Goal: Transaction & Acquisition: Purchase product/service

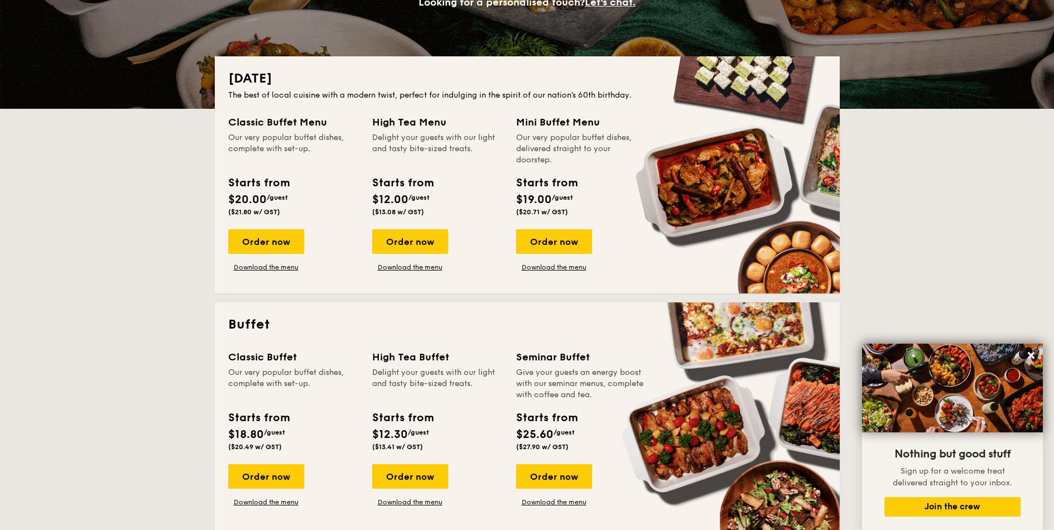
scroll to position [201, 0]
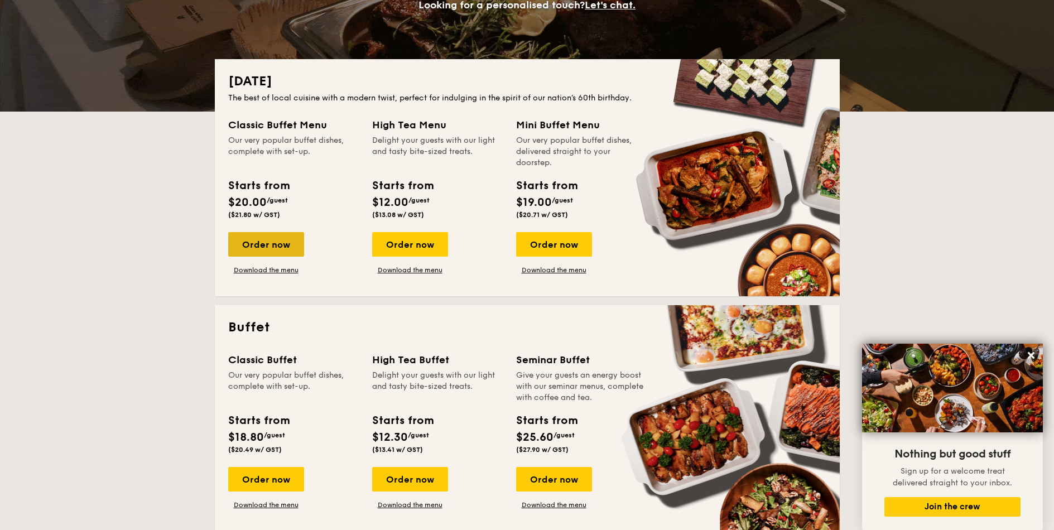
click at [289, 249] on div "Order now" at bounding box center [266, 244] width 76 height 25
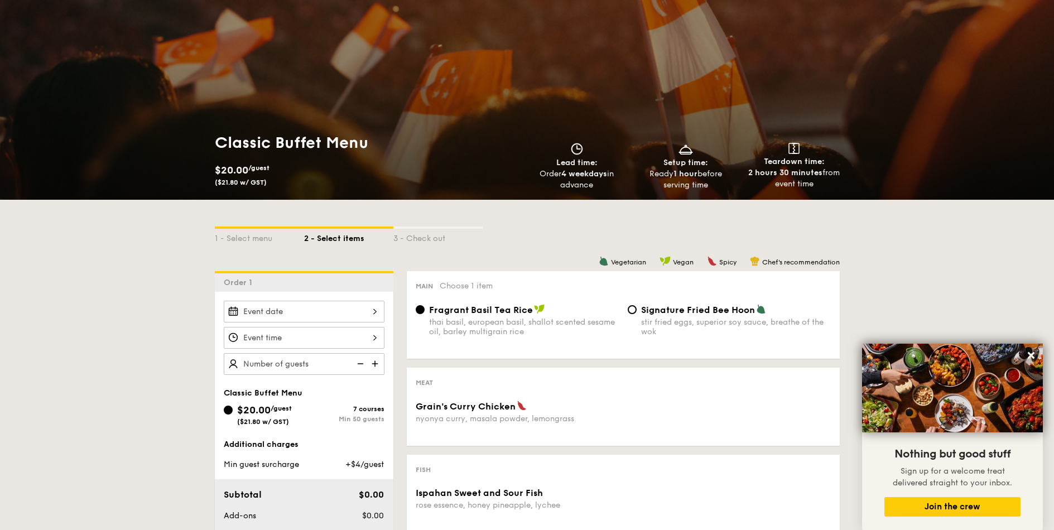
scroll to position [67, 0]
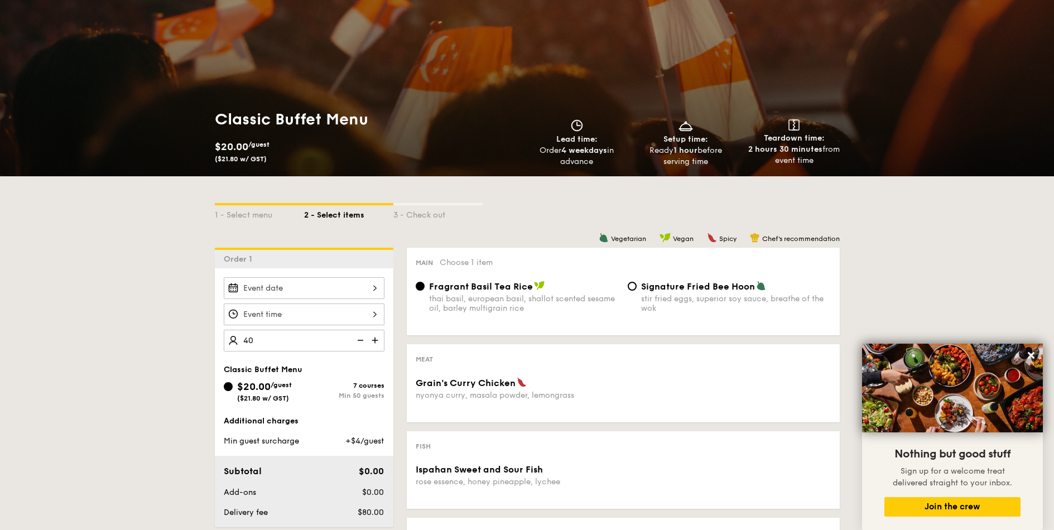
type input "40 guests"
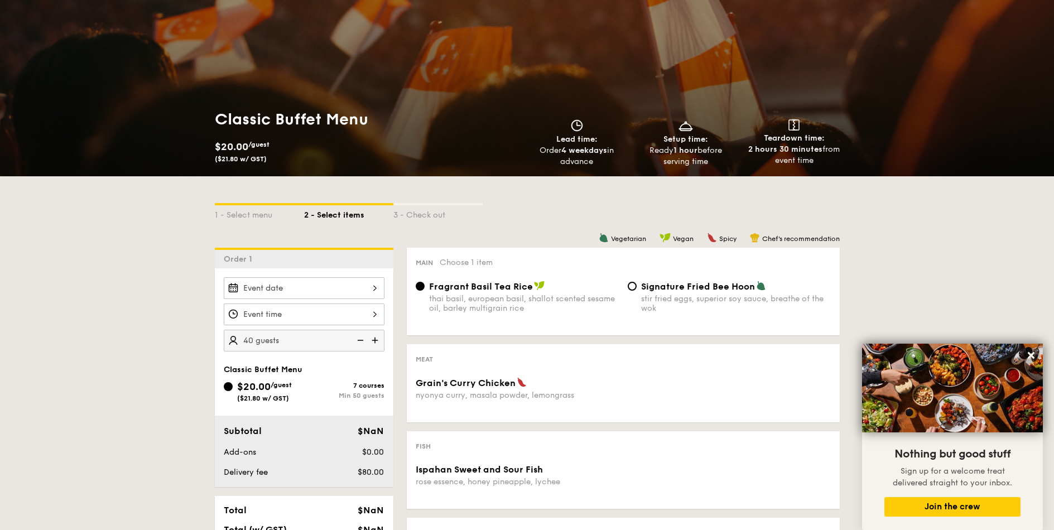
click at [199, 342] on div "1 - Select menu 2 - Select items 3 - Check out Order 1 40 guests Classic Buffet…" at bounding box center [527, 535] width 1054 height 718
click at [248, 216] on div "1 - Select menu" at bounding box center [259, 213] width 89 height 16
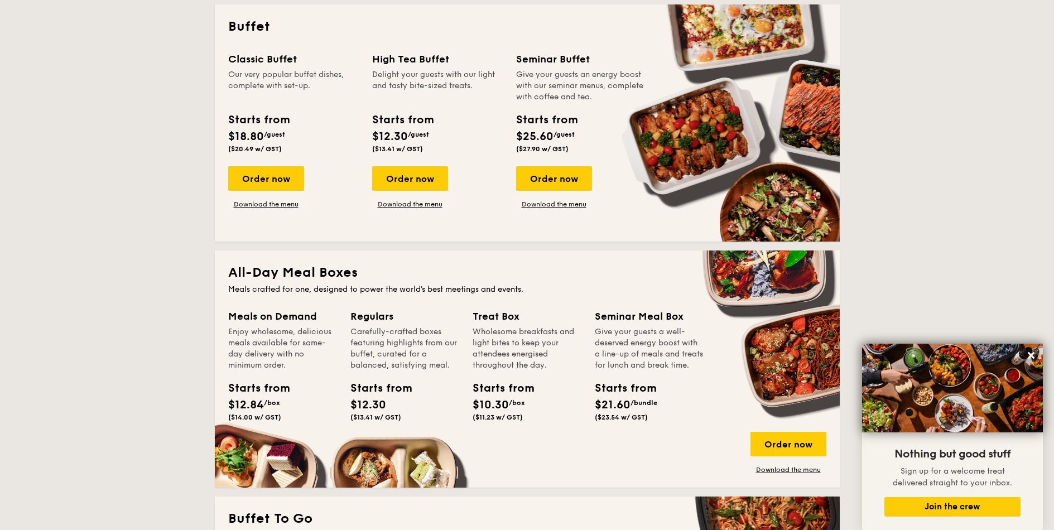
scroll to position [469, 0]
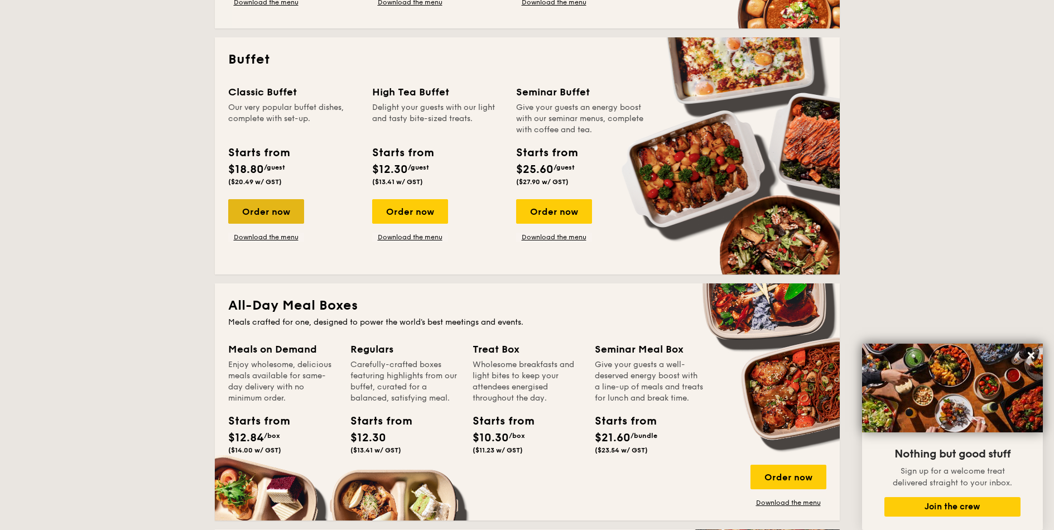
click at [269, 210] on div "Order now" at bounding box center [266, 211] width 76 height 25
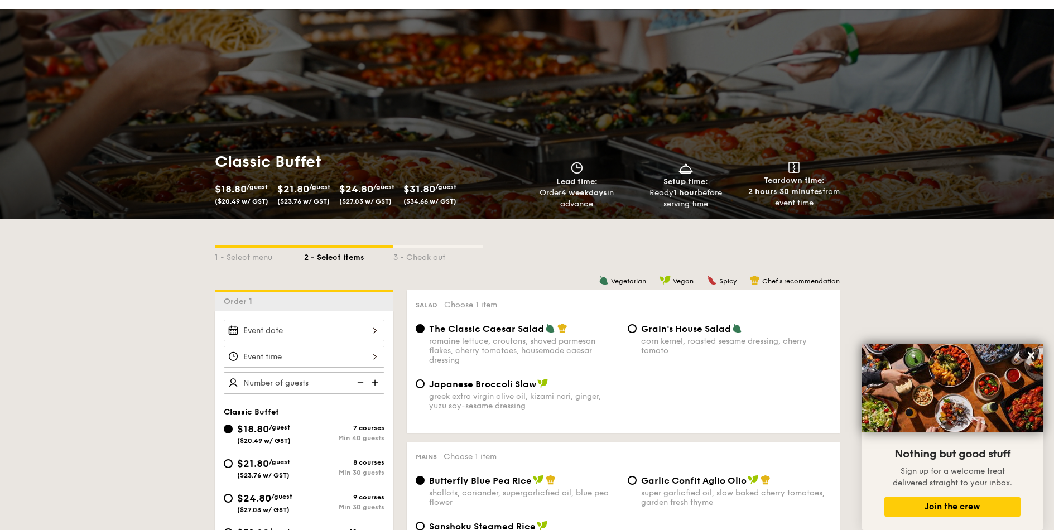
scroll to position [67, 0]
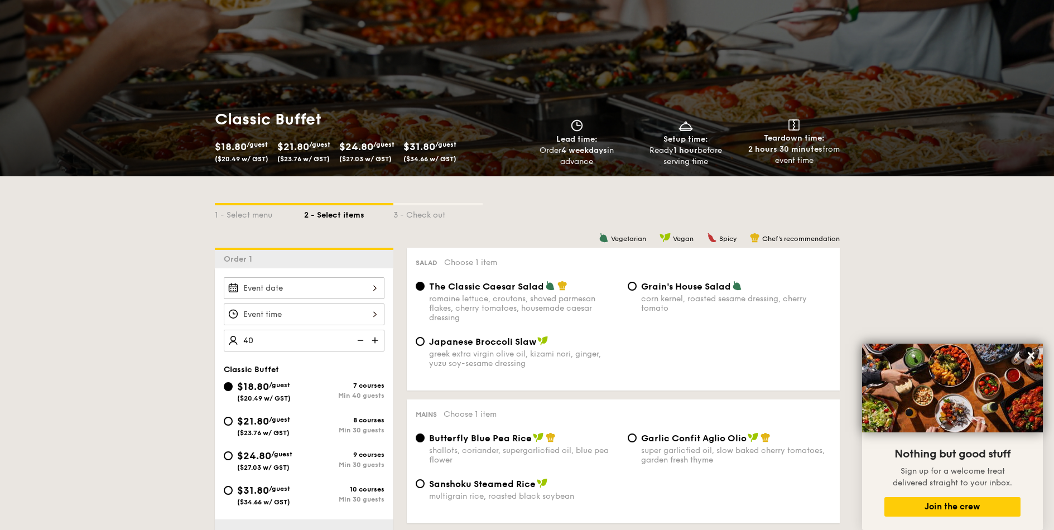
click at [320, 278] on div at bounding box center [304, 288] width 161 height 22
type input "40 guests"
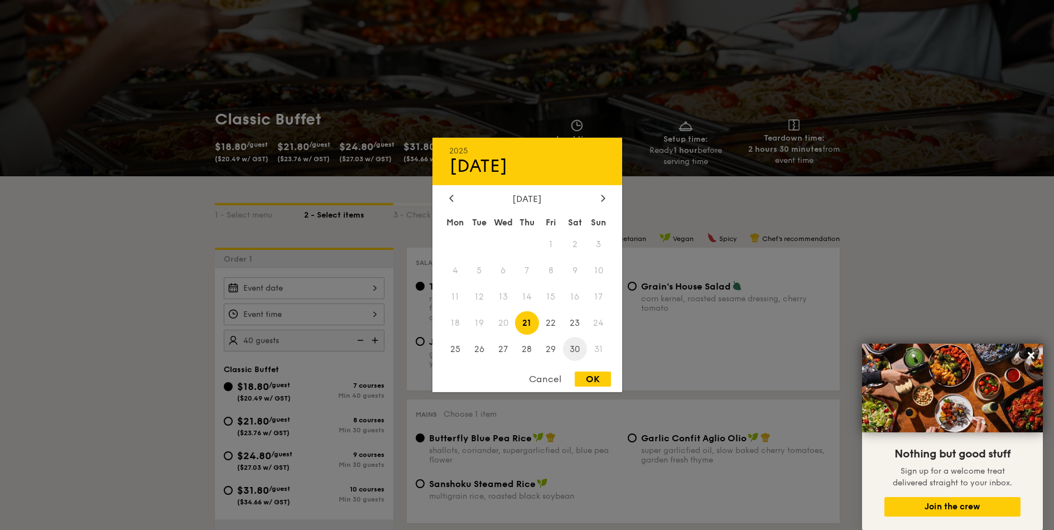
click at [577, 345] on span "30" at bounding box center [575, 349] width 24 height 24
click at [595, 380] on div "OK" at bounding box center [593, 378] width 36 height 15
type input "Aug 30, 2025"
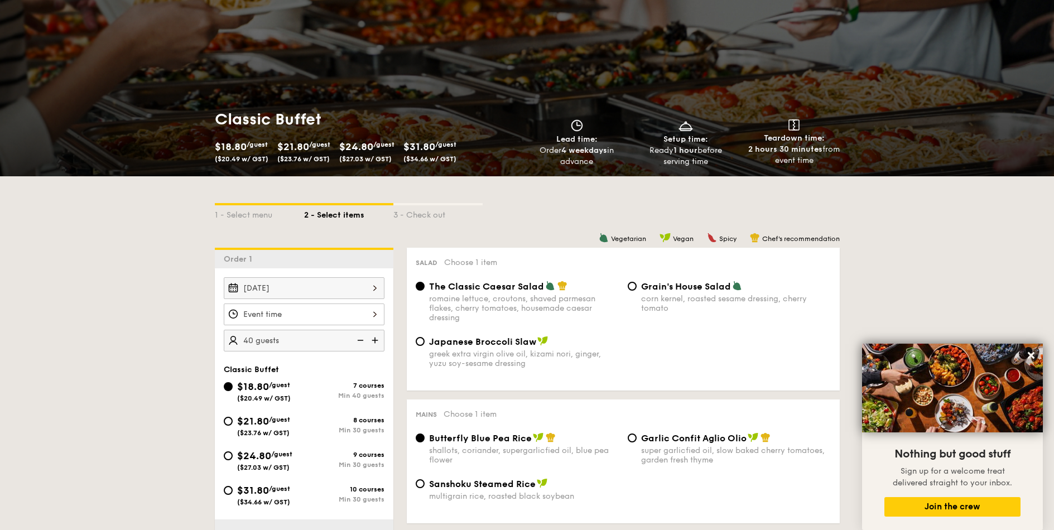
click at [298, 321] on div at bounding box center [304, 314] width 161 height 22
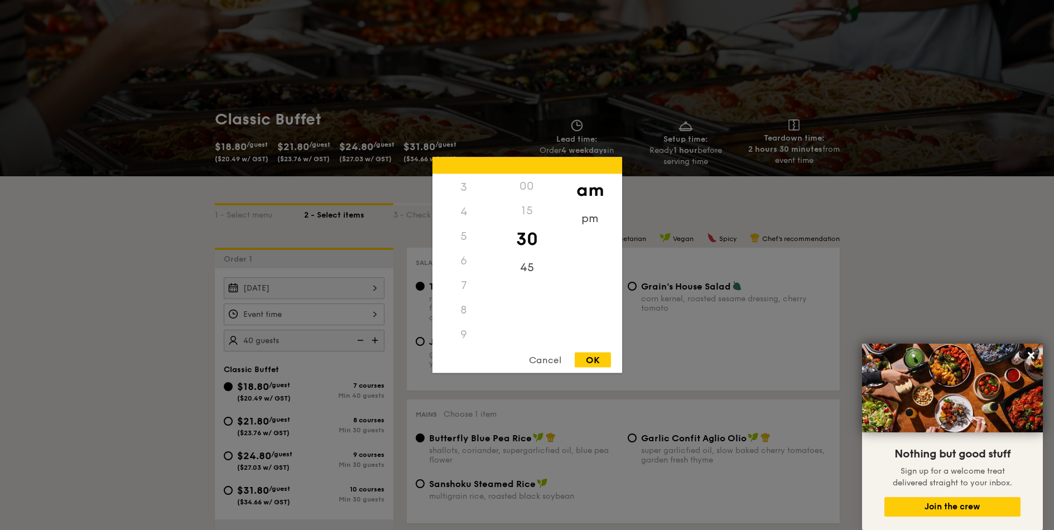
scroll to position [0, 0]
click at [463, 211] on div "1" at bounding box center [463, 211] width 63 height 25
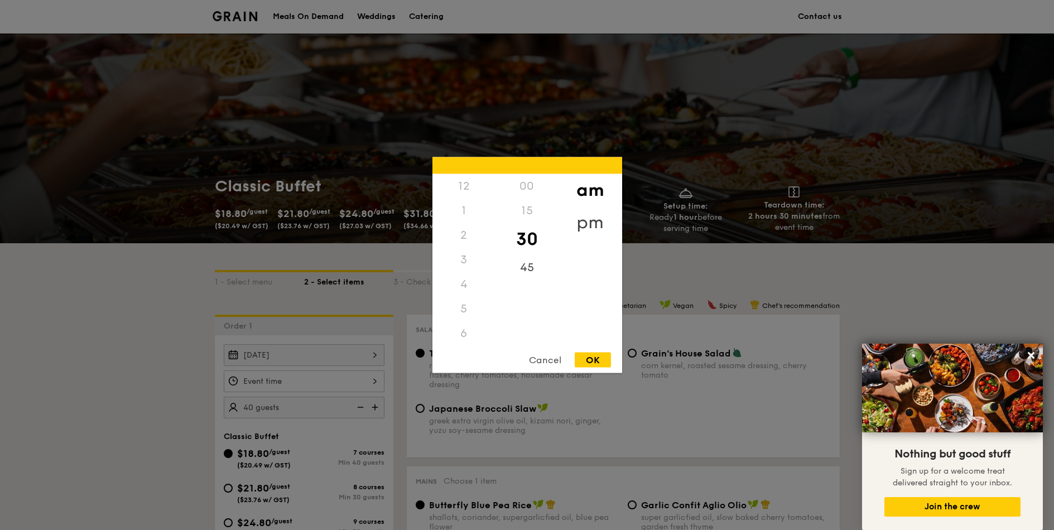
click at [600, 221] on div "pm" at bounding box center [589, 222] width 63 height 32
click at [460, 214] on div "1" at bounding box center [463, 215] width 63 height 32
click at [525, 186] on div "00" at bounding box center [526, 190] width 63 height 32
click at [588, 362] on div "OK" at bounding box center [593, 360] width 36 height 15
type input "1:00PM"
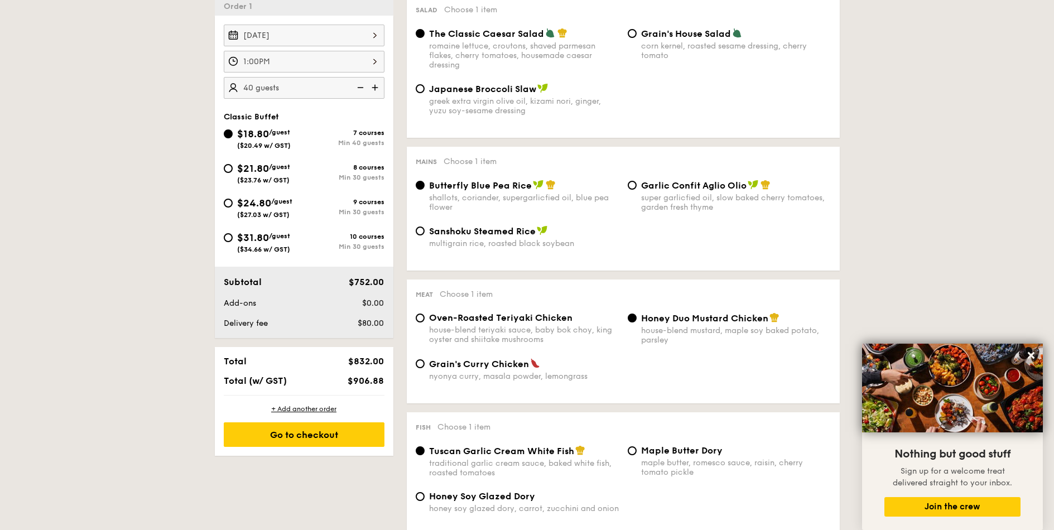
scroll to position [335, 0]
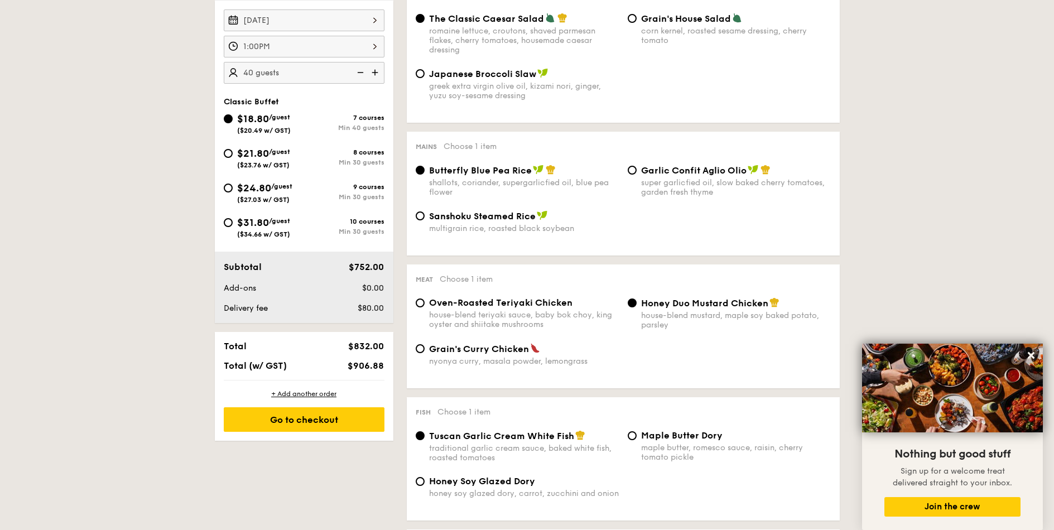
click at [418, 350] on input "Grain's Curry Chicken nyonya curry, masala powder, lemongrass" at bounding box center [420, 348] width 9 height 9
radio input "true"
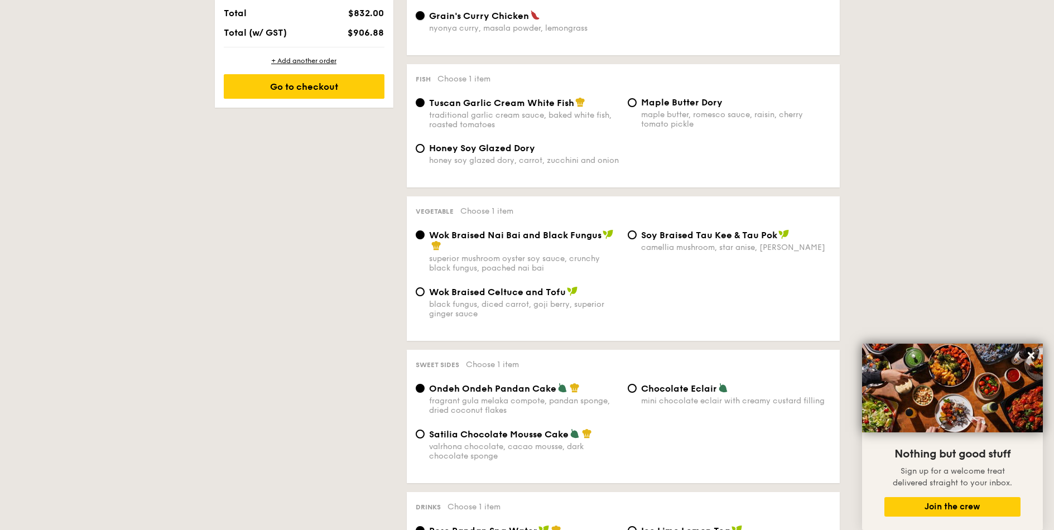
scroll to position [669, 0]
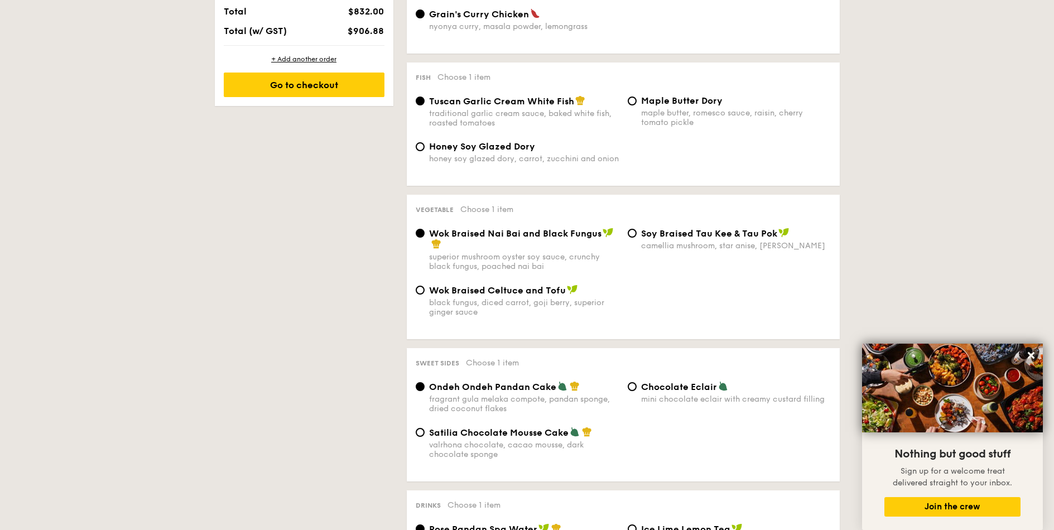
click at [432, 440] on div "Satilia Chocolate Mousse Cake valrhona chocolate, cacao mousse, dark chocolate …" at bounding box center [524, 443] width 190 height 32
click at [424, 437] on input "Satilia Chocolate Mousse Cake valrhona chocolate, cacao mousse, dark chocolate …" at bounding box center [420, 432] width 9 height 9
radio input "true"
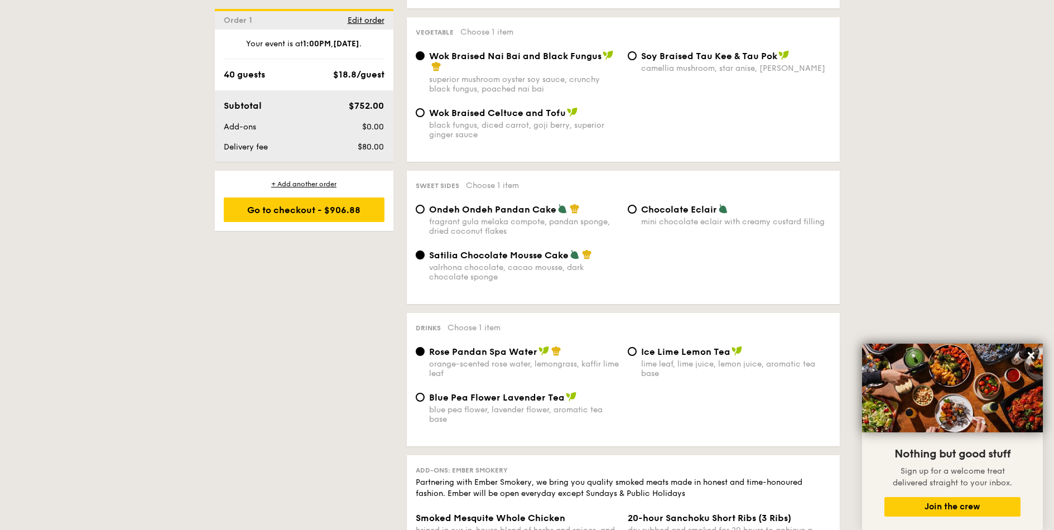
scroll to position [870, 0]
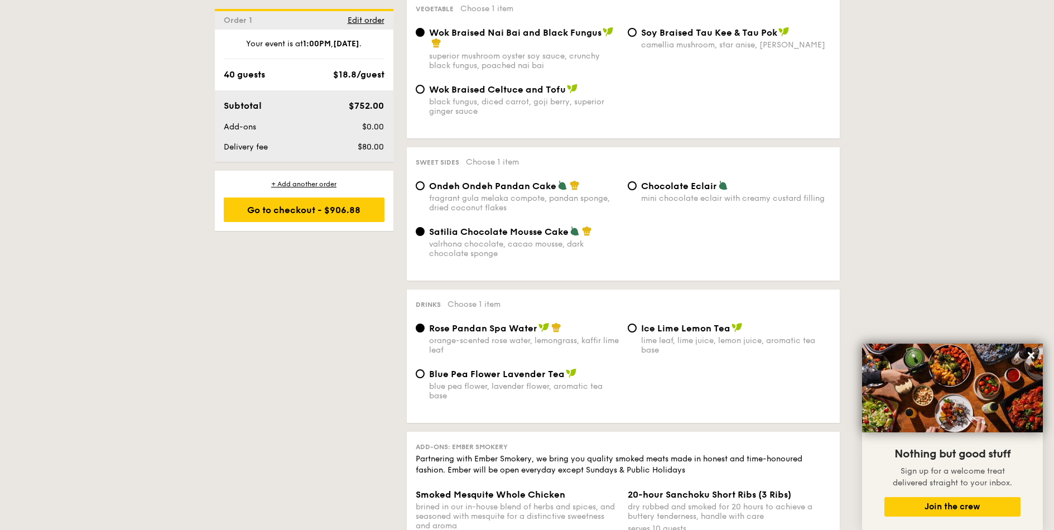
click at [523, 375] on span "Blue Pea Flower Lavender Tea" at bounding box center [497, 374] width 136 height 11
click at [424, 375] on input "Blue Pea Flower Lavender Tea blue pea flower, lavender flower, aromatic tea base" at bounding box center [420, 373] width 9 height 9
radio input "true"
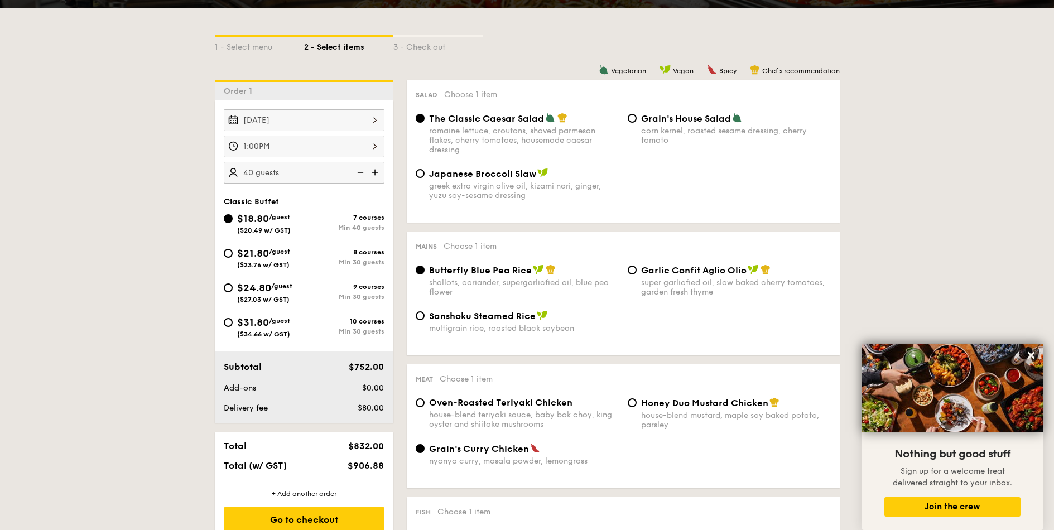
scroll to position [201, 0]
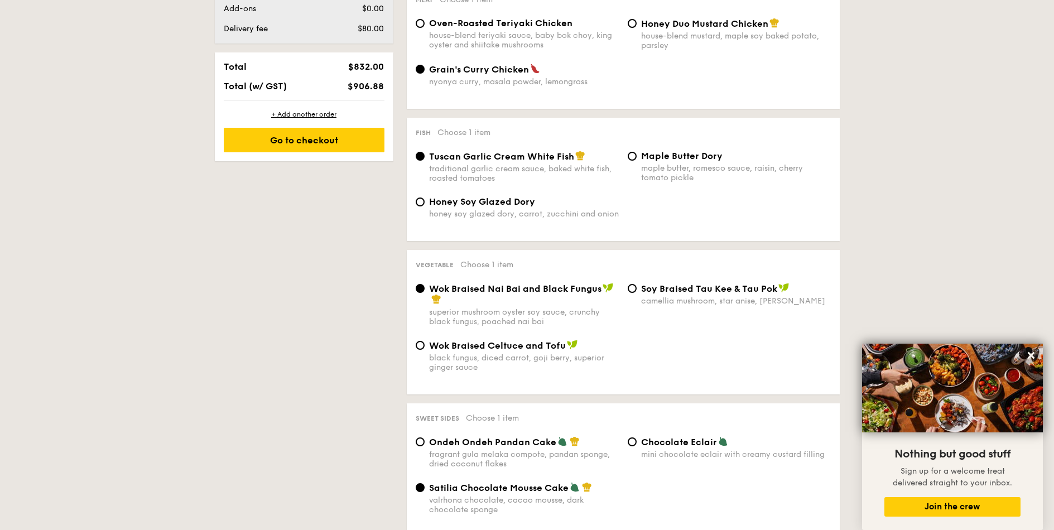
scroll to position [402, 0]
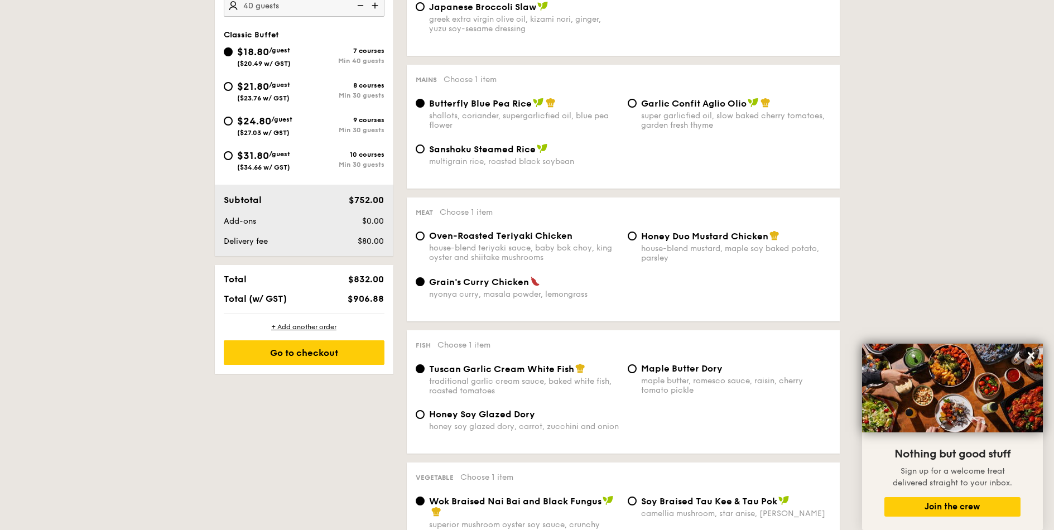
click at [886, 187] on div "1 - Select menu 2 - Select items 3 - Check out Order 1 Aug 30, 2025 1:00PM 40 g…" at bounding box center [527, 538] width 1054 height 1392
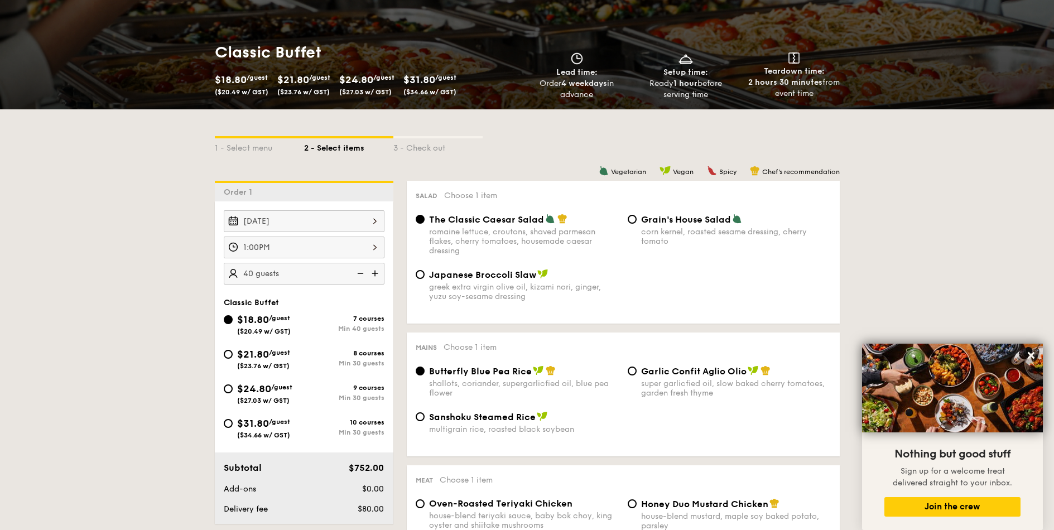
scroll to position [201, 0]
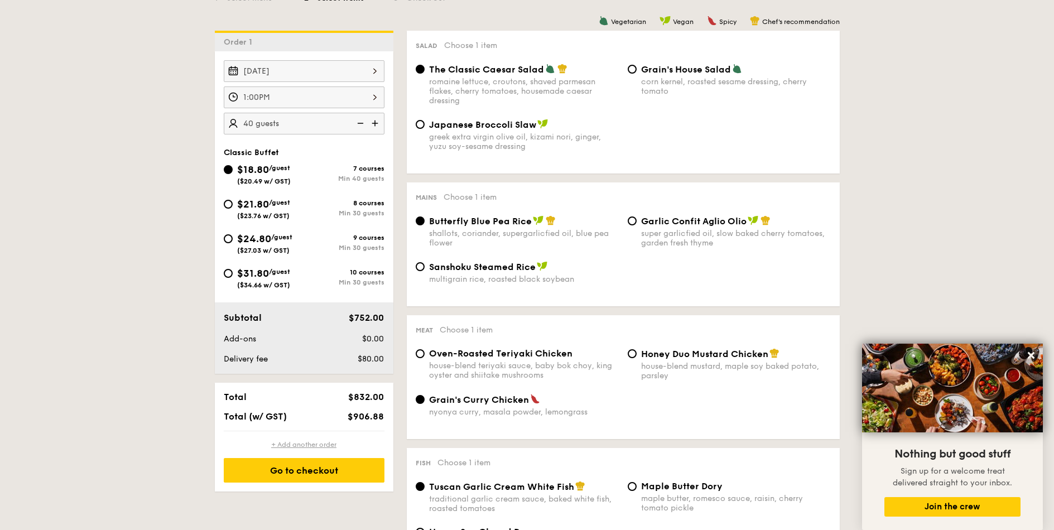
scroll to position [268, 0]
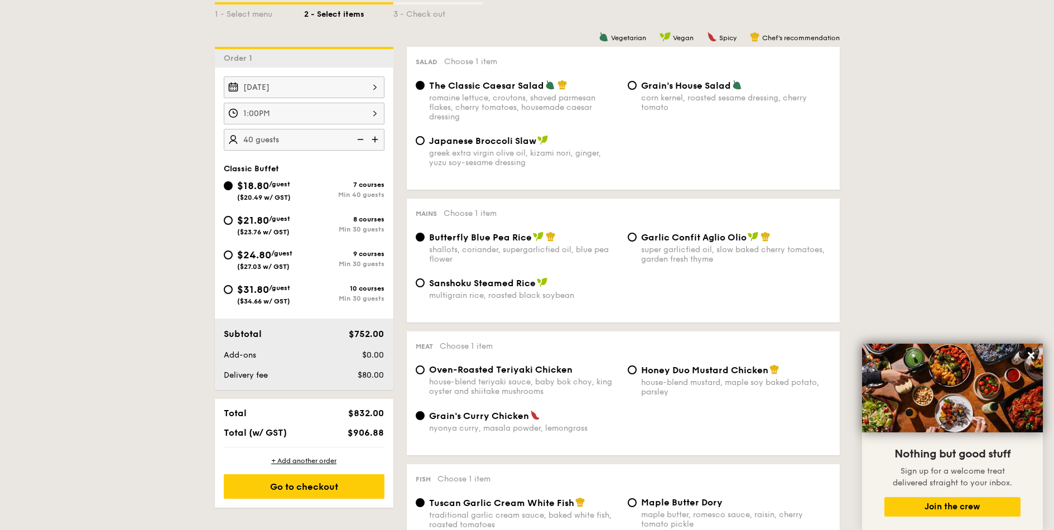
click at [242, 234] on span "($23.76 w/ GST)" at bounding box center [263, 232] width 52 height 8
click at [233, 225] on input "$21.80 /guest ($23.76 w/ GST) 8 courses Min 30 guests" at bounding box center [228, 220] width 9 height 9
radio input "true"
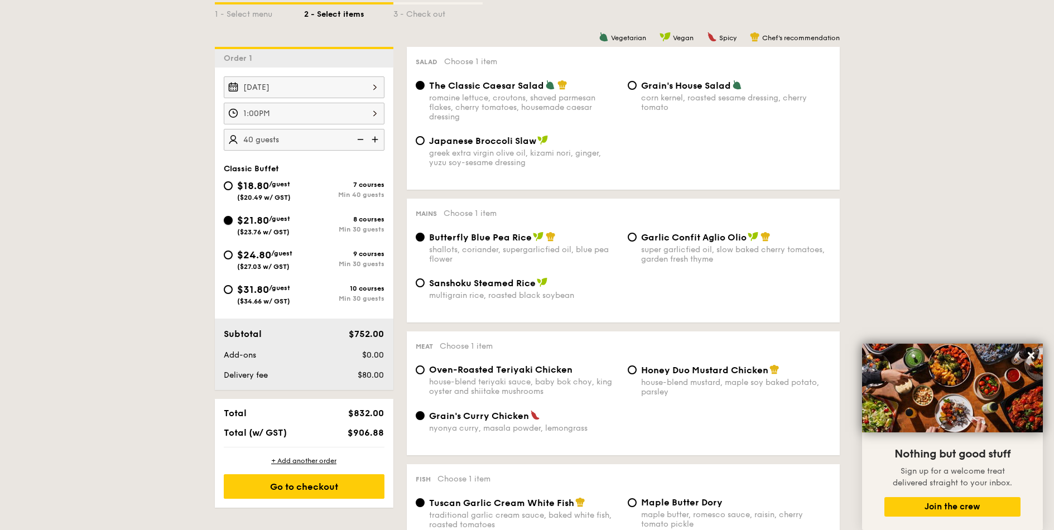
radio input "true"
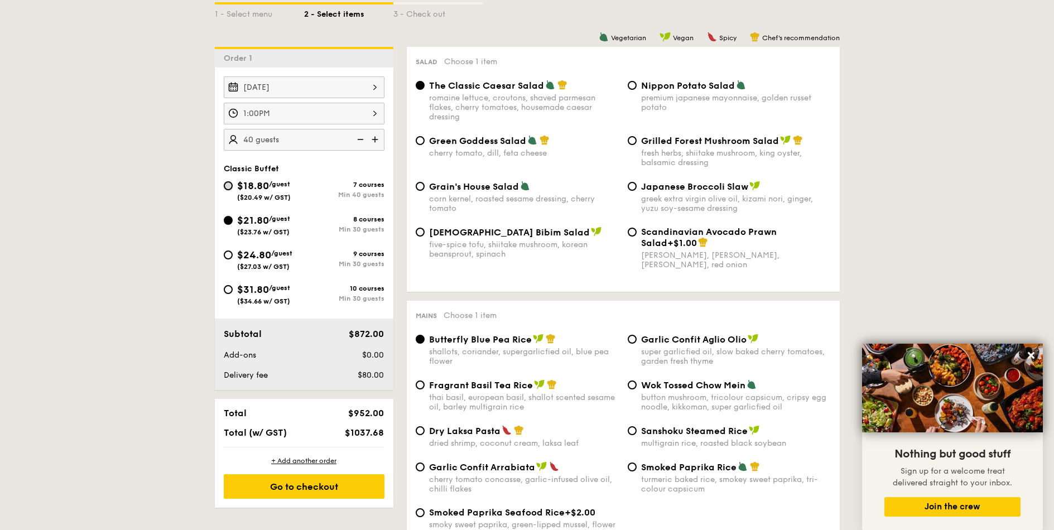
click at [229, 185] on input "$18.80 /guest ($20.49 w/ GST) 7 courses Min 40 guests" at bounding box center [228, 185] width 9 height 9
radio input "true"
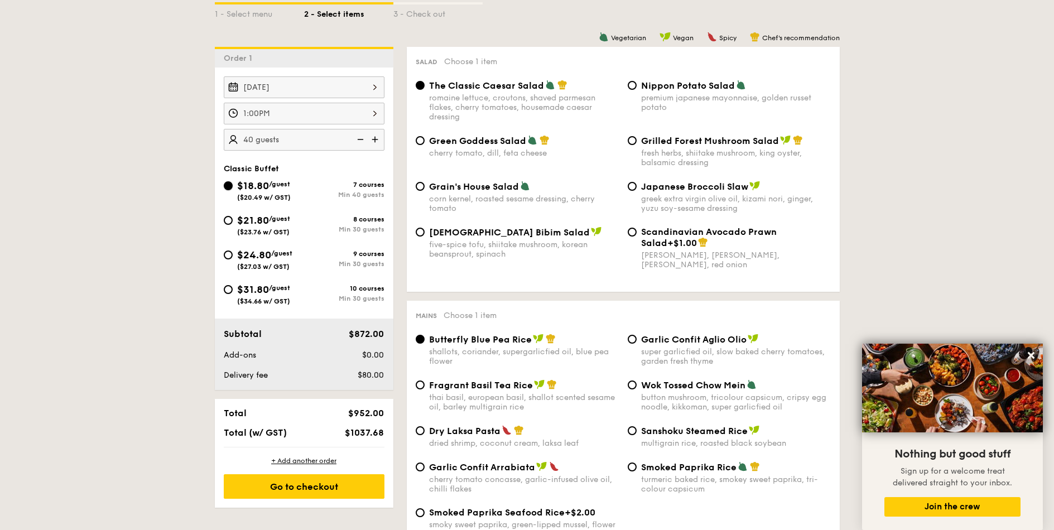
radio input "true"
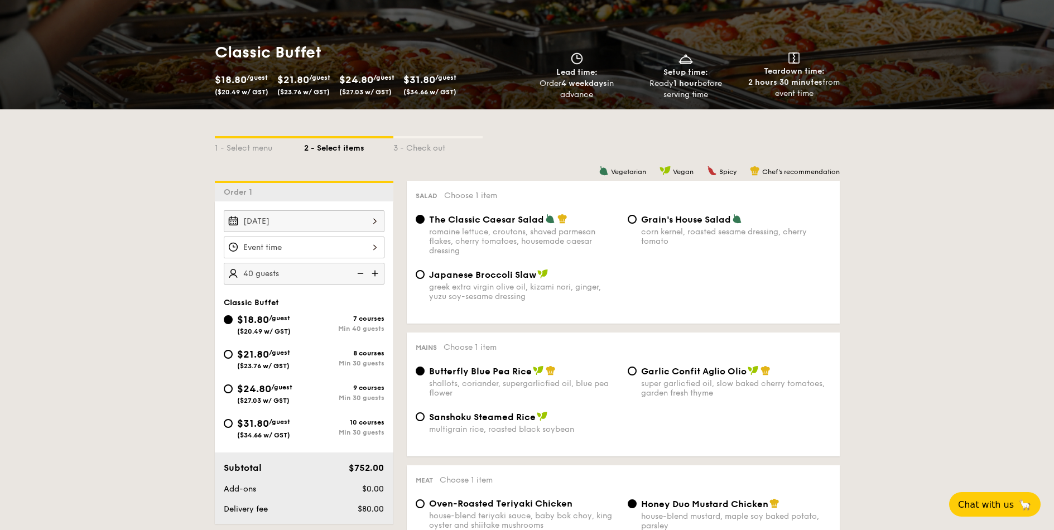
click at [241, 356] on span "$21.80" at bounding box center [253, 354] width 32 height 12
click at [233, 356] on input "$21.80 /guest ($23.76 w/ GST) 8 courses Min 30 guests" at bounding box center [228, 354] width 9 height 9
radio input "true"
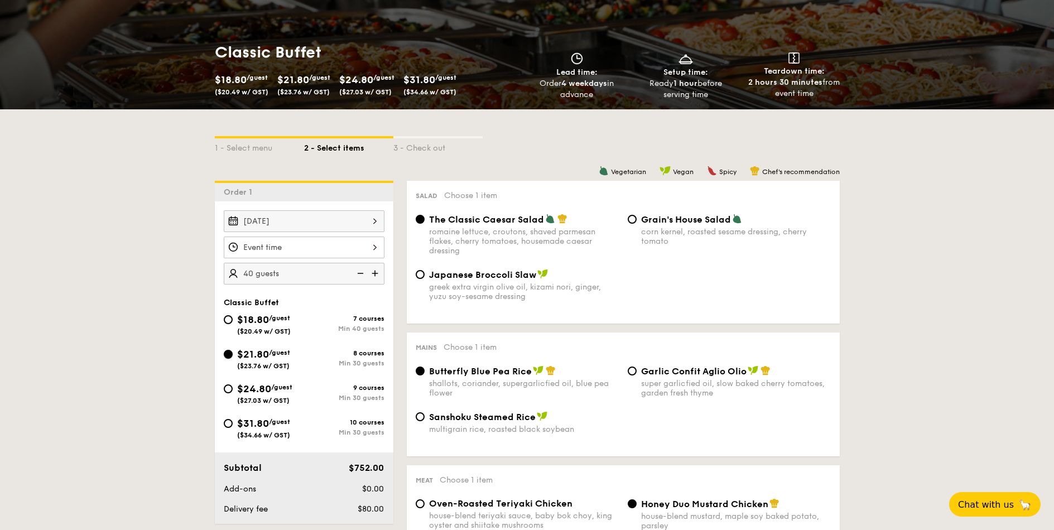
radio input "true"
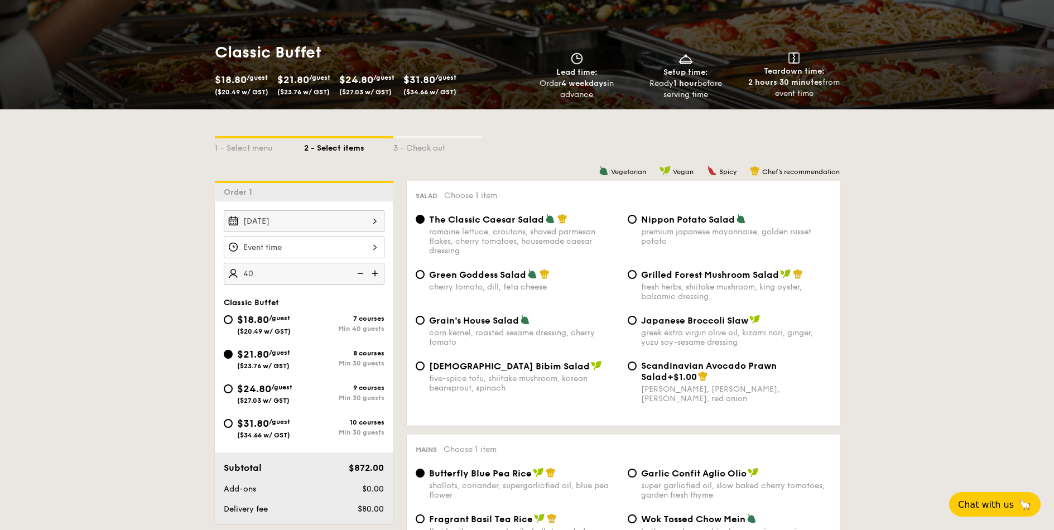
click at [269, 277] on input "40" at bounding box center [304, 274] width 161 height 22
type input "4"
type input "35 guests"
click at [239, 295] on div "Aug 30, 2025 35 guests Classic Buffet $18.80 /guest ($20.49 w/ GST) 7 courses M…" at bounding box center [304, 362] width 178 height 322
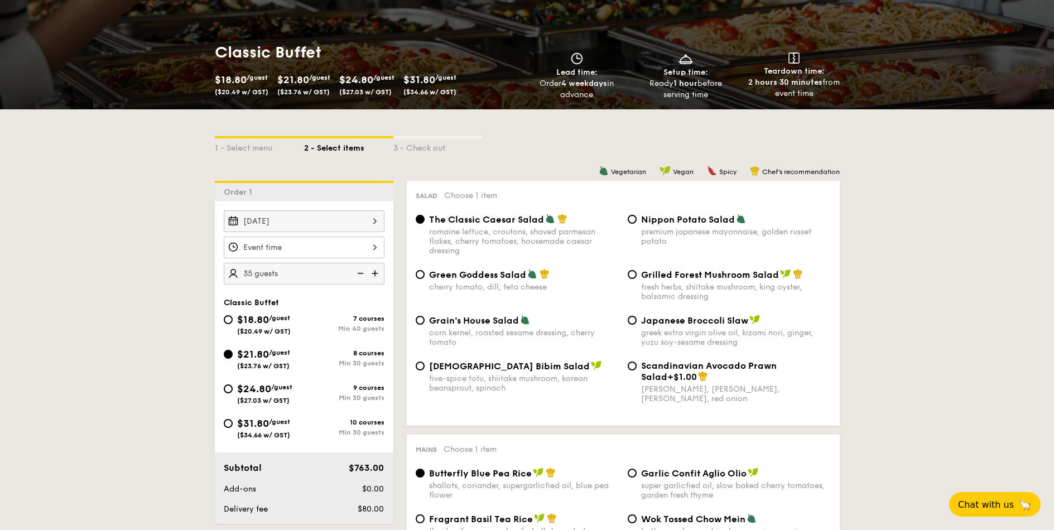
scroll to position [201, 0]
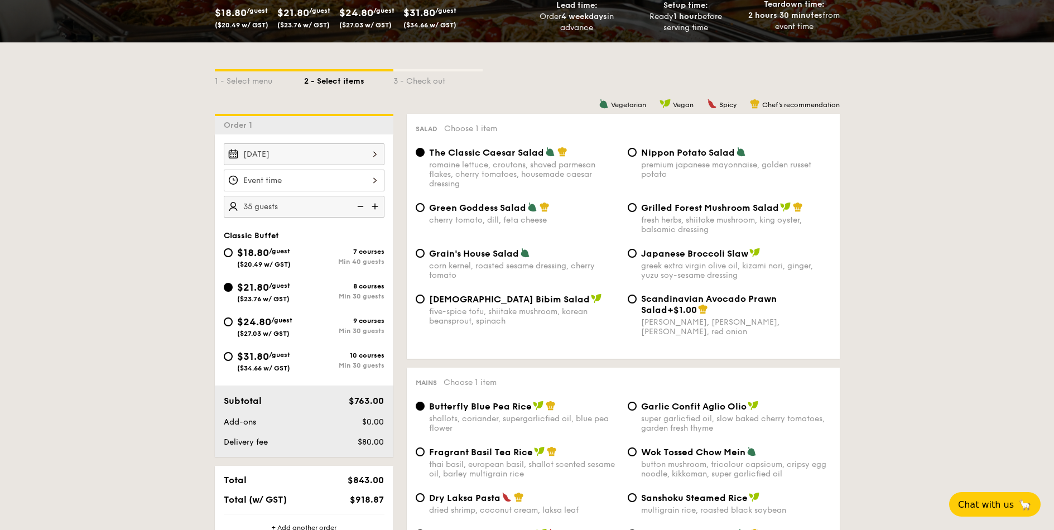
click at [436, 305] on div "Korean Bibim Salad five-spice tofu, shiitake mushroom, korean beansprout, spina…" at bounding box center [524, 309] width 190 height 32
click at [424, 303] on input "Korean Bibim Salad five-spice tofu, shiitake mushroom, korean beansprout, spina…" at bounding box center [420, 299] width 9 height 9
radio input "true"
click at [646, 262] on div "greek extra virgin olive oil, kizami nori, ginger, yuzu soy-sesame dressing" at bounding box center [736, 270] width 190 height 19
click at [636, 258] on input "Japanese Broccoli Slaw greek extra virgin olive oil, kizami nori, ginger, yuzu …" at bounding box center [632, 253] width 9 height 9
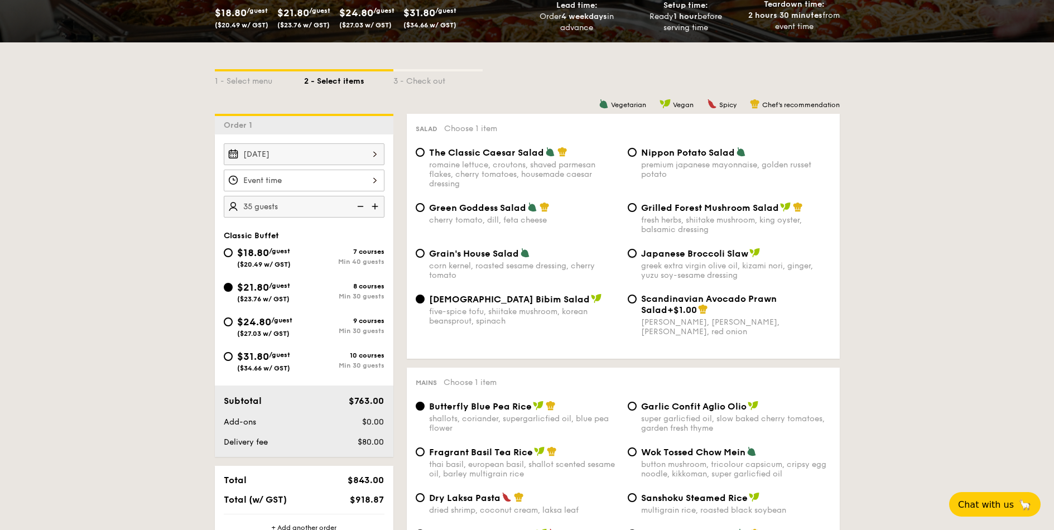
radio input "true"
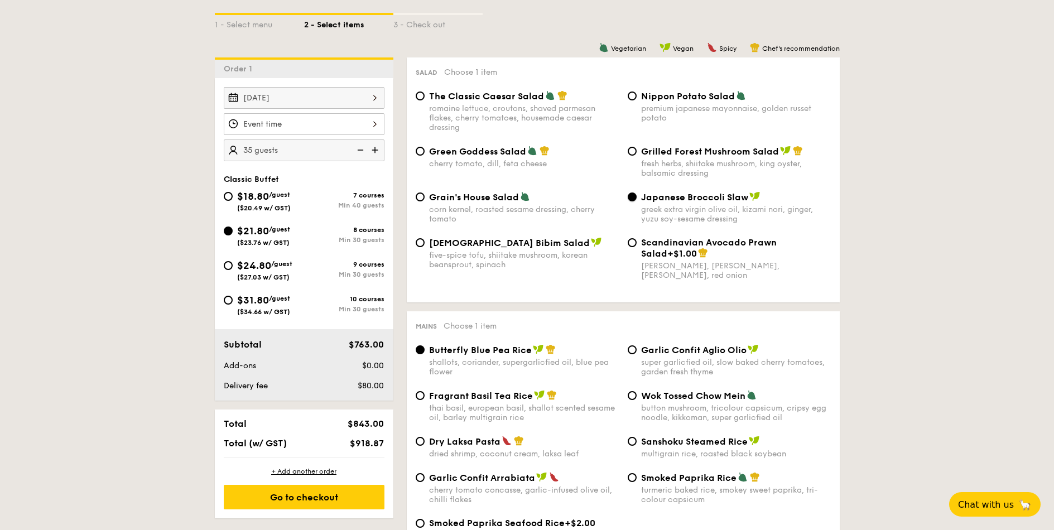
scroll to position [402, 0]
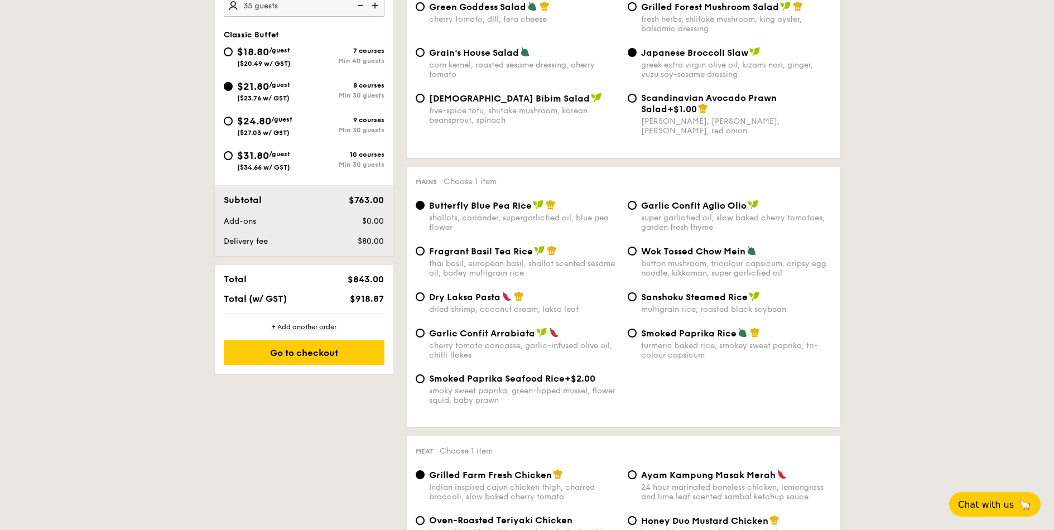
click at [459, 302] on span "Dry Laksa Pasta" at bounding box center [464, 297] width 71 height 11
click at [424, 301] on input "Dry Laksa Pasta dried shrimp, coconut cream, laksa leaf" at bounding box center [420, 296] width 9 height 9
radio input "true"
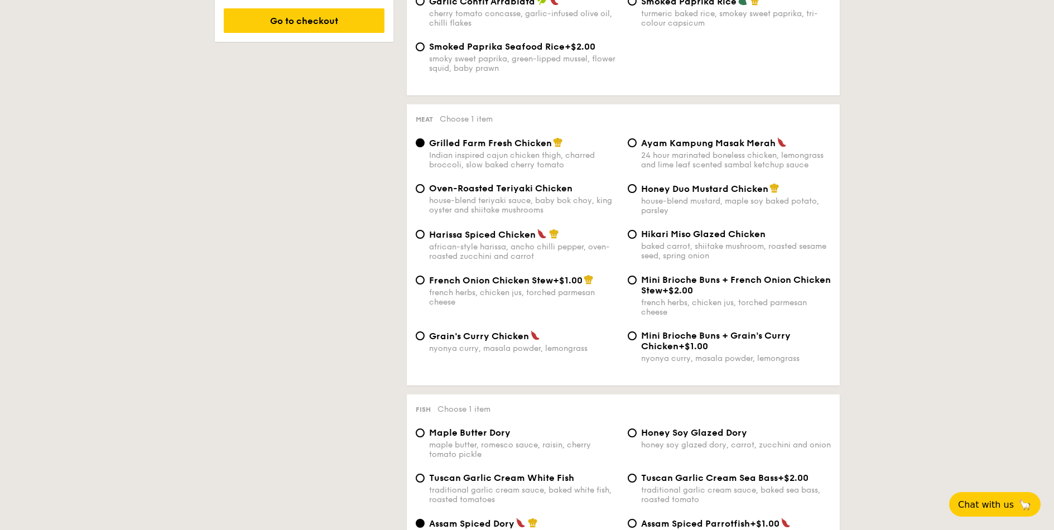
scroll to position [736, 0]
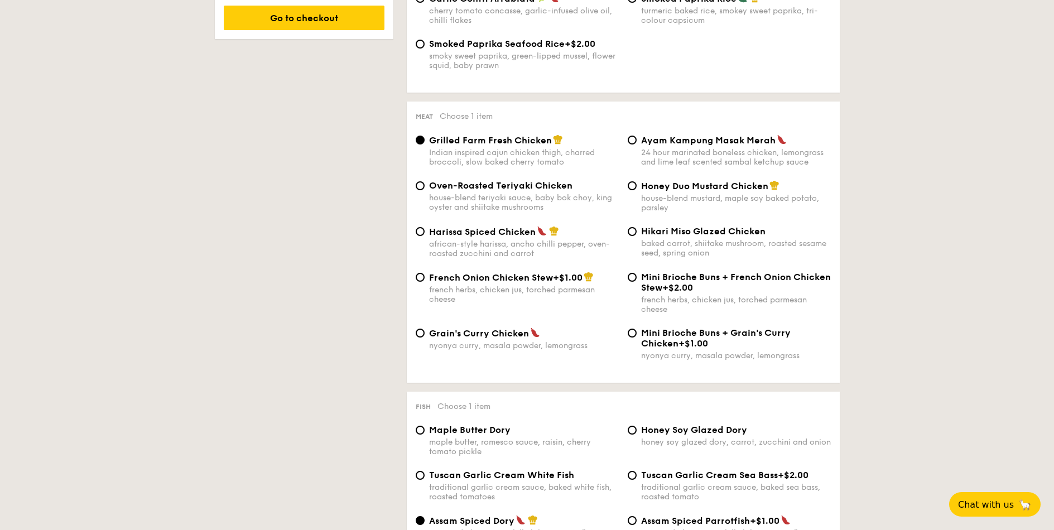
click at [665, 141] on span "Ayam Kampung Masak Merah" at bounding box center [708, 140] width 134 height 11
click at [636, 141] on input "Ayam Kampung Masak Merah 24 hour marinated boneless chicken, lemongrass and lim…" at bounding box center [632, 140] width 9 height 9
radio input "true"
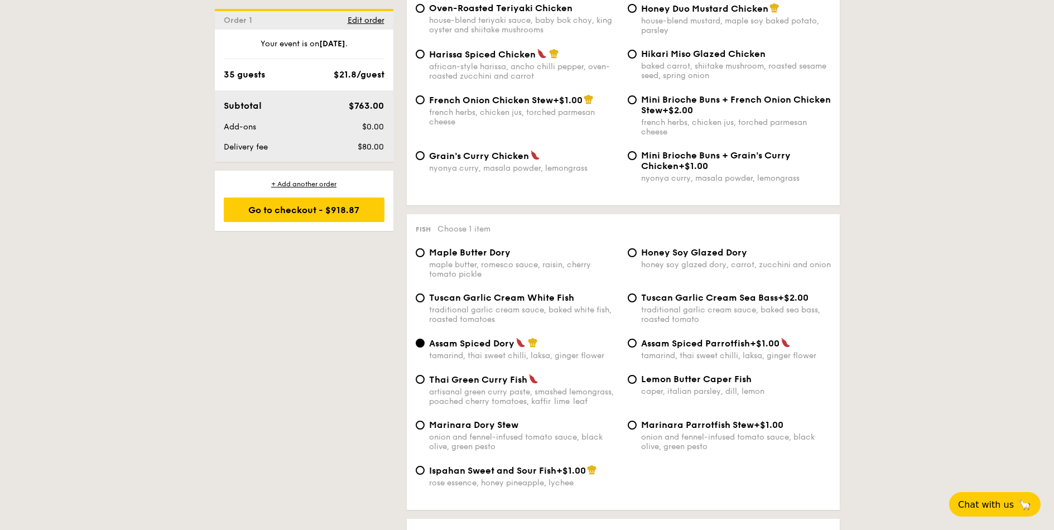
scroll to position [937, 0]
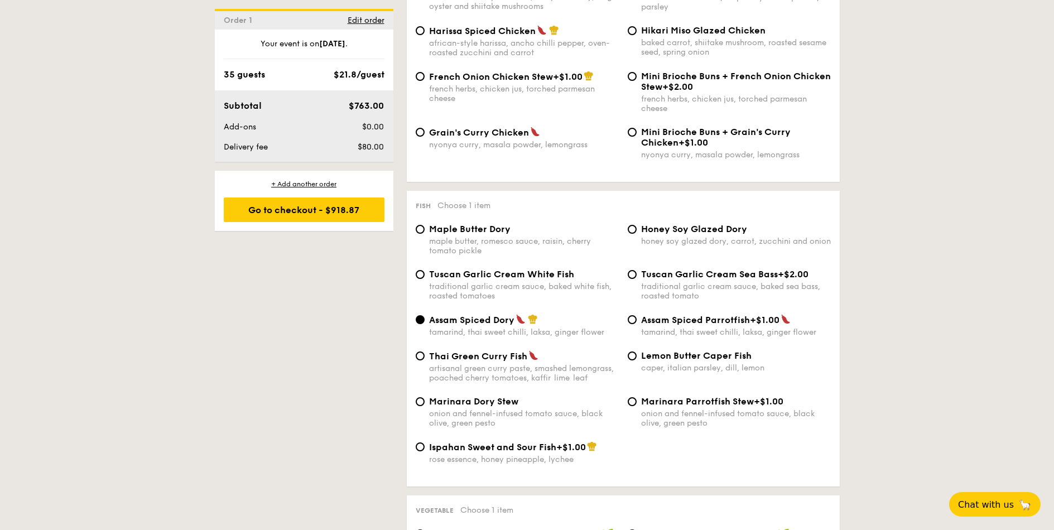
click at [721, 360] on span "Lemon Butter Caper Fish" at bounding box center [696, 355] width 110 height 11
click at [636, 360] on input "Lemon Butter Caper Fish caper, italian parsley, dill, lemon" at bounding box center [632, 355] width 9 height 9
radio input "true"
click at [663, 281] on div "Tuscan Garlic Cream Sea Bass +$2.00 traditional garlic cream sauce, baked sea b…" at bounding box center [736, 285] width 190 height 32
click at [636, 279] on input "Tuscan Garlic Cream Sea Bass +$2.00 traditional garlic cream sauce, baked sea b…" at bounding box center [632, 274] width 9 height 9
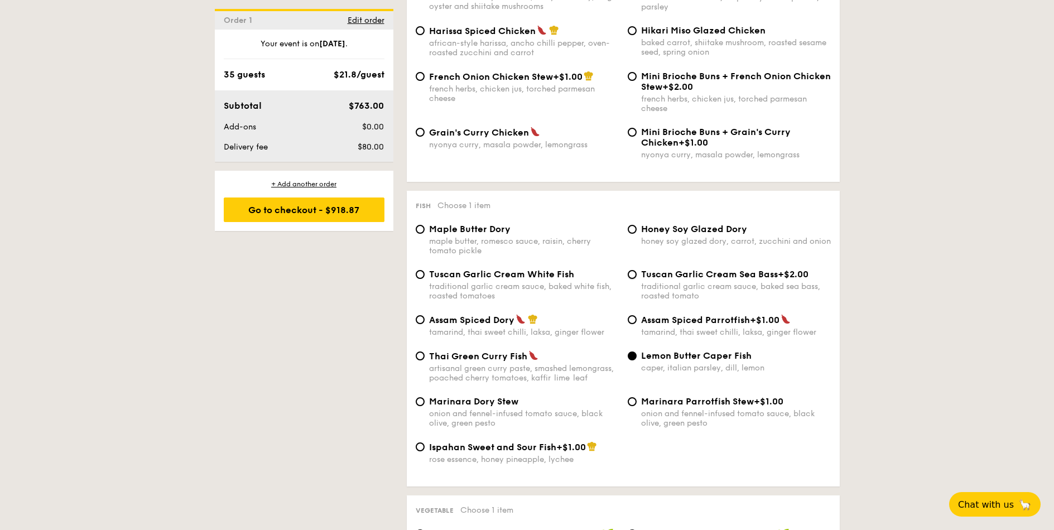
radio input "true"
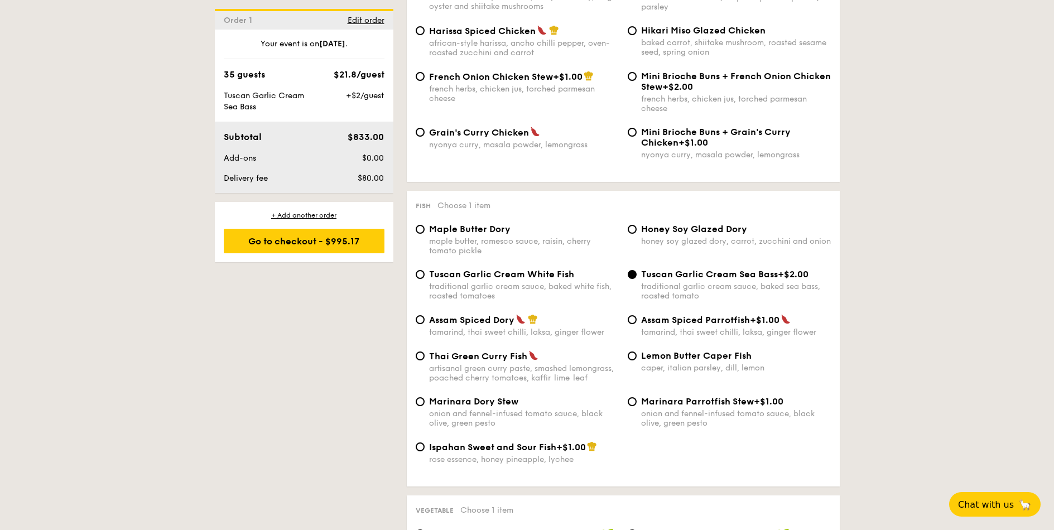
click at [504, 278] on span "Tuscan Garlic Cream White Fish" at bounding box center [501, 274] width 145 height 11
click at [424, 278] on input "Tuscan Garlic Cream White Fish traditional garlic cream sauce, baked white fish…" at bounding box center [420, 274] width 9 height 9
radio input "true"
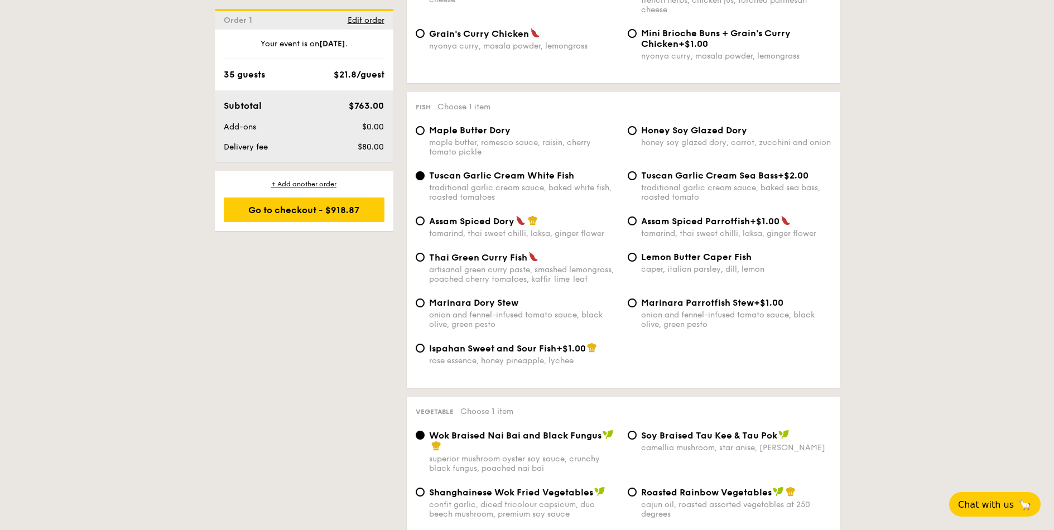
scroll to position [1205, 0]
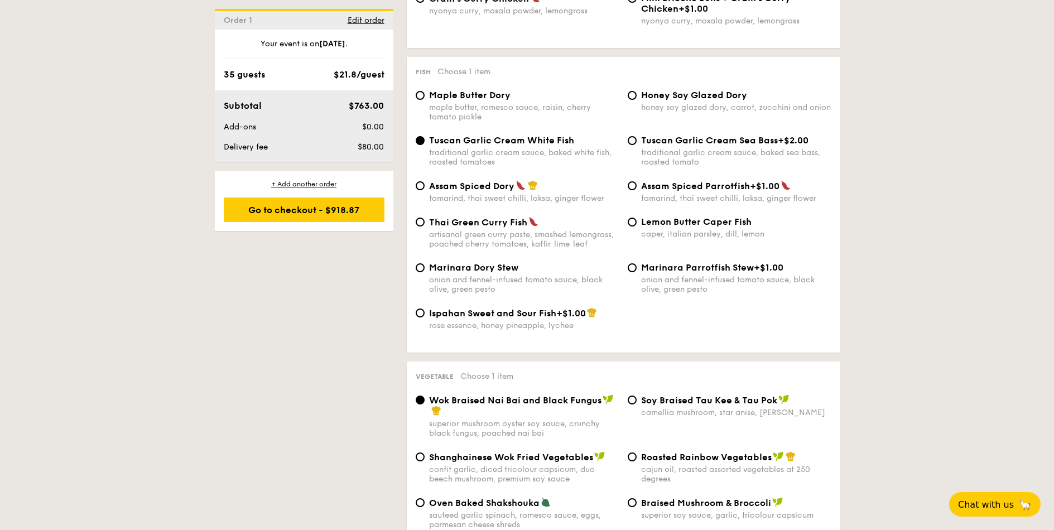
click at [479, 220] on span "Thai Green Curry Fish" at bounding box center [478, 222] width 98 height 11
click at [424, 220] on input "Thai Green Curry Fish artisanal green curry paste, smashed lemongrass, poached …" at bounding box center [420, 222] width 9 height 9
radio input "true"
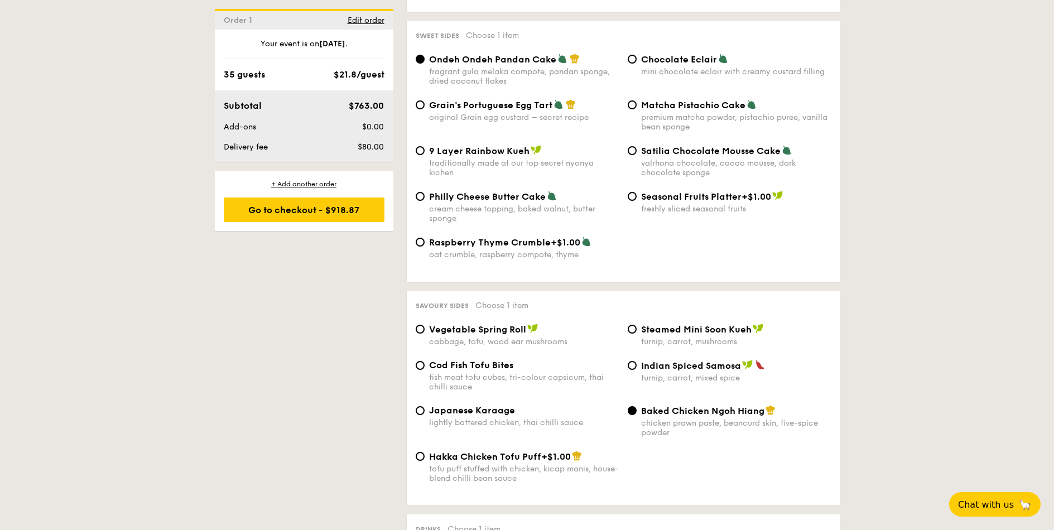
scroll to position [1673, 0]
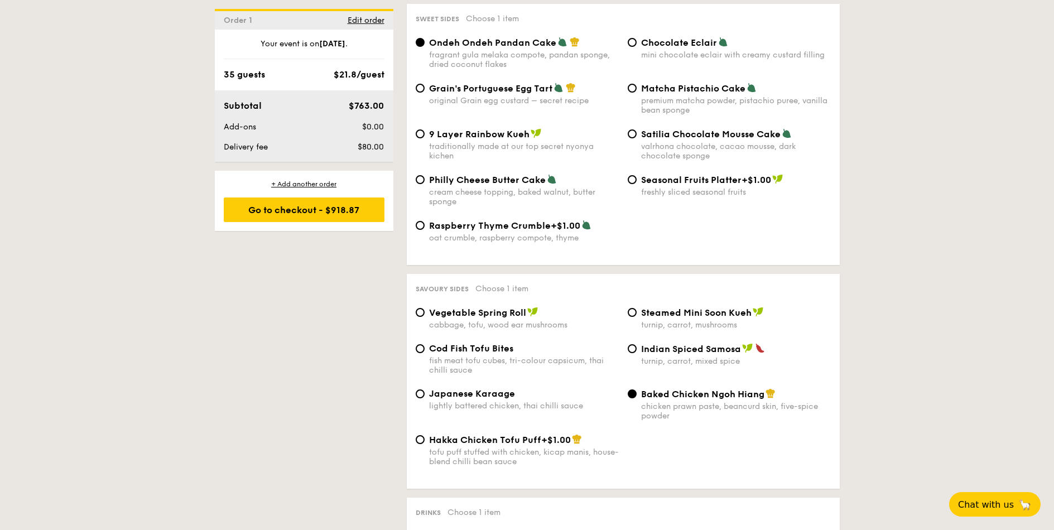
click at [464, 323] on div "cabbage, tofu, wood ear mushrooms" at bounding box center [524, 324] width 190 height 9
click at [424, 317] on input "Vegetable Spring Roll cabbage, tofu, wood ear mushrooms" at bounding box center [420, 312] width 9 height 9
radio input "true"
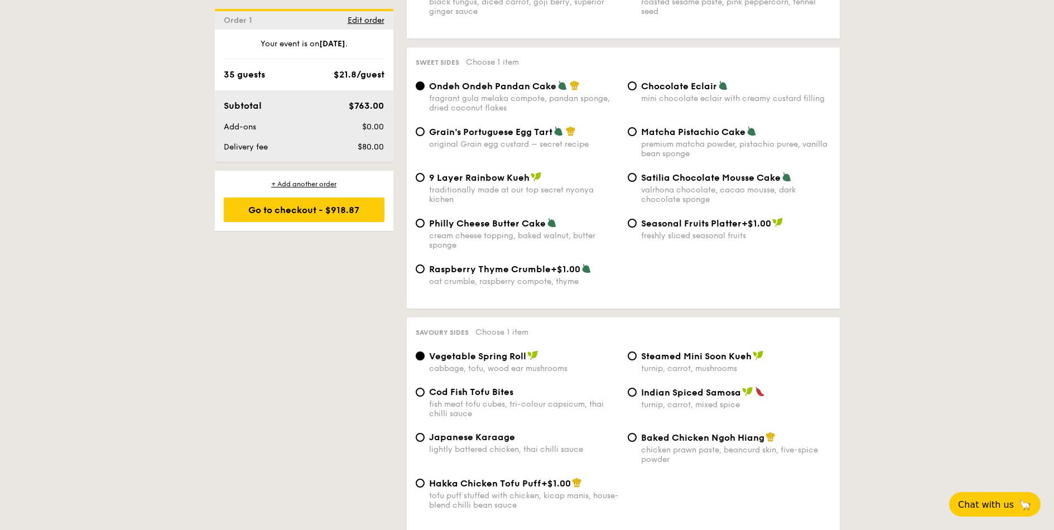
scroll to position [1606, 0]
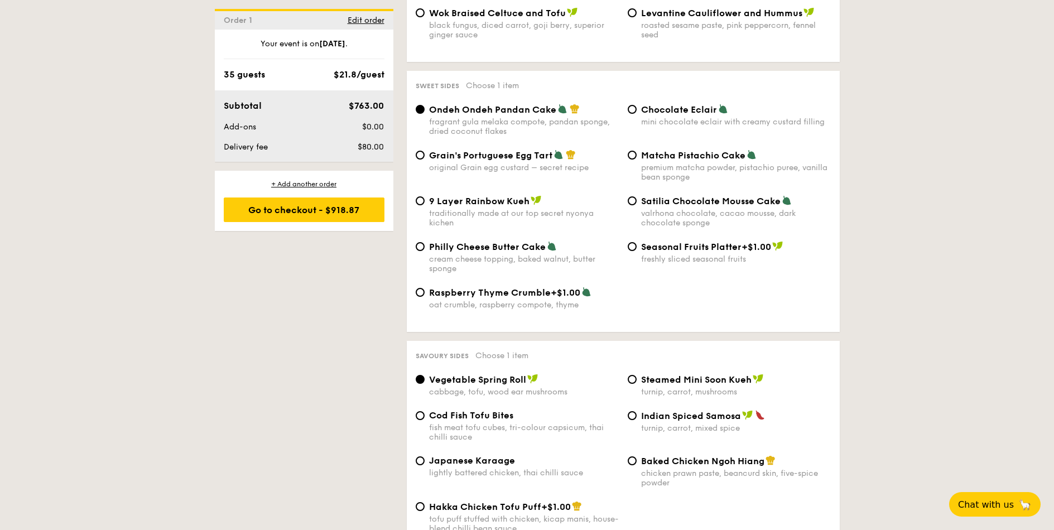
click at [655, 197] on span "Satilia Chocolate Mousse Cake" at bounding box center [710, 201] width 139 height 11
click at [636, 197] on input "Satilia Chocolate Mousse Cake valrhona chocolate, cacao mousse, dark chocolate …" at bounding box center [632, 200] width 9 height 9
radio input "true"
click at [700, 161] on div "Matcha Pistachio Cake premium matcha powder, pistachio puree, vanilla bean spon…" at bounding box center [736, 165] width 190 height 32
click at [636, 160] on input "Matcha Pistachio Cake premium matcha powder, pistachio puree, vanilla bean spon…" at bounding box center [632, 155] width 9 height 9
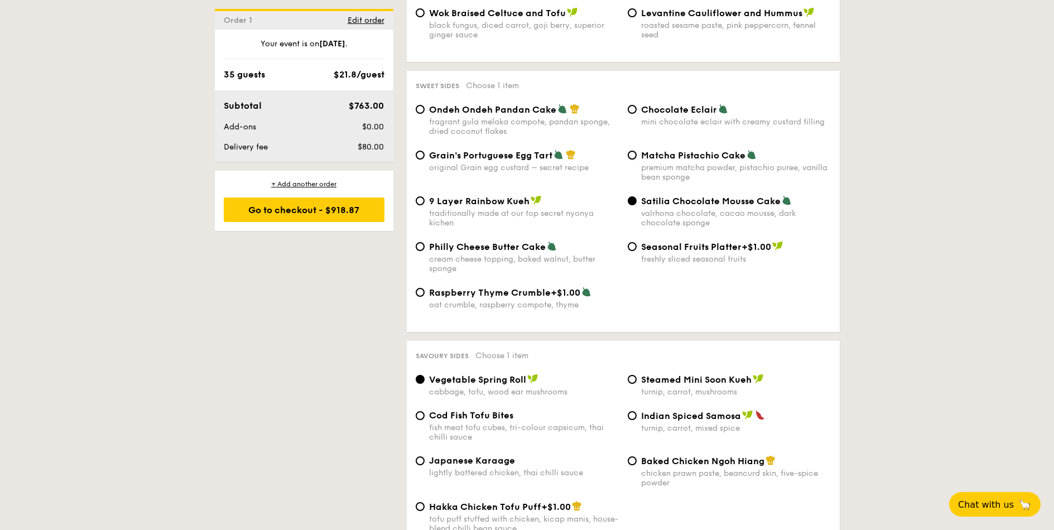
radio input "true"
click at [656, 219] on div "valrhona chocolate, cacao mousse, dark chocolate sponge" at bounding box center [736, 218] width 190 height 19
click at [636, 205] on input "Satilia Chocolate Mousse Cake valrhona chocolate, cacao mousse, dark chocolate …" at bounding box center [632, 200] width 9 height 9
radio input "true"
click at [660, 215] on div "valrhona chocolate, cacao mousse, dark chocolate sponge" at bounding box center [736, 218] width 190 height 19
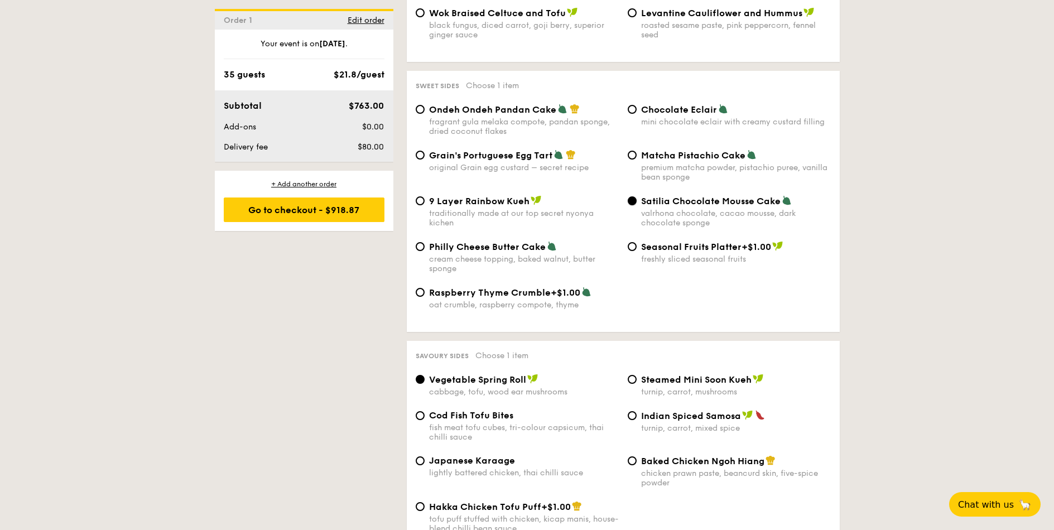
click at [636, 205] on input "Satilia Chocolate Mousse Cake valrhona chocolate, cacao mousse, dark chocolate …" at bounding box center [632, 200] width 9 height 9
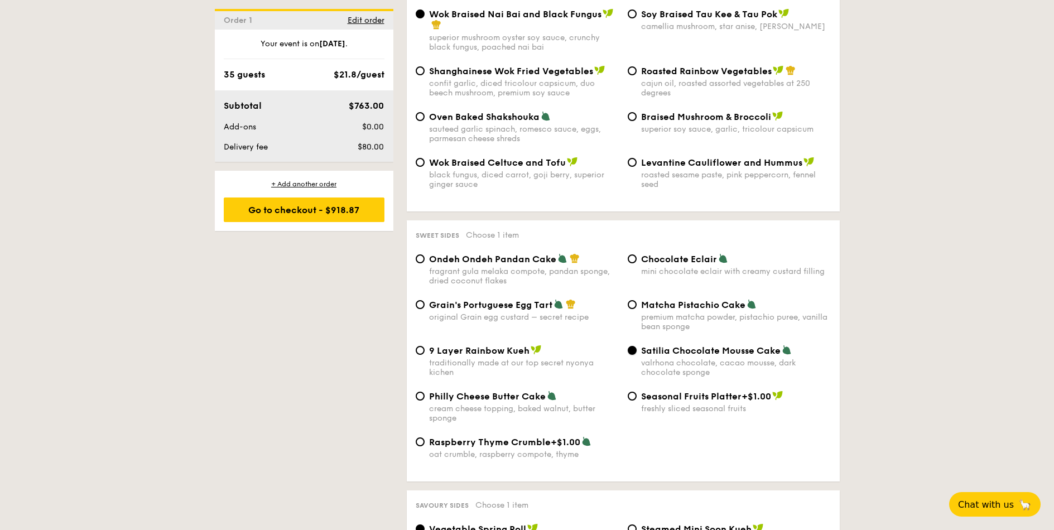
scroll to position [1540, 0]
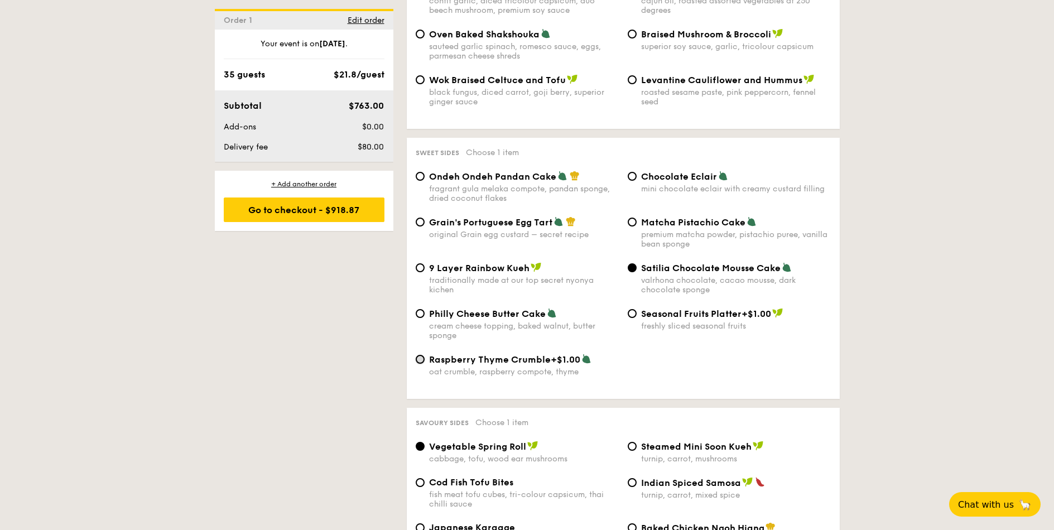
click at [417, 363] on input "Raspberry Thyme Crumble +$1.00 oat crumble, raspberry compote, thyme" at bounding box center [420, 359] width 9 height 9
radio input "true"
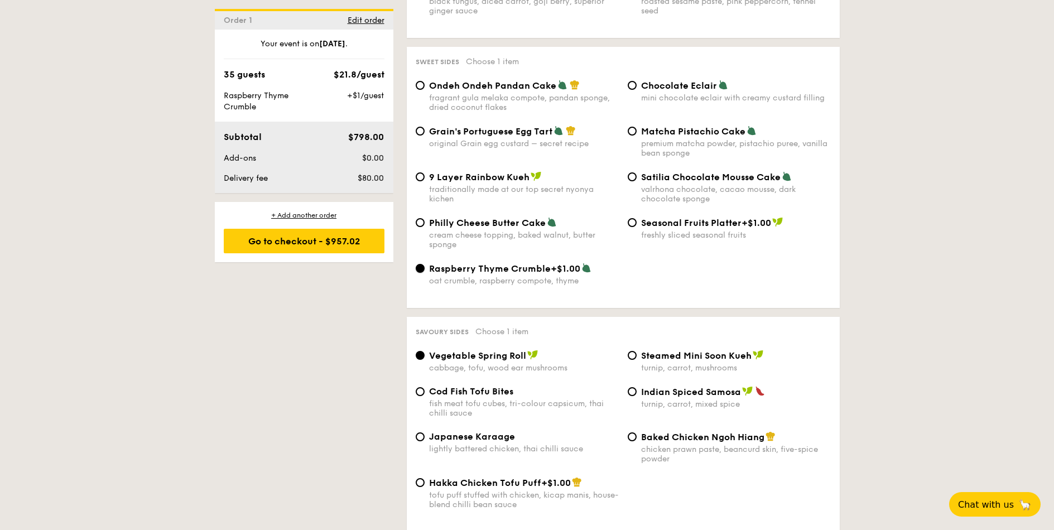
scroll to position [1673, 0]
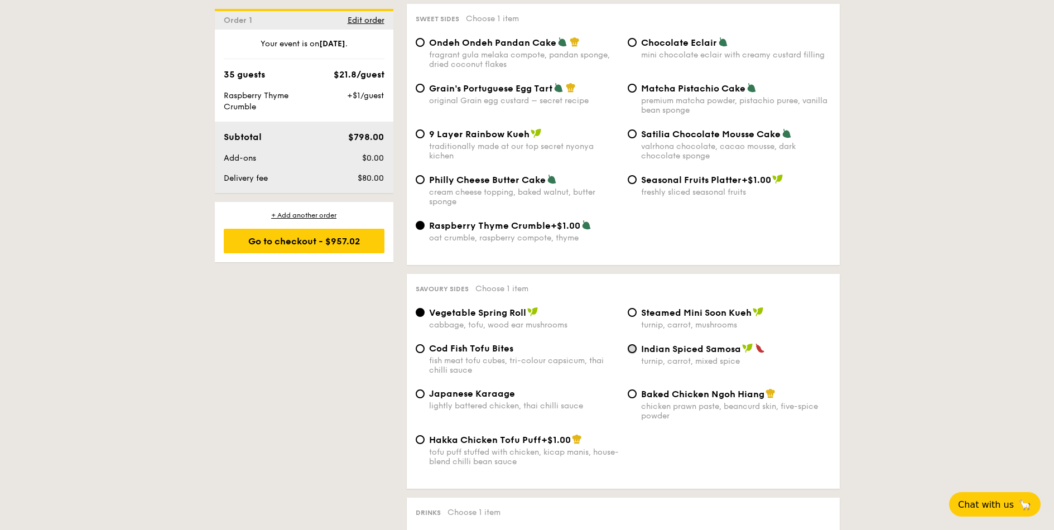
click at [631, 351] on input "Indian Spiced Samosa turnip, carrot, mixed spice" at bounding box center [632, 348] width 9 height 9
radio input "true"
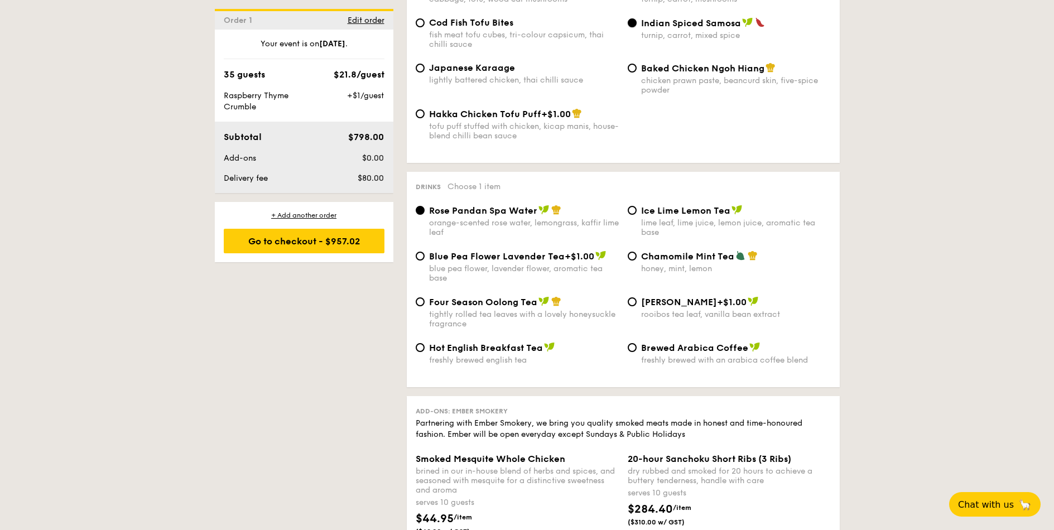
scroll to position [2008, 0]
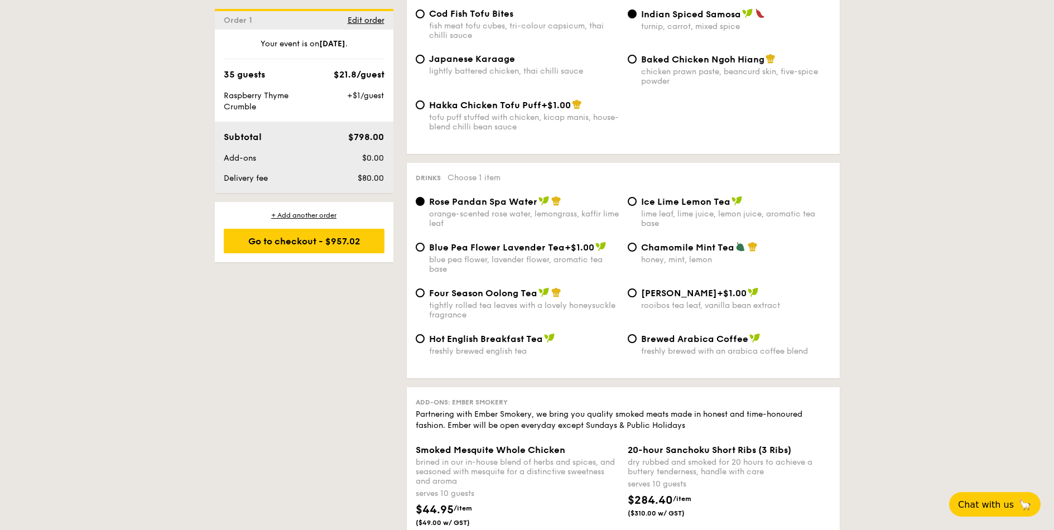
click at [484, 251] on span "Blue Pea Flower Lavender Tea" at bounding box center [497, 247] width 136 height 11
click at [424, 251] on input "Blue Pea Flower Lavender Tea +$1.00 blue pea flower, lavender flower, aromatic …" at bounding box center [420, 247] width 9 height 9
radio input "true"
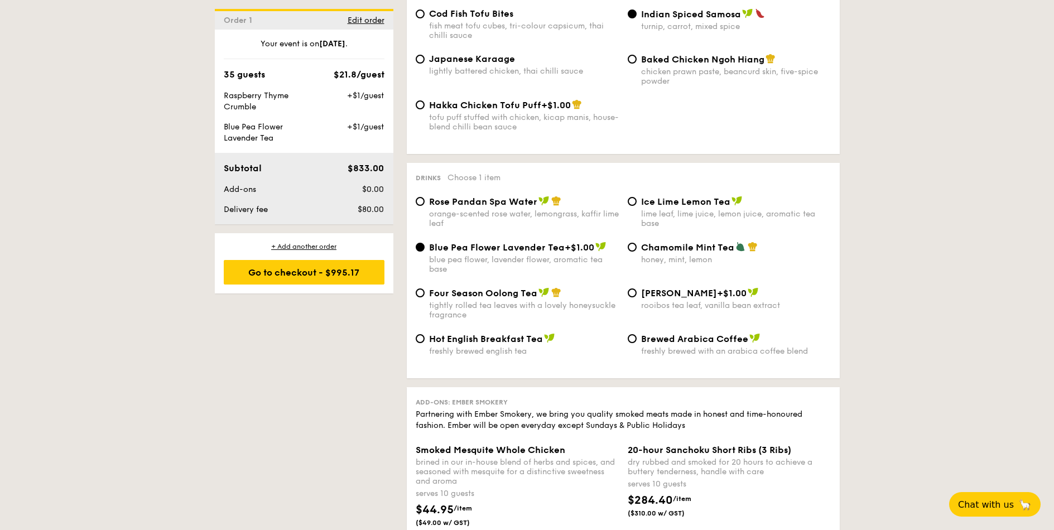
click at [627, 245] on div "Chamomile Mint Tea honey, mint, lemon" at bounding box center [729, 253] width 212 height 23
click at [639, 254] on label "Chamomile Mint Tea honey, mint, lemon" at bounding box center [729, 259] width 203 height 11
click at [636, 252] on input "Chamomile Mint Tea honey, mint, lemon" at bounding box center [632, 247] width 9 height 9
radio input "true"
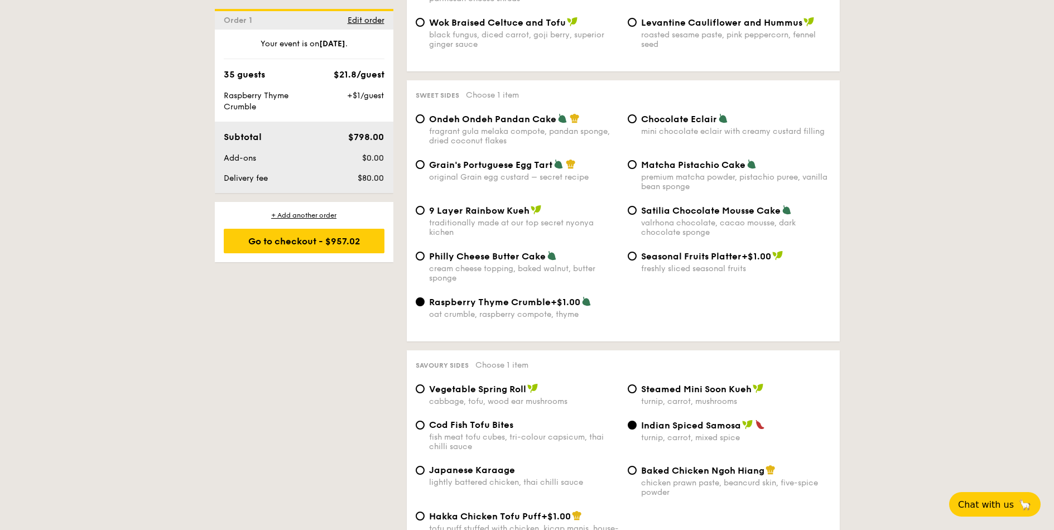
scroll to position [1540, 0]
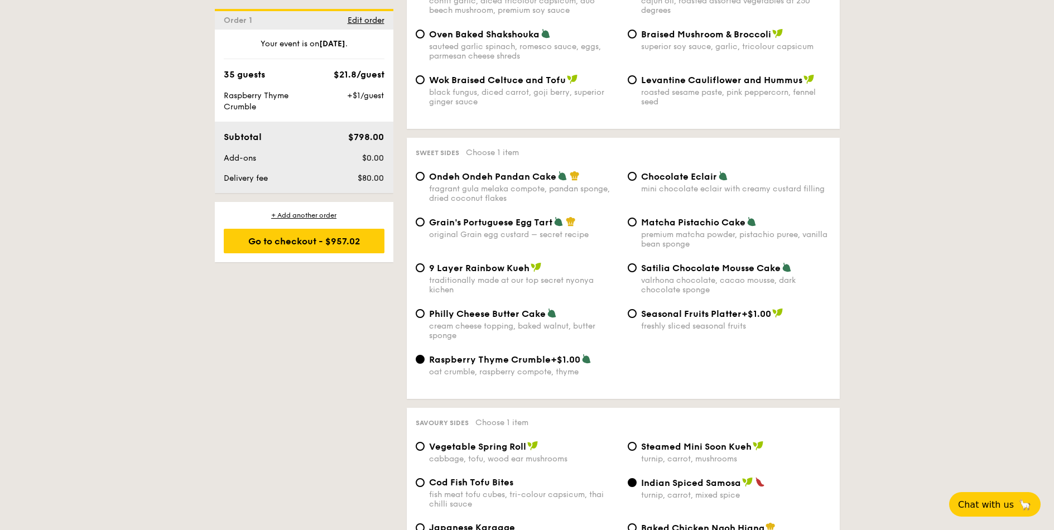
click at [655, 272] on span "Satilia Chocolate Mousse Cake" at bounding box center [710, 268] width 139 height 11
click at [636, 272] on input "Satilia Chocolate Mousse Cake valrhona chocolate, cacao mousse, dark chocolate …" at bounding box center [632, 267] width 9 height 9
radio input "true"
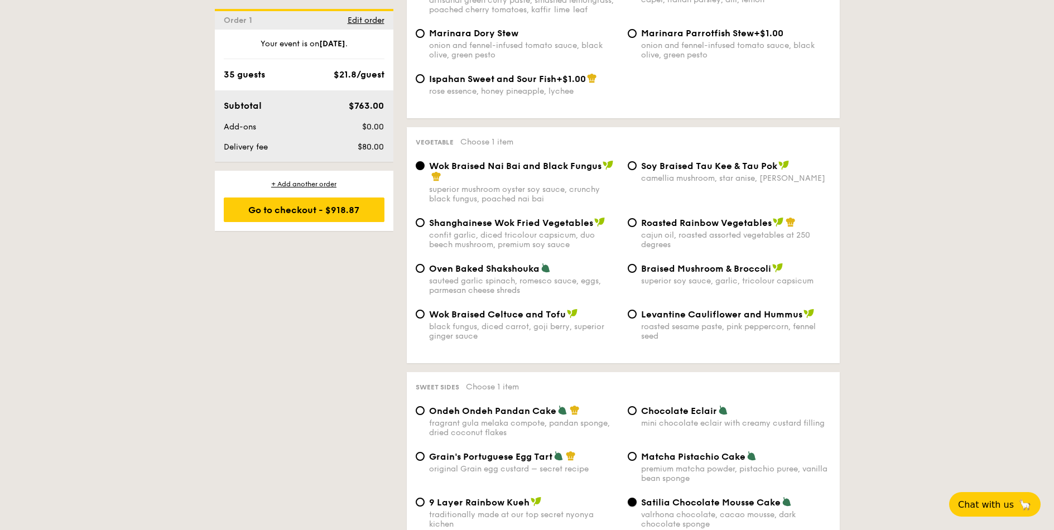
scroll to position [1272, 0]
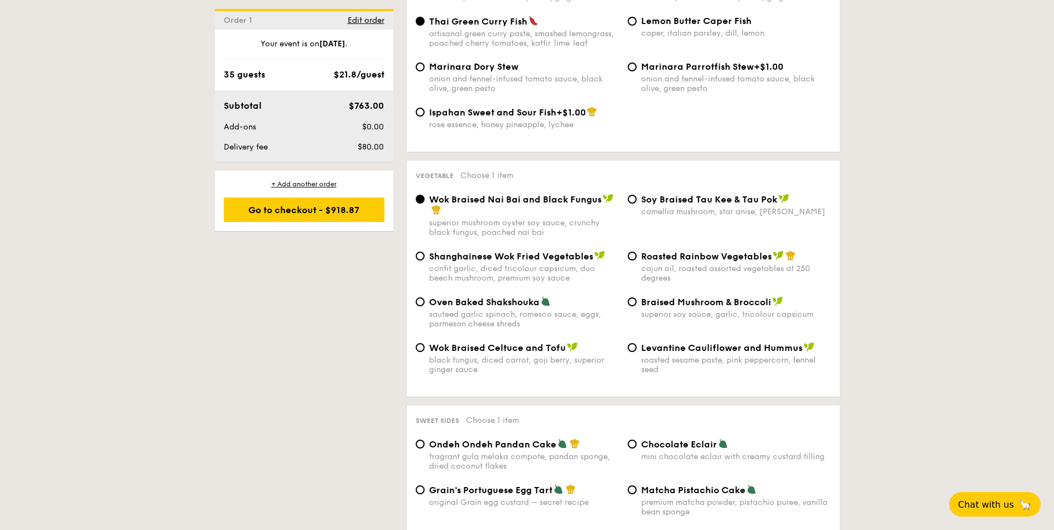
click at [933, 248] on div "1 - Select menu 2 - Select items 3 - Check out Order 1 Aug 30, 2025 35 guests C…" at bounding box center [527, 214] width 1054 height 2486
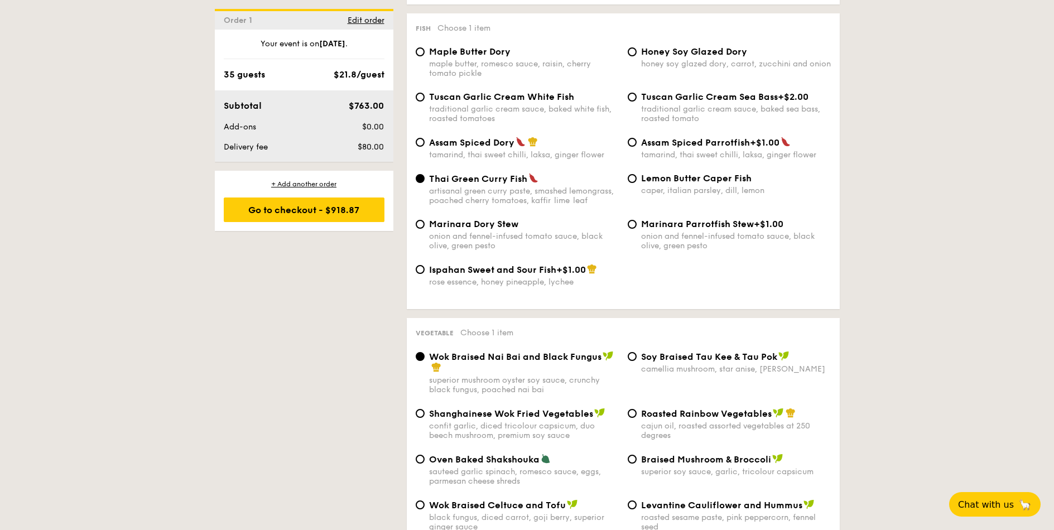
scroll to position [1138, 0]
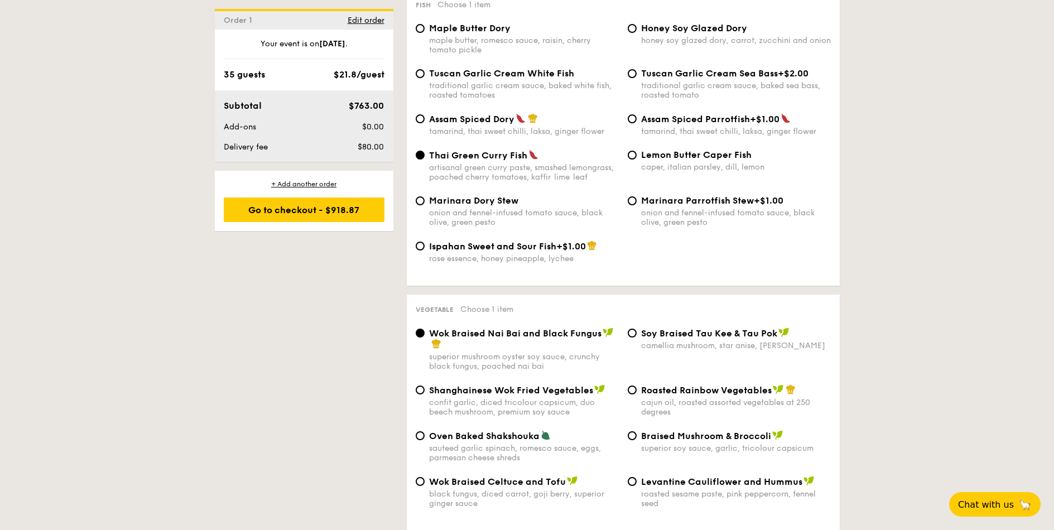
click at [664, 484] on span "Levantine Cauliflower and Hummus" at bounding box center [721, 481] width 161 height 11
click at [636, 484] on input "Levantine Cauliflower and Hummus roasted sesame paste, pink peppercorn, fennel …" at bounding box center [632, 481] width 9 height 9
radio input "true"
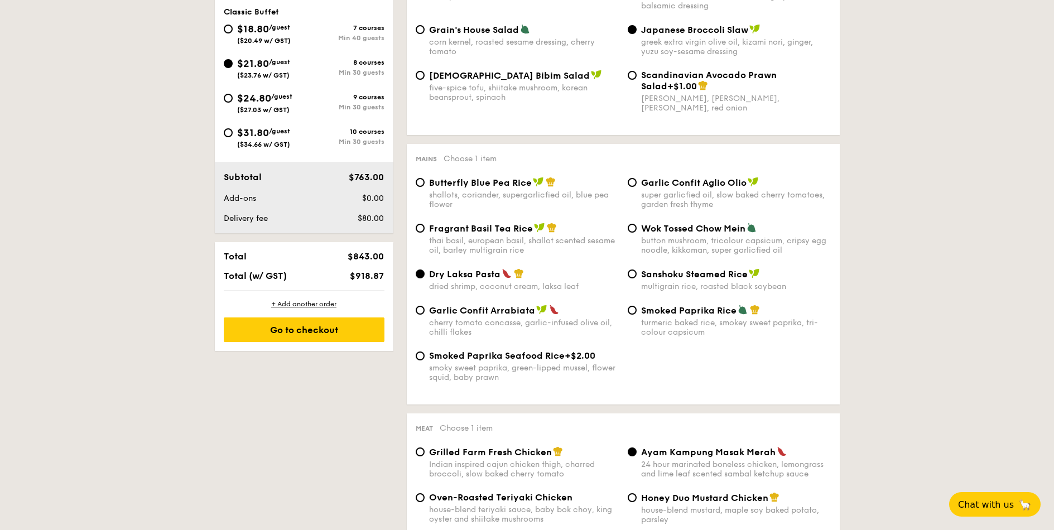
scroll to position [201, 0]
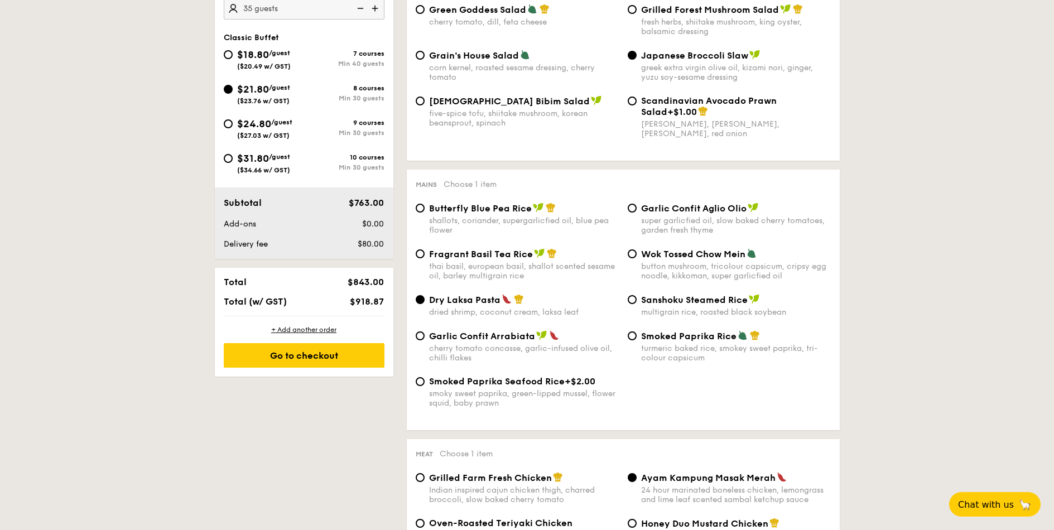
scroll to position [402, 0]
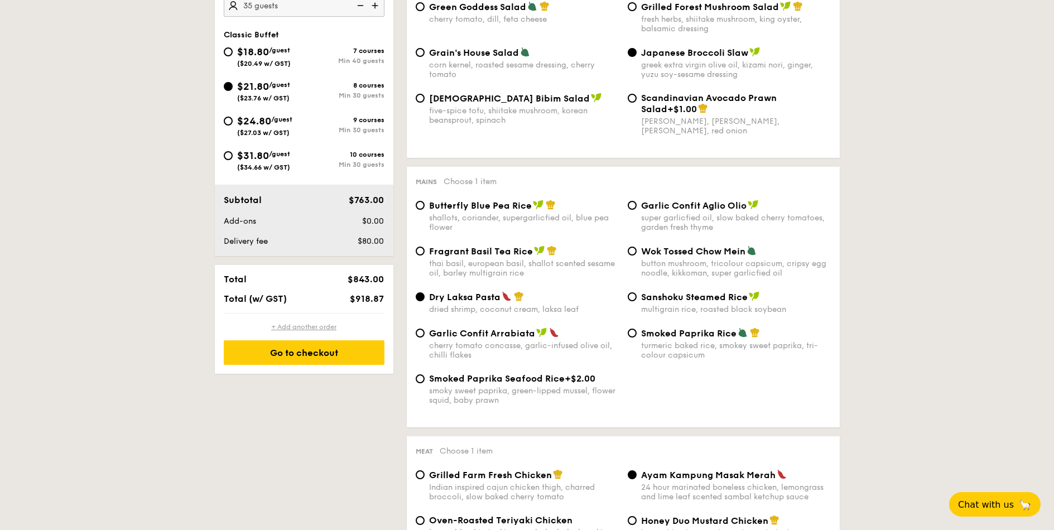
click at [302, 330] on div "+ Add another order" at bounding box center [304, 326] width 161 height 9
radio input "true"
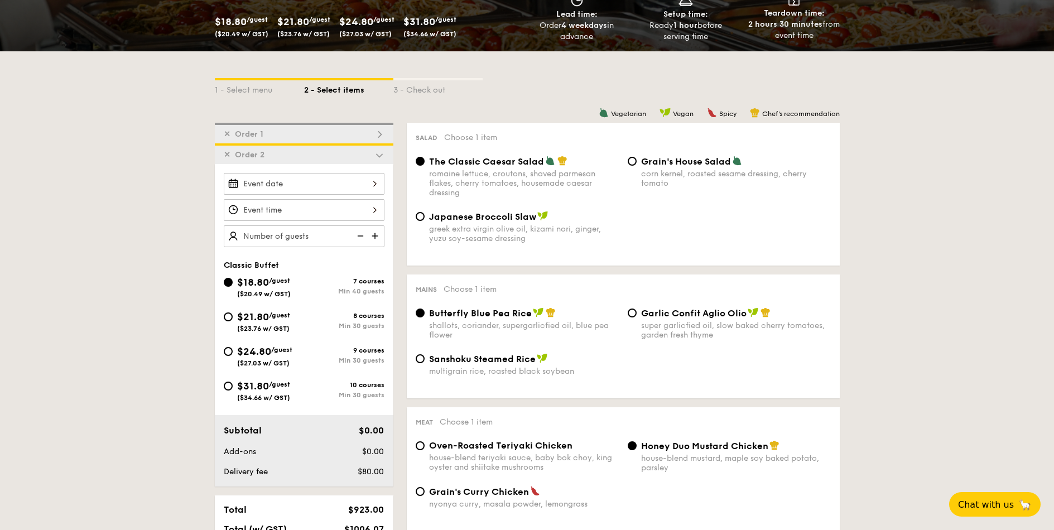
scroll to position [185, 0]
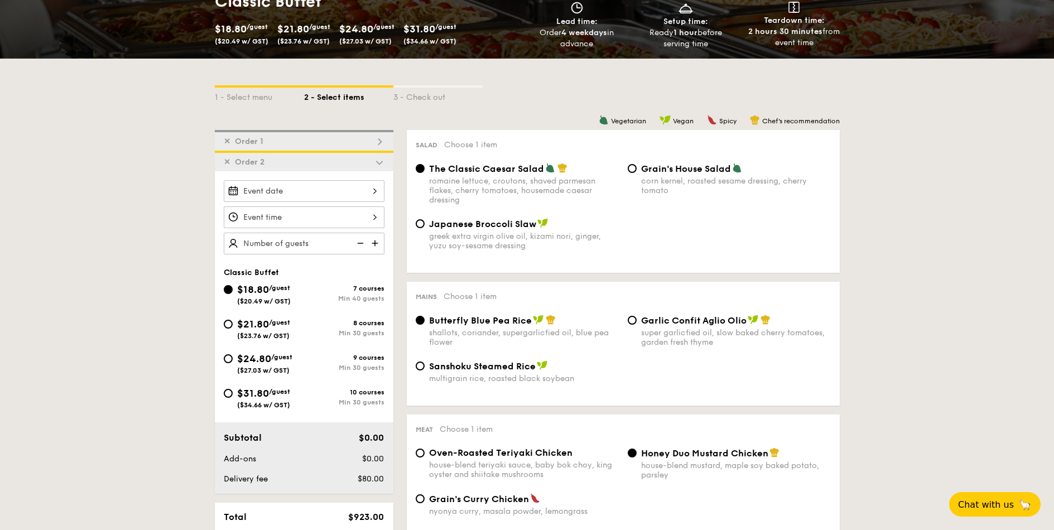
click at [224, 162] on span "✕" at bounding box center [227, 161] width 7 height 9
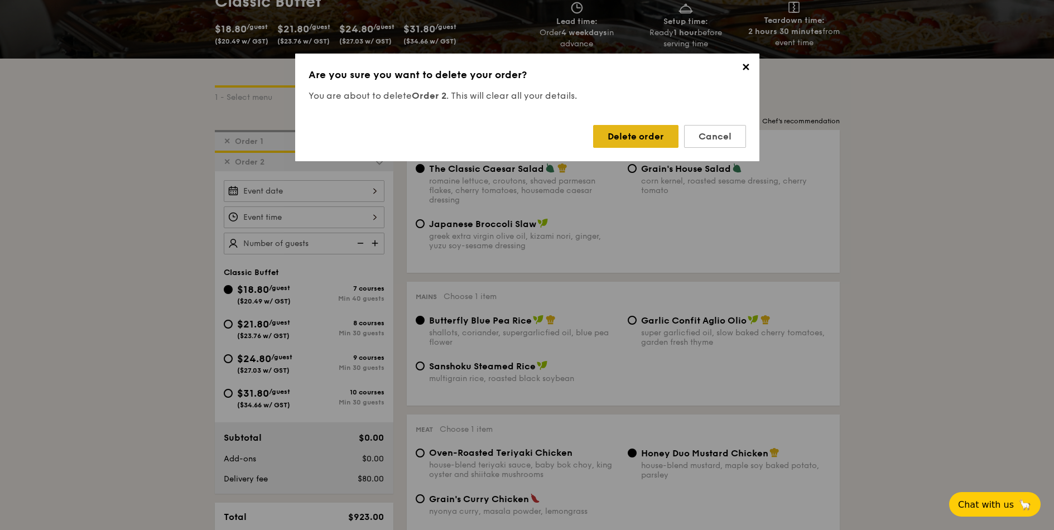
click at [653, 142] on div "Delete order" at bounding box center [635, 136] width 85 height 23
radio input "false"
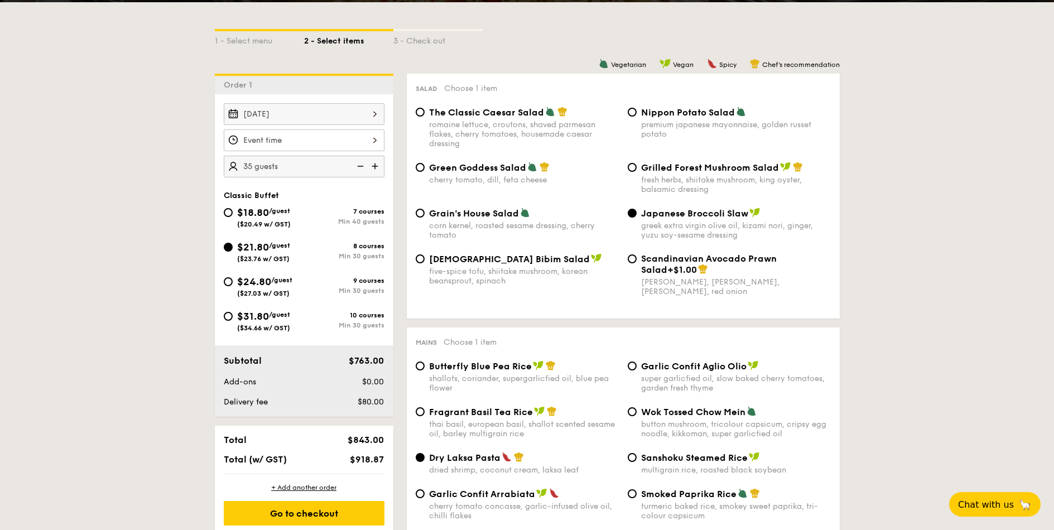
scroll to position [318, 0]
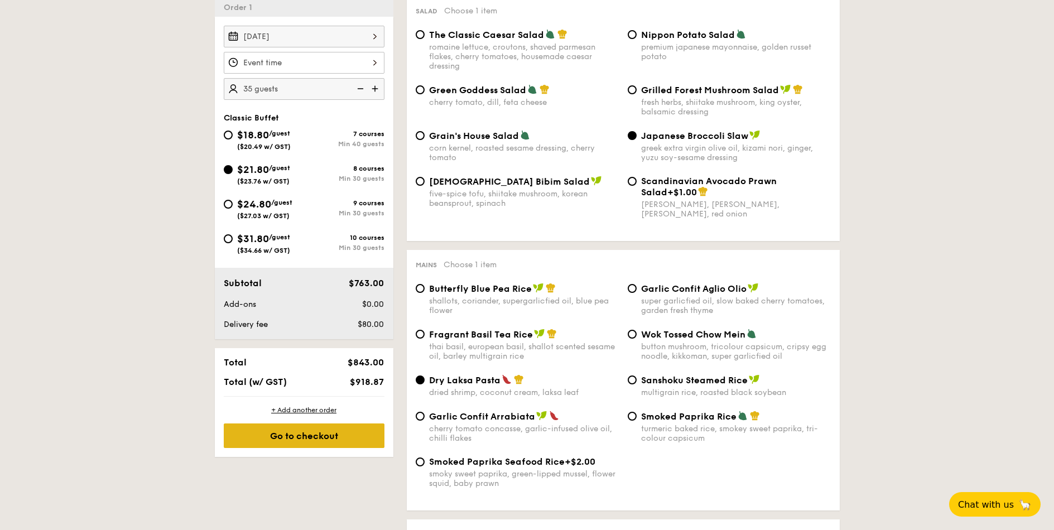
click at [322, 440] on div "Go to checkout" at bounding box center [304, 435] width 161 height 25
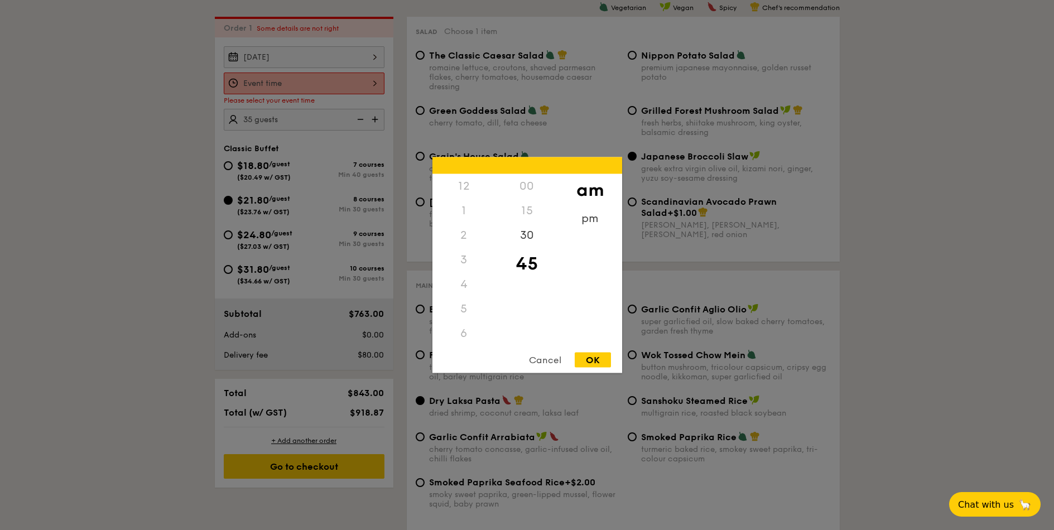
scroll to position [123, 0]
click at [338, 83] on div "12 1 2 3 4 5 6 7 8 9 10 11 00 15 30 45 am pm Cancel OK" at bounding box center [304, 84] width 161 height 22
click at [460, 262] on div "8" at bounding box center [463, 260] width 63 height 25
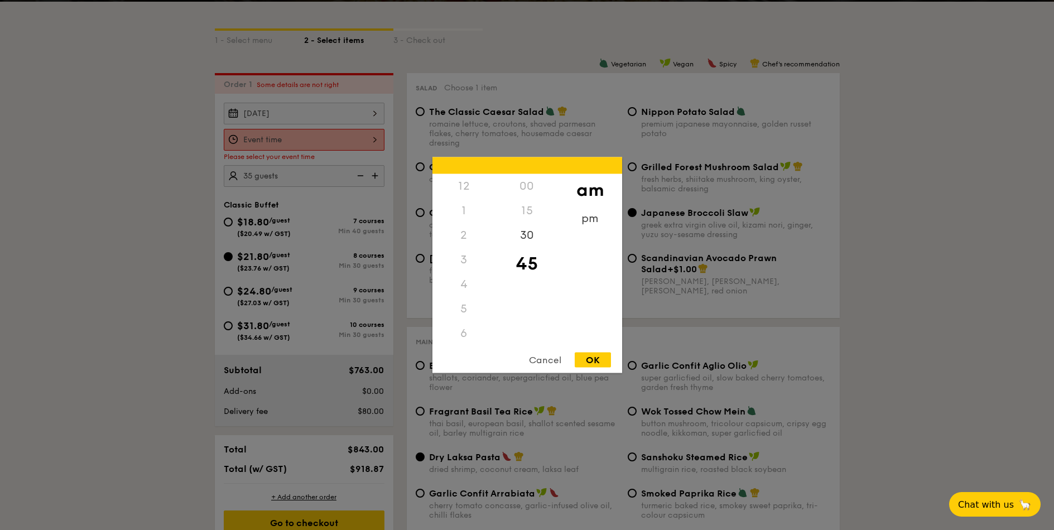
scroll to position [164, 0]
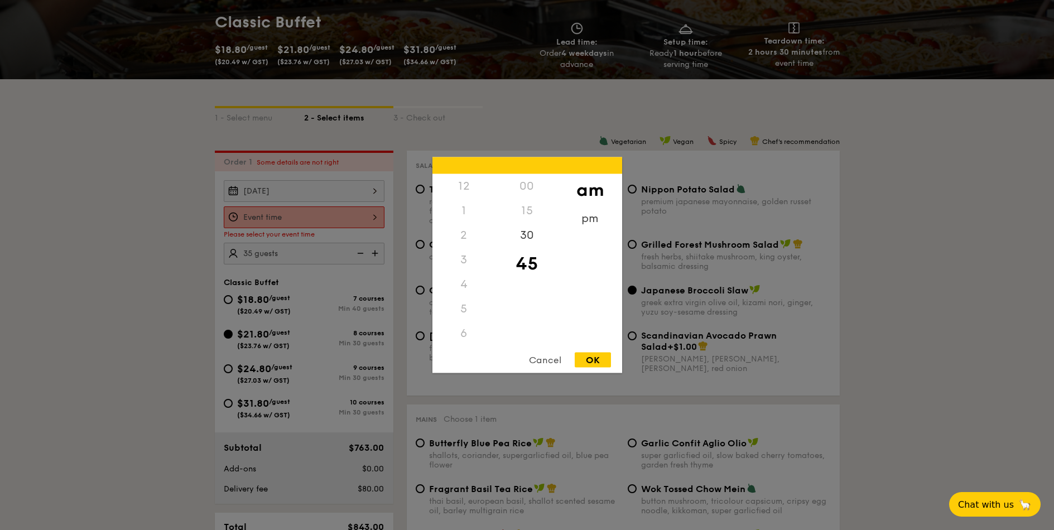
click at [463, 213] on div "1" at bounding box center [463, 211] width 63 height 25
click at [458, 213] on div "1" at bounding box center [463, 211] width 63 height 25
click at [459, 213] on div "1" at bounding box center [463, 211] width 63 height 25
click at [579, 217] on div "pm" at bounding box center [589, 222] width 63 height 32
drag, startPoint x: 448, startPoint y: 210, endPoint x: 457, endPoint y: 209, distance: 9.0
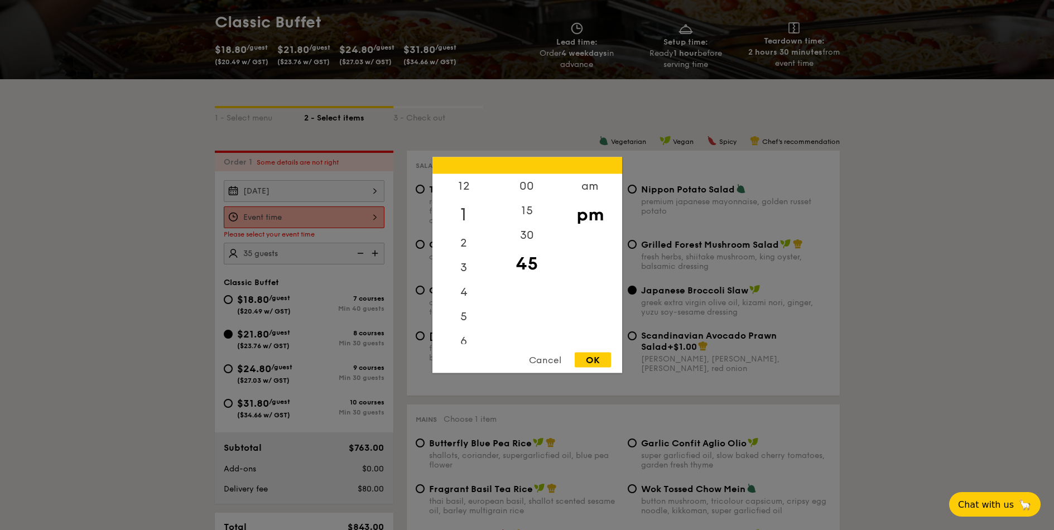
click at [449, 209] on div "1" at bounding box center [463, 215] width 63 height 32
click at [524, 194] on div "00" at bounding box center [526, 190] width 63 height 32
click at [598, 360] on div "OK" at bounding box center [593, 360] width 36 height 15
type input "1:00PM"
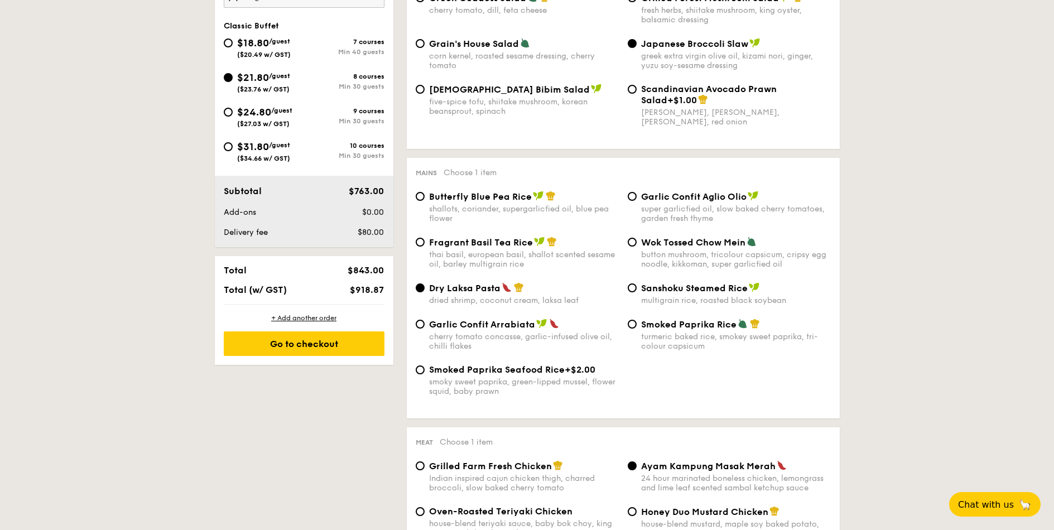
scroll to position [499, 0]
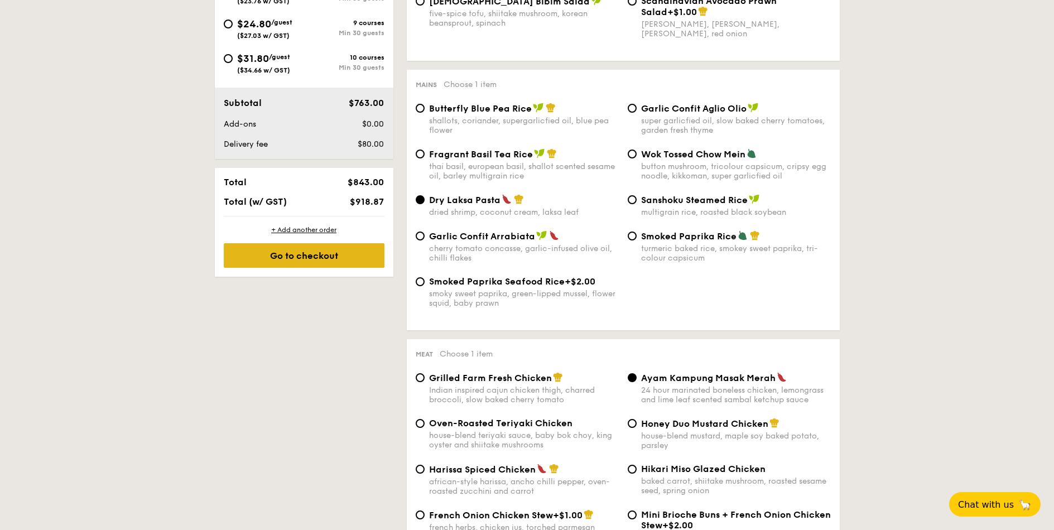
click at [326, 257] on div "Go to checkout" at bounding box center [304, 255] width 161 height 25
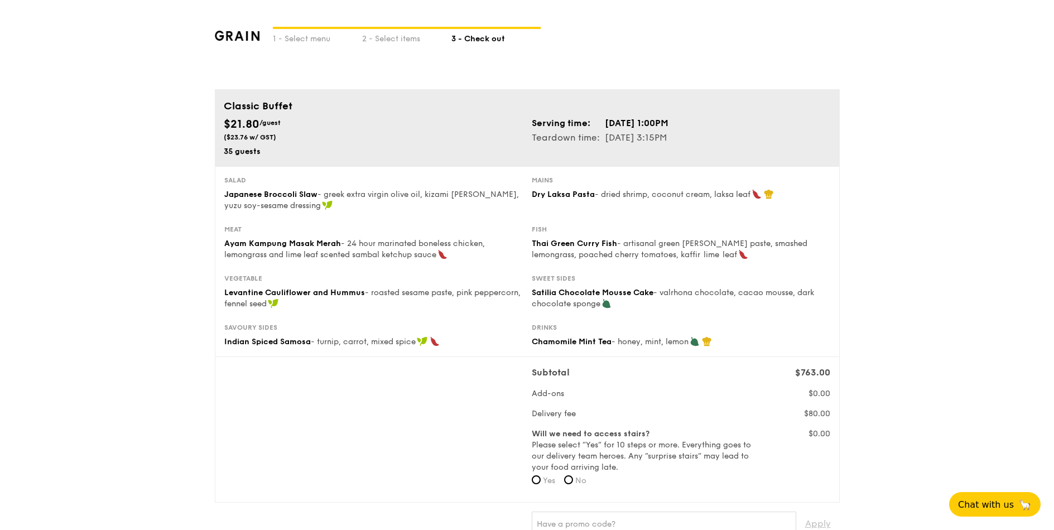
click at [378, 47] on div "1 - Select menu 2 - Select items 3 - Check out" at bounding box center [527, 44] width 625 height 89
click at [381, 41] on div "2 - Select items" at bounding box center [406, 37] width 89 height 16
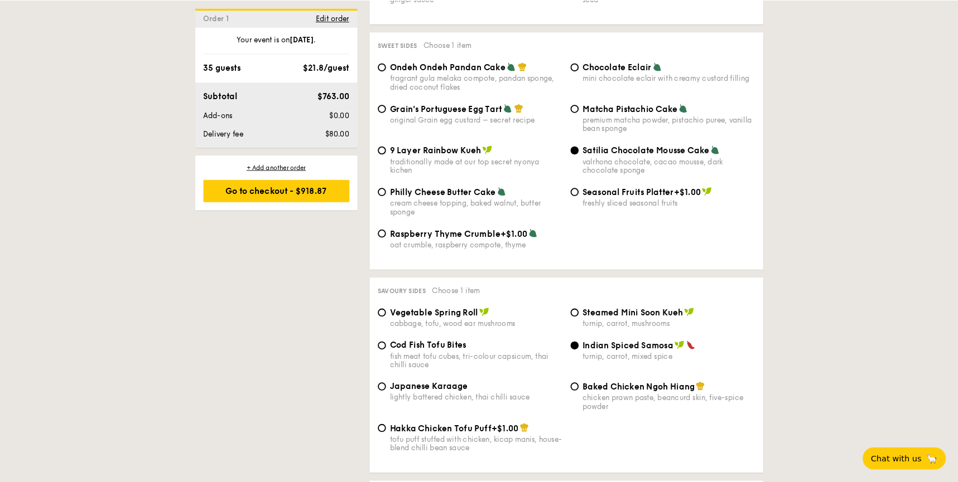
scroll to position [1540, 0]
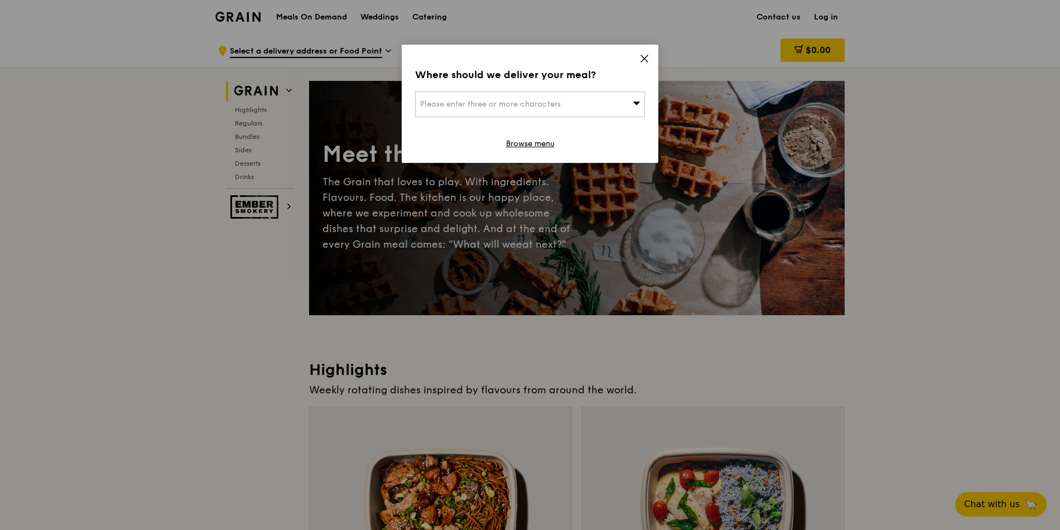
click at [643, 60] on icon at bounding box center [644, 58] width 7 height 7
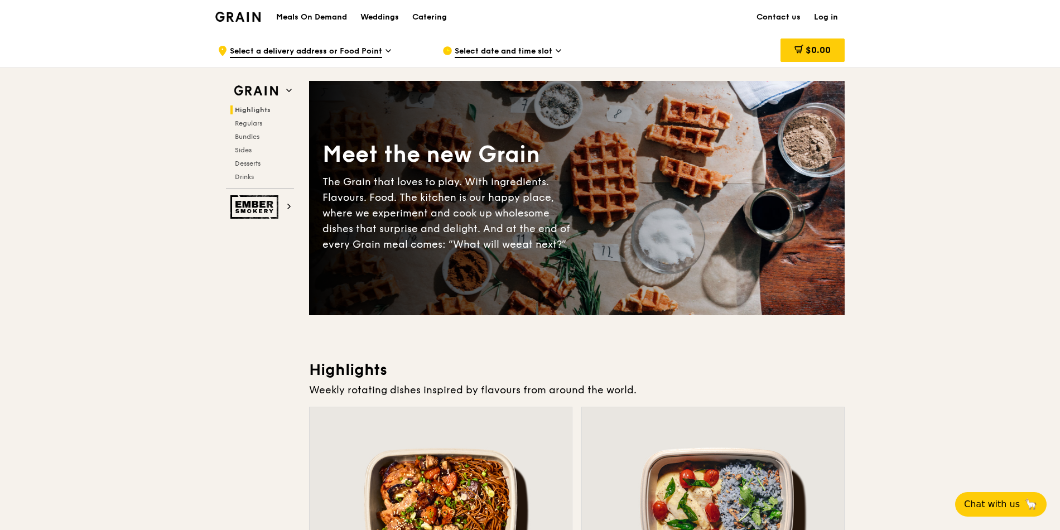
click at [251, 15] on img at bounding box center [237, 17] width 45 height 10
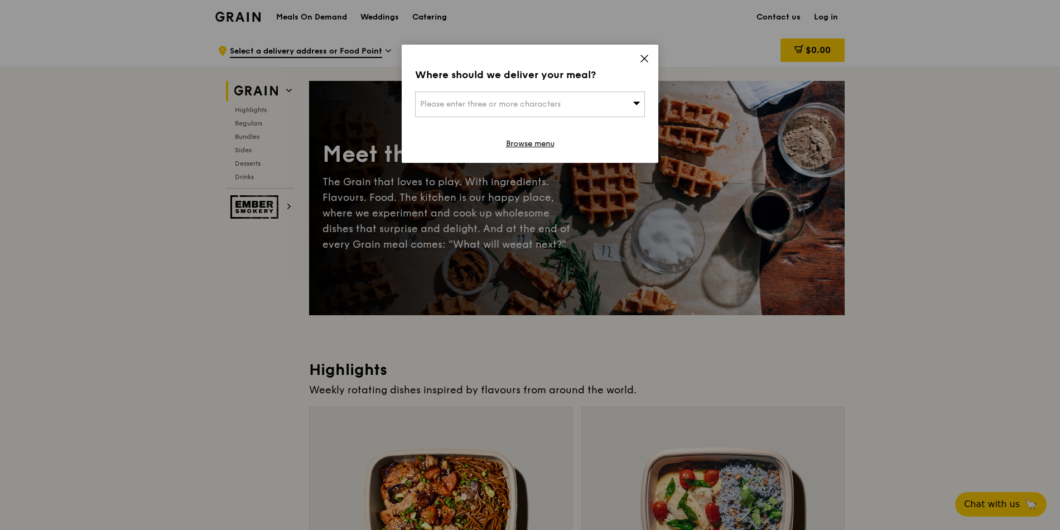
click at [575, 109] on div "Please enter three or more characters" at bounding box center [530, 104] width 230 height 26
click at [575, 109] on input "search" at bounding box center [530, 104] width 229 height 25
click at [594, 84] on div "Where should we deliver your meal? Please enter three or more characters Please…" at bounding box center [530, 104] width 257 height 118
click at [547, 146] on link "Browse menu" at bounding box center [530, 143] width 49 height 11
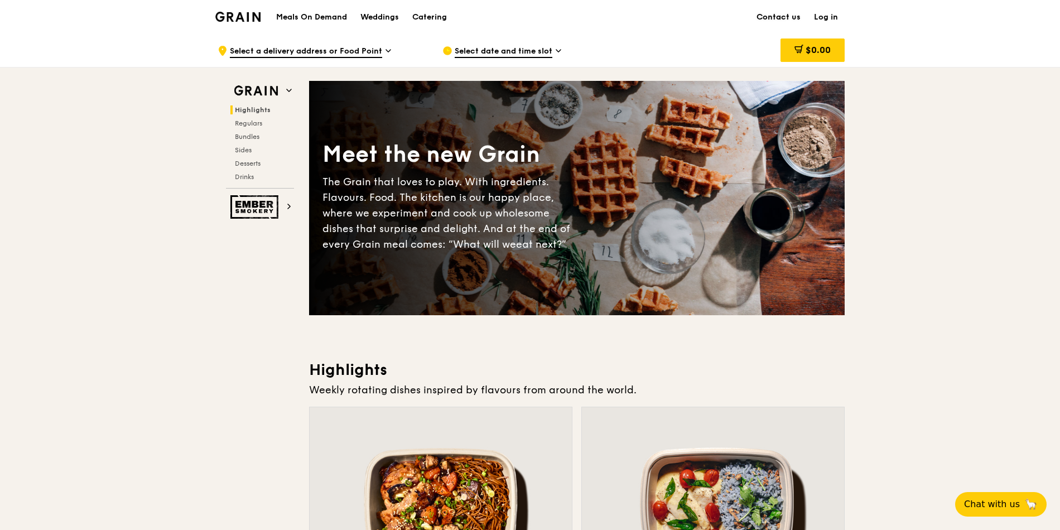
click at [765, 21] on link "Contact us" at bounding box center [778, 17] width 57 height 33
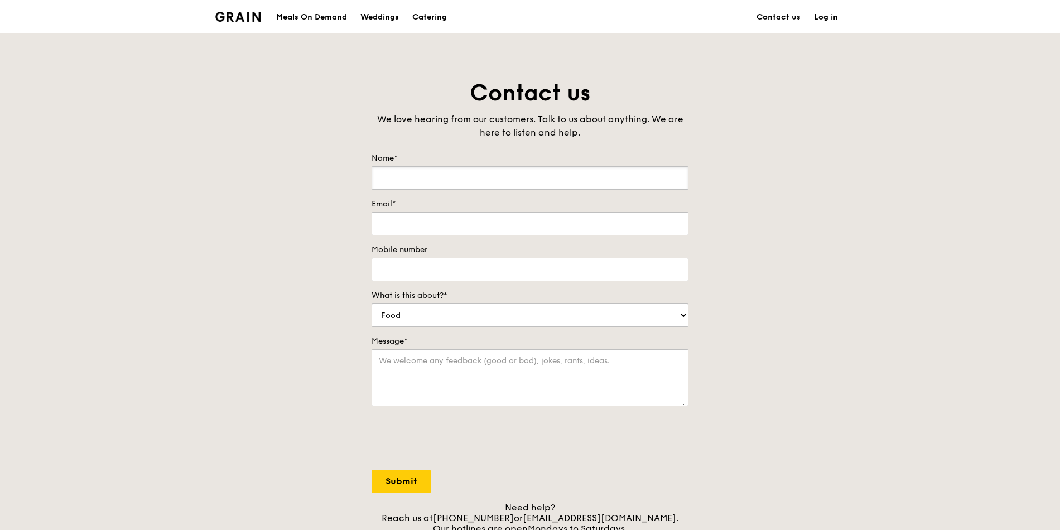
click at [572, 182] on input "Name*" at bounding box center [529, 177] width 317 height 23
type input "[PERSON_NAME]"
click at [567, 218] on input "Email*" at bounding box center [529, 223] width 317 height 23
click at [615, 217] on input "Email*" at bounding box center [529, 223] width 317 height 23
paste input "[EMAIL_ADDRESS][DOMAIN_NAME]"
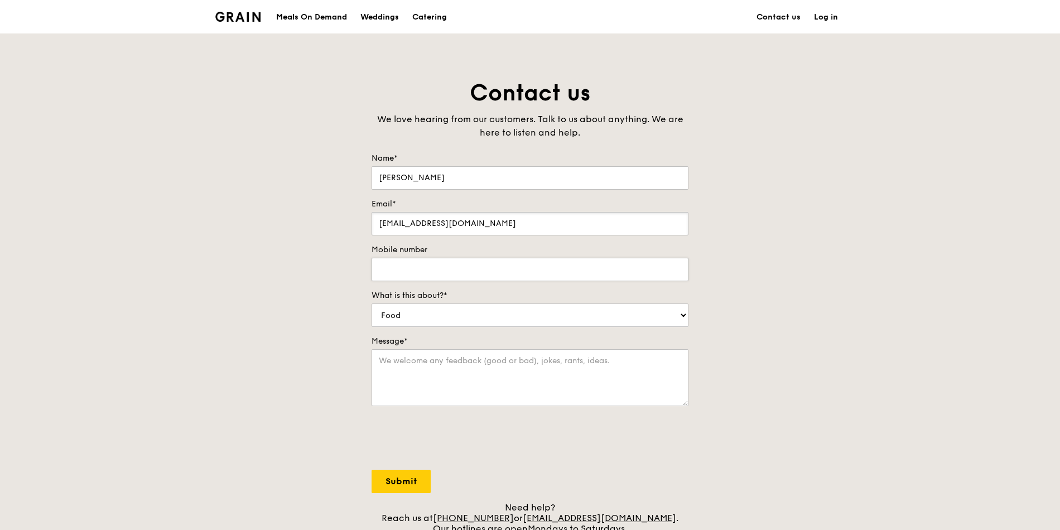
type input "[EMAIL_ADDRESS][DOMAIN_NAME]"
click at [590, 272] on input "Mobile number" at bounding box center [529, 269] width 317 height 23
type input "87004493"
click at [582, 379] on textarea "Message*" at bounding box center [529, 377] width 317 height 57
type textarea "Hi, I would like to order the classic buffet along with"
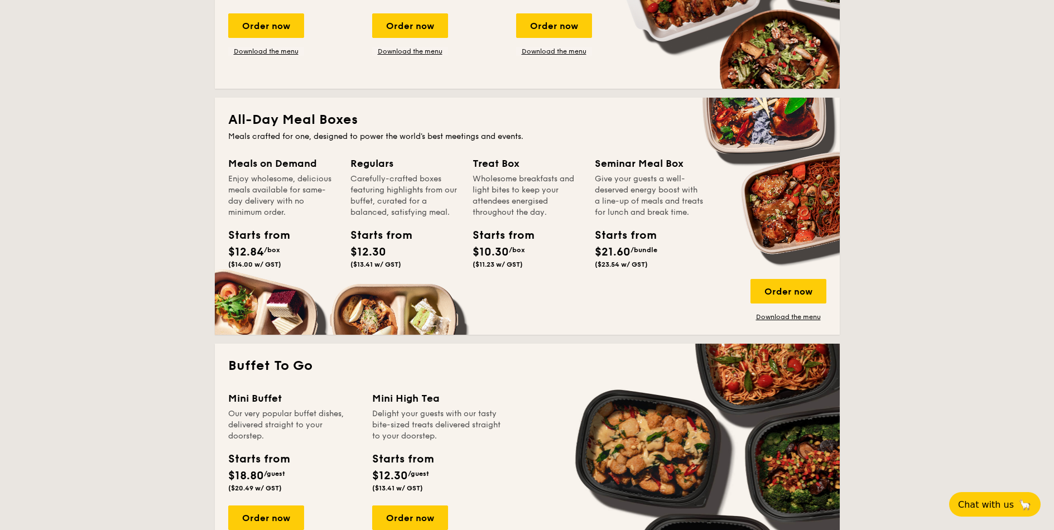
scroll to position [736, 0]
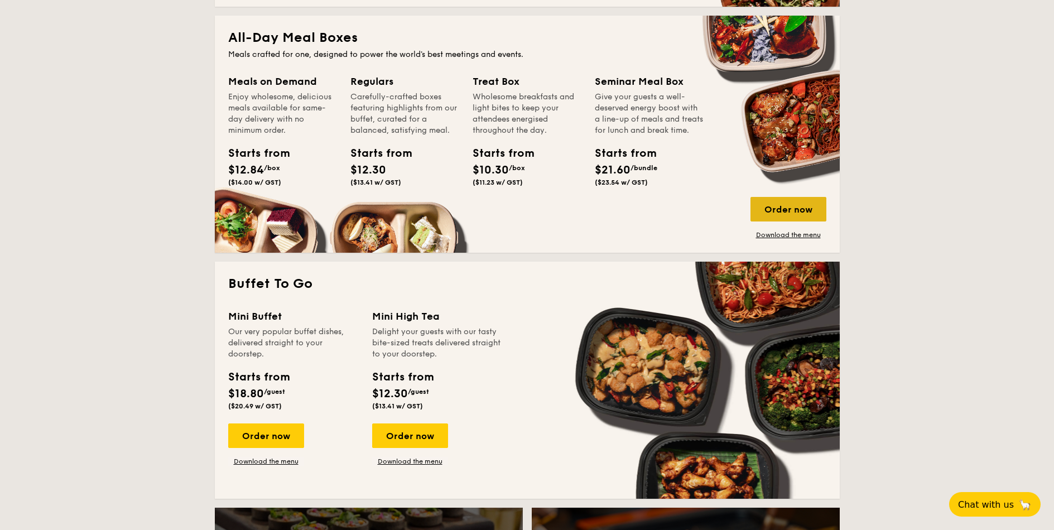
click at [815, 207] on div "Order now" at bounding box center [788, 209] width 76 height 25
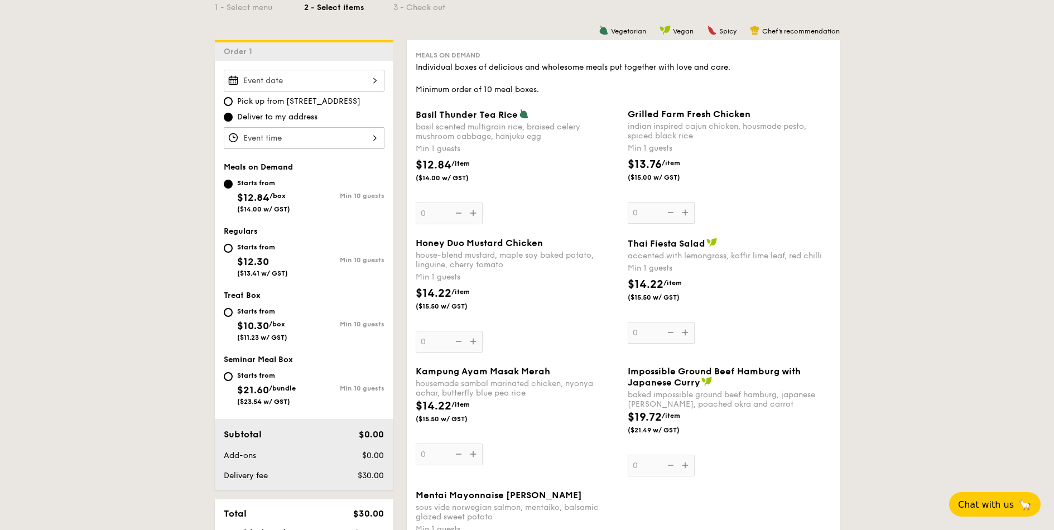
scroll to position [268, 0]
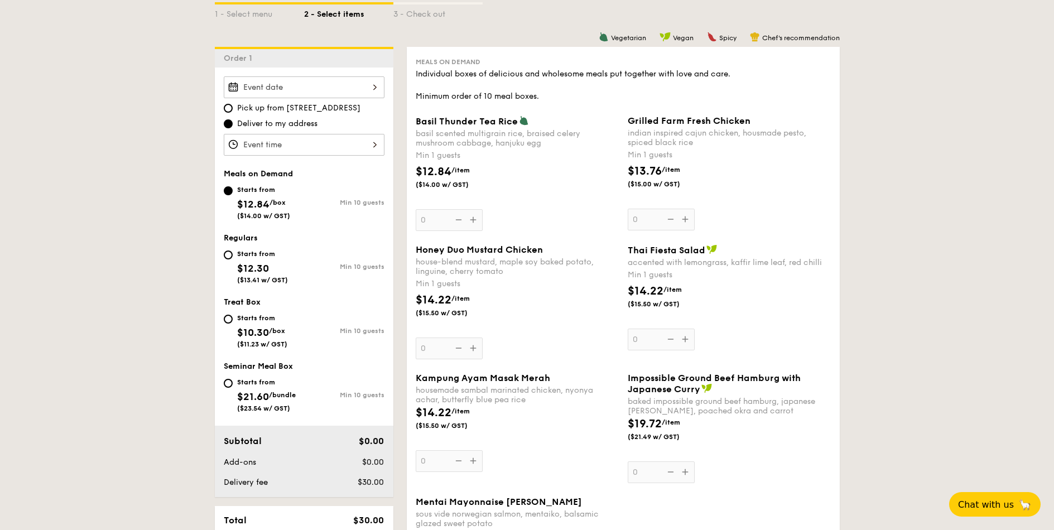
click at [467, 219] on div "Basil Thunder Tea [PERSON_NAME] scented multigrain rice, braised celery mushroo…" at bounding box center [517, 172] width 203 height 115
click at [467, 219] on input "0" at bounding box center [449, 220] width 67 height 22
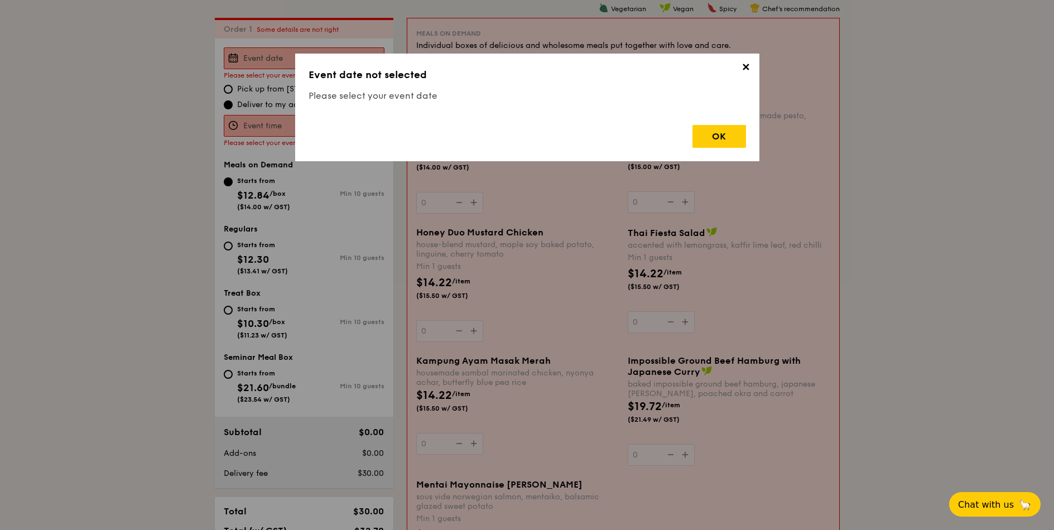
scroll to position [298, 0]
click at [742, 63] on span "✕" at bounding box center [746, 69] width 16 height 16
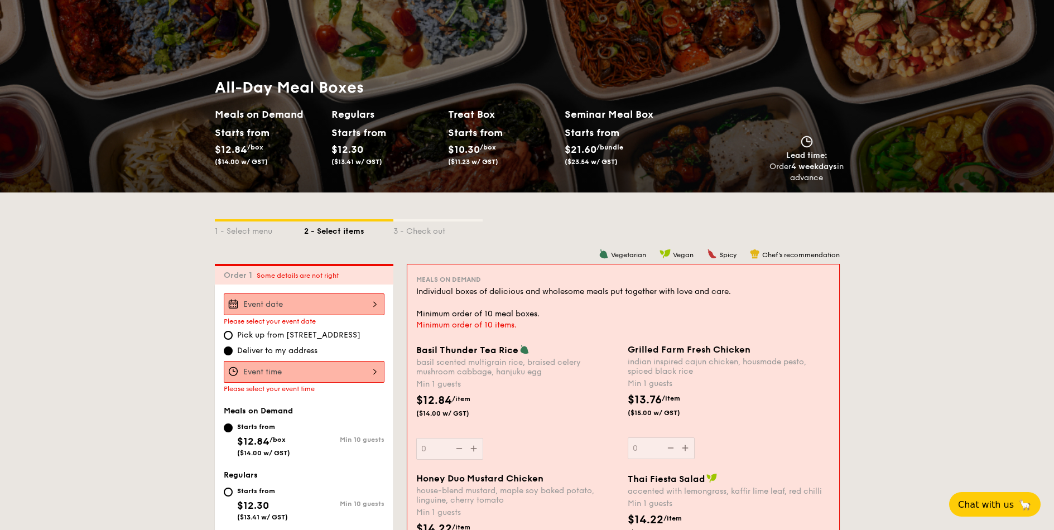
scroll to position [0, 0]
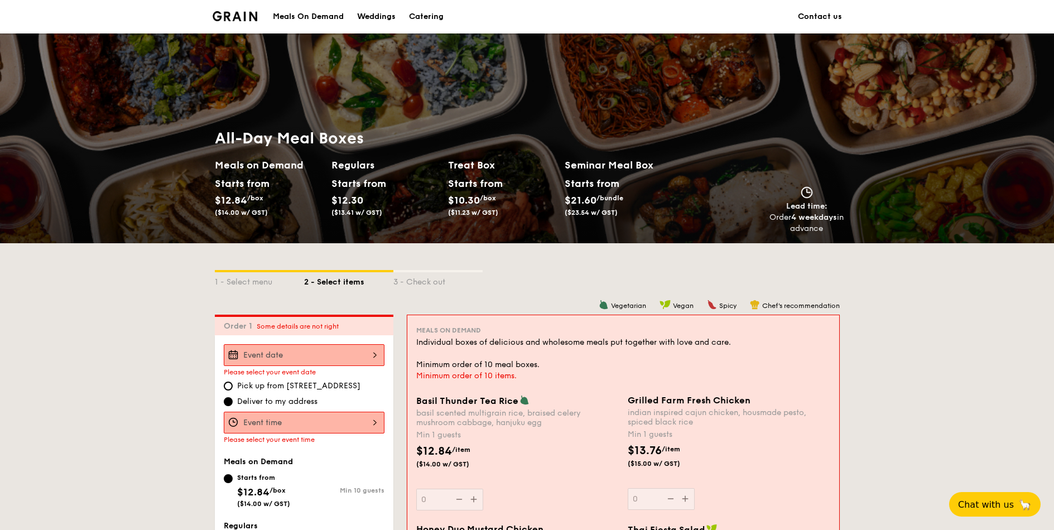
click at [301, 18] on div "Meals On Demand" at bounding box center [308, 16] width 71 height 33
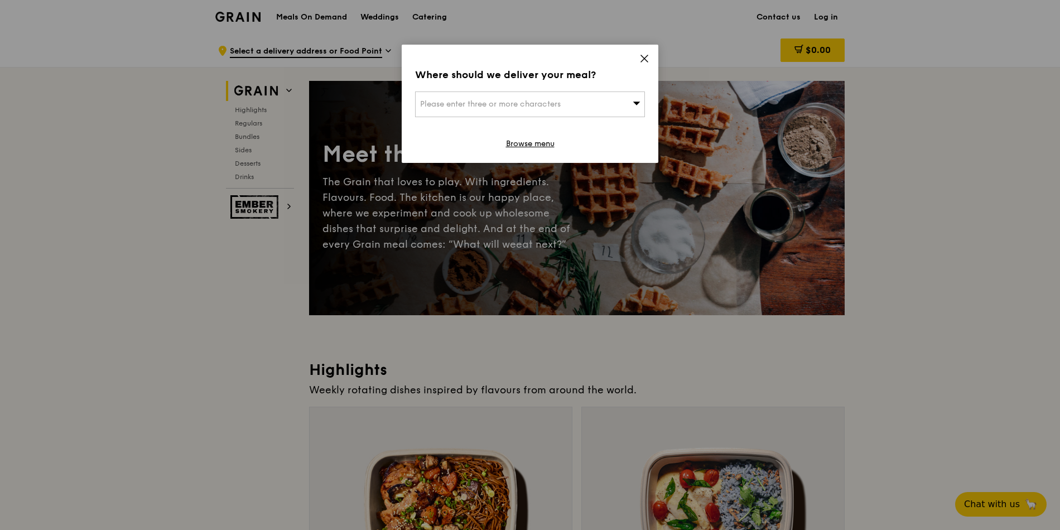
click at [638, 66] on div "Where should we deliver your meal? Please enter three or more characters Browse…" at bounding box center [530, 104] width 257 height 118
click at [641, 60] on icon at bounding box center [644, 59] width 10 height 10
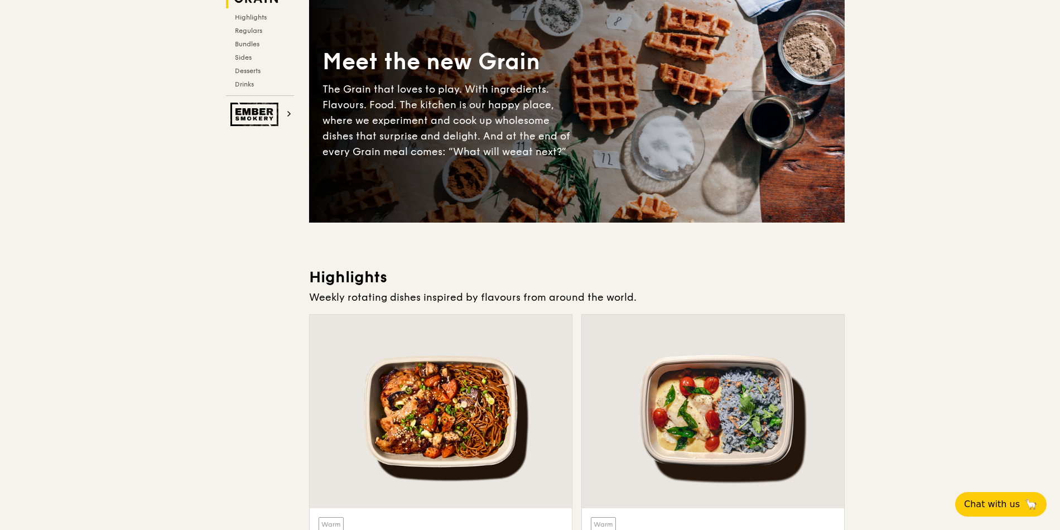
scroll to position [268, 0]
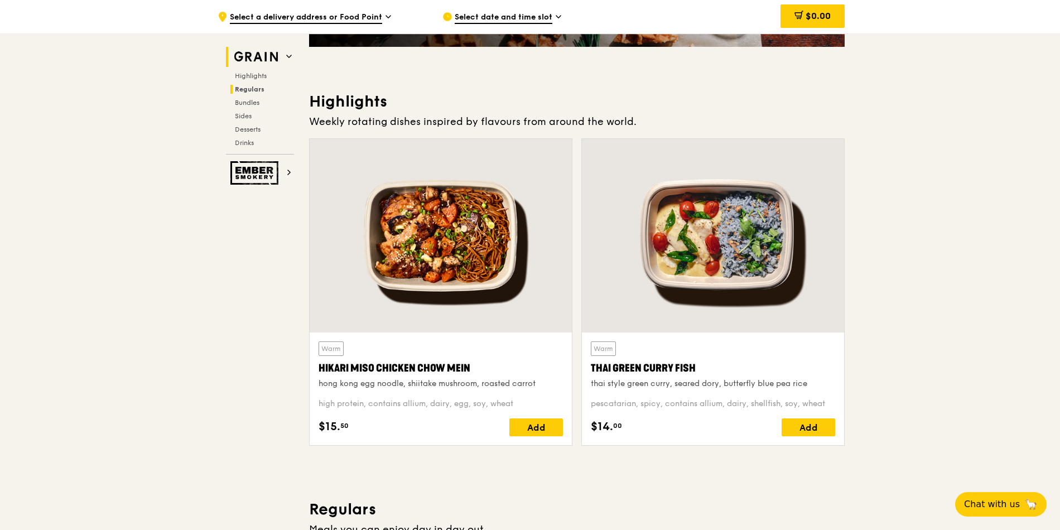
click at [248, 90] on span "Regulars" at bounding box center [250, 89] width 30 height 8
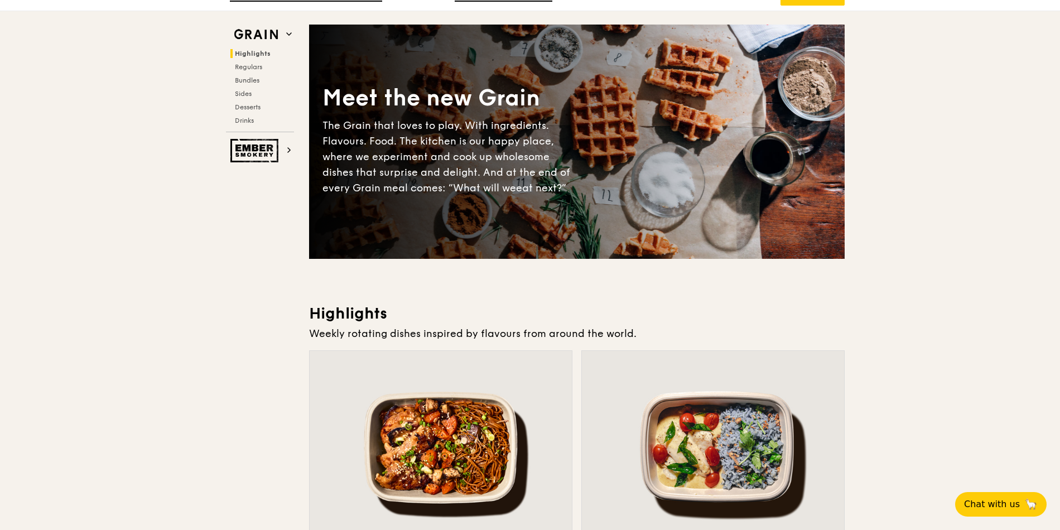
scroll to position [0, 0]
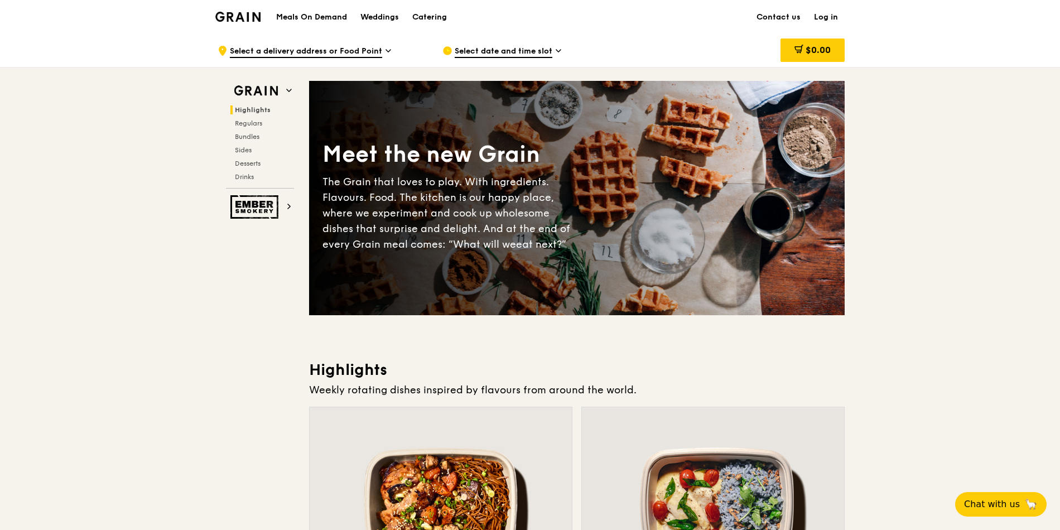
click at [334, 50] on span "Select a delivery address or Food Point" at bounding box center [306, 52] width 152 height 12
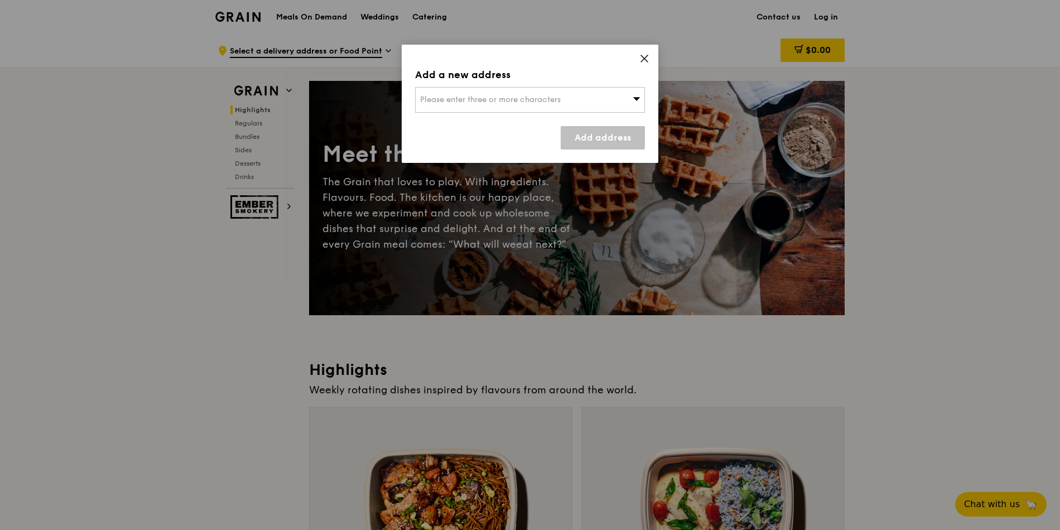
click at [652, 61] on div "Add a new address Please enter three or more characters Add address" at bounding box center [530, 104] width 257 height 118
click at [644, 56] on icon at bounding box center [644, 59] width 10 height 10
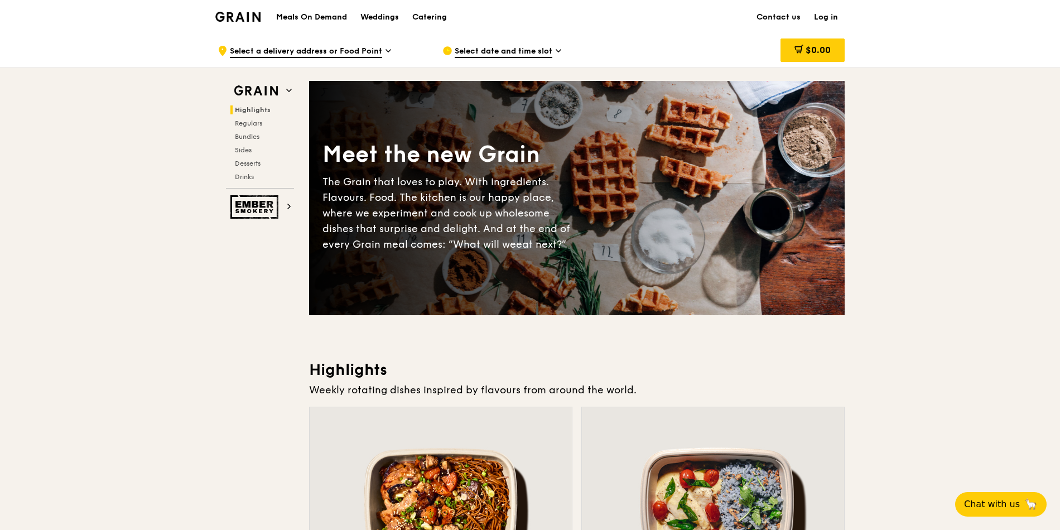
click at [466, 57] on span "Select date and time slot" at bounding box center [504, 52] width 98 height 12
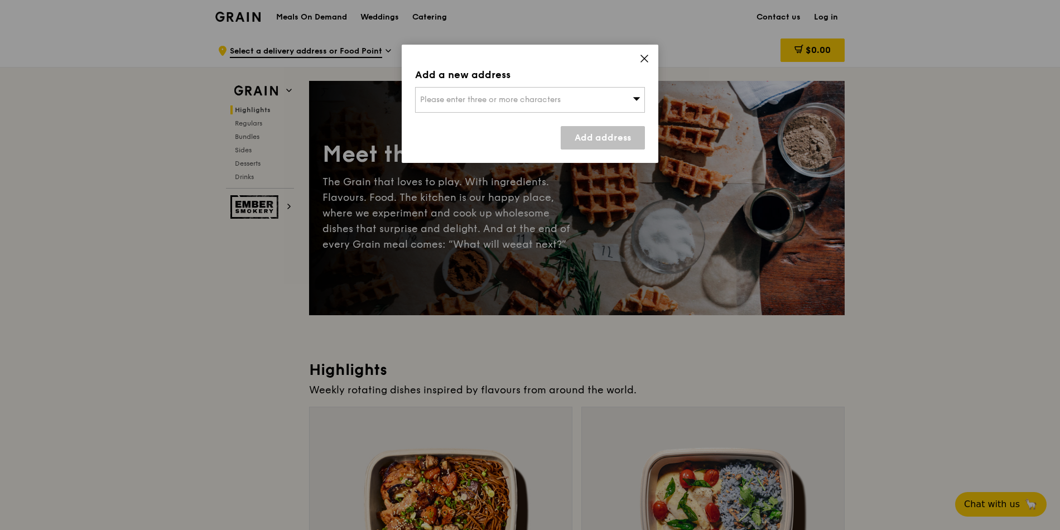
click at [645, 61] on icon at bounding box center [644, 59] width 10 height 10
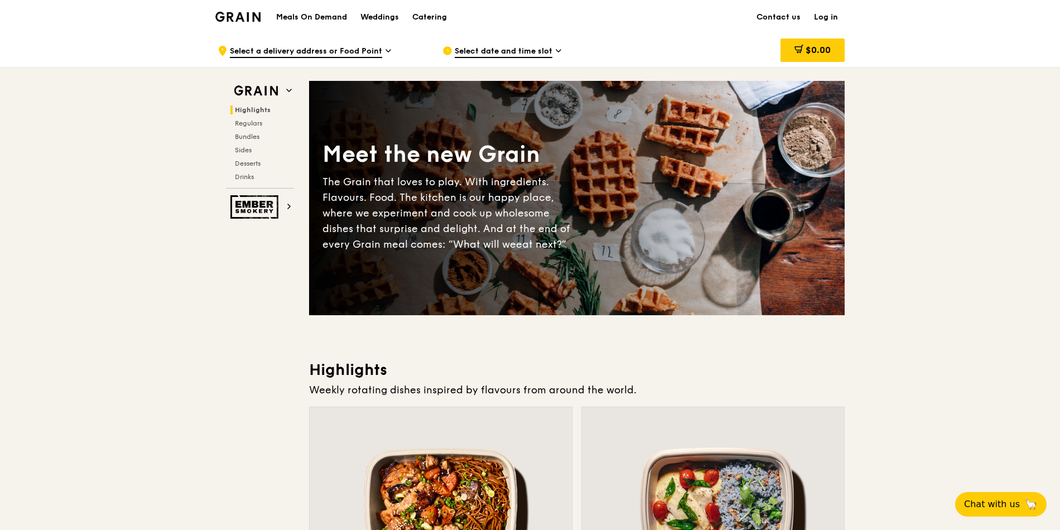
click at [298, 21] on h1 "Meals On Demand" at bounding box center [311, 17] width 71 height 11
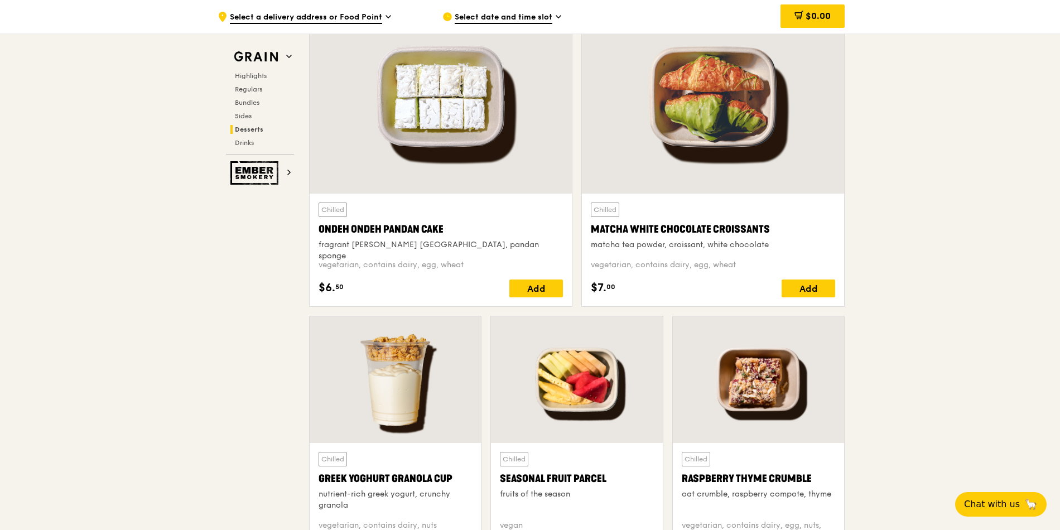
scroll to position [981, 0]
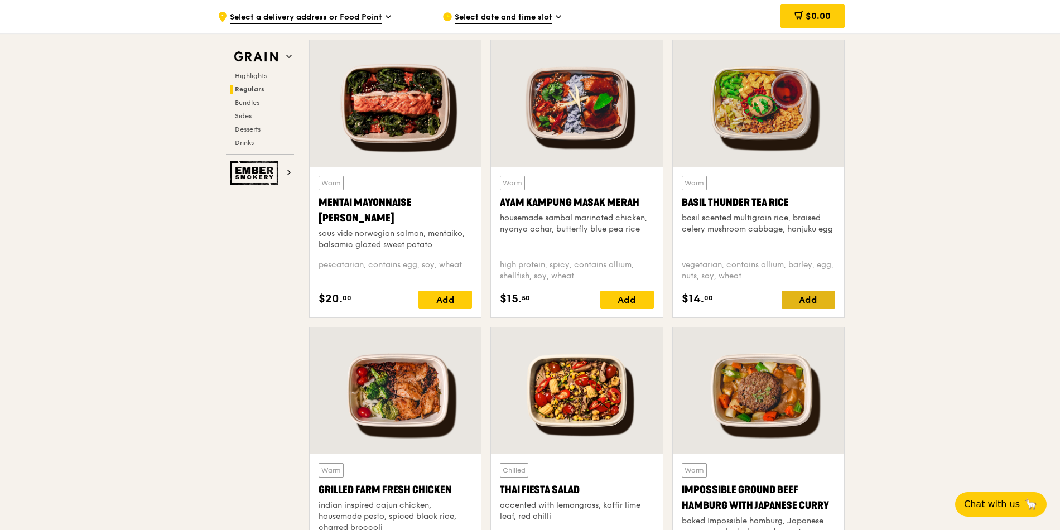
click at [807, 306] on div "Add" at bounding box center [808, 300] width 54 height 18
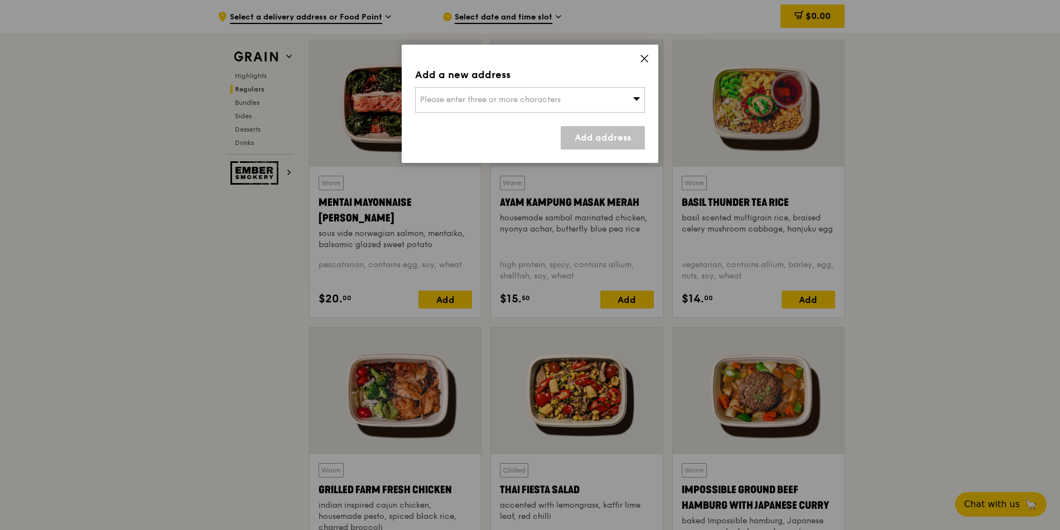
click at [643, 63] on icon at bounding box center [644, 59] width 10 height 10
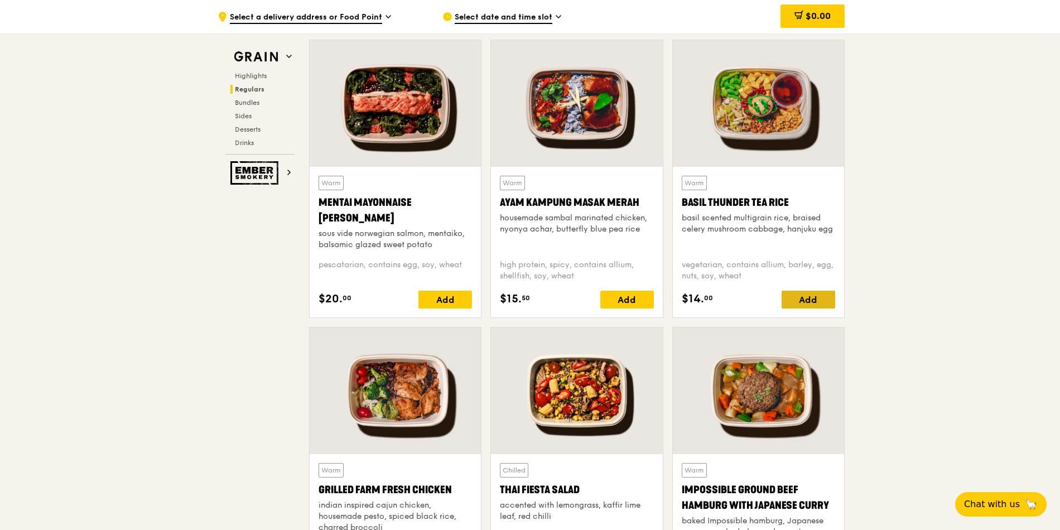
click at [787, 298] on div "Add" at bounding box center [808, 300] width 54 height 18
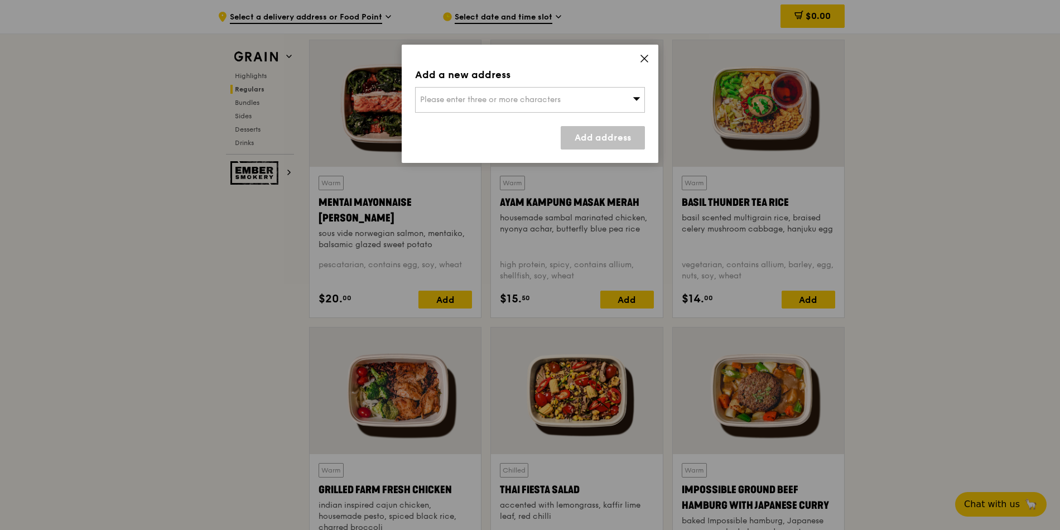
click at [640, 65] on span at bounding box center [644, 60] width 10 height 12
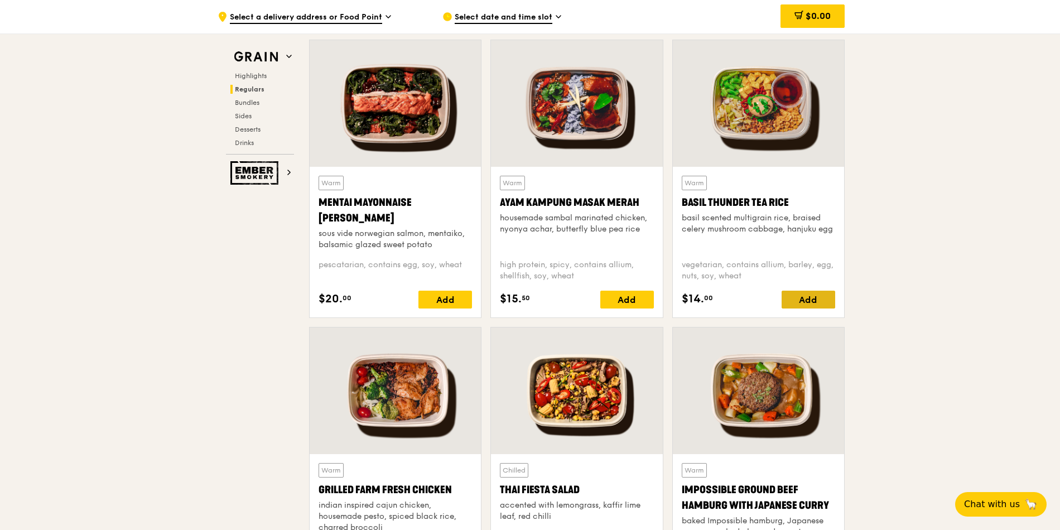
click at [817, 304] on div "Add" at bounding box center [808, 300] width 54 height 18
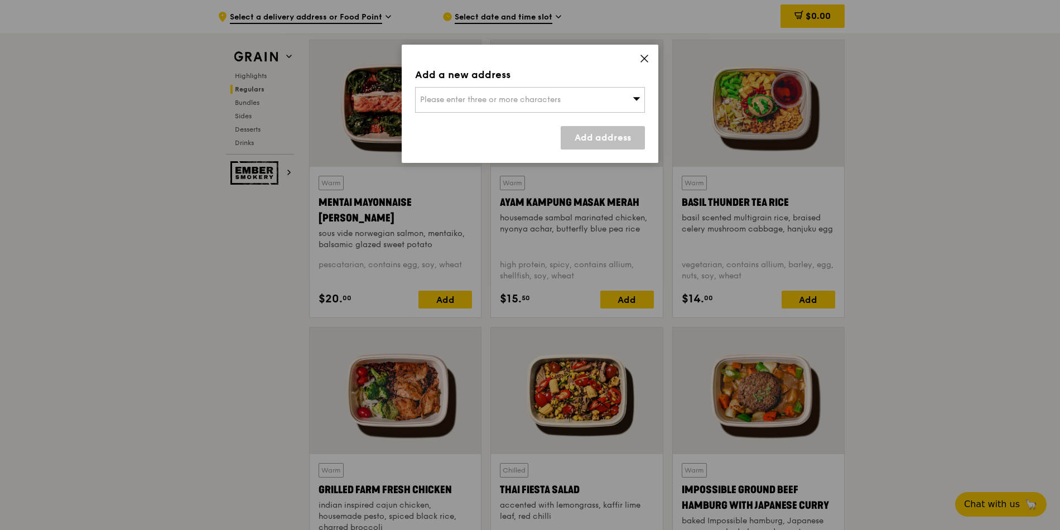
click at [517, 102] on span "Please enter three or more characters" at bounding box center [490, 99] width 141 height 9
click at [643, 62] on icon at bounding box center [644, 59] width 10 height 10
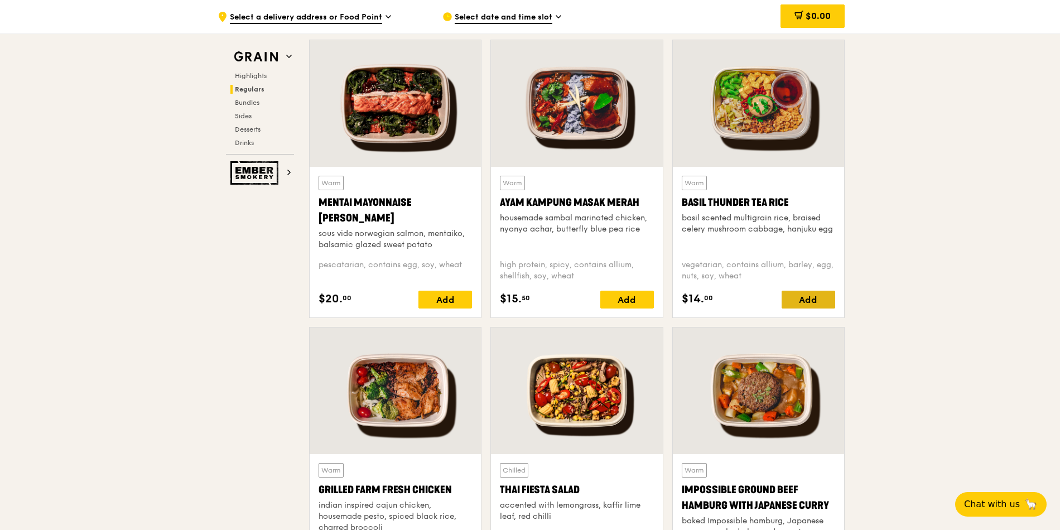
click at [786, 298] on div "Add" at bounding box center [808, 300] width 54 height 18
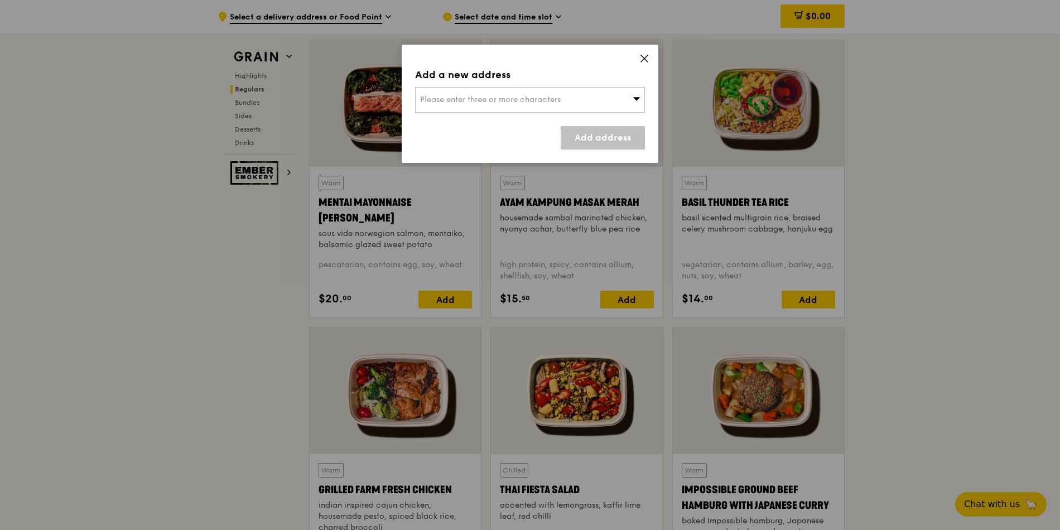
click at [591, 102] on div "Please enter three or more characters" at bounding box center [530, 100] width 230 height 26
click at [475, 105] on input "search" at bounding box center [530, 100] width 229 height 25
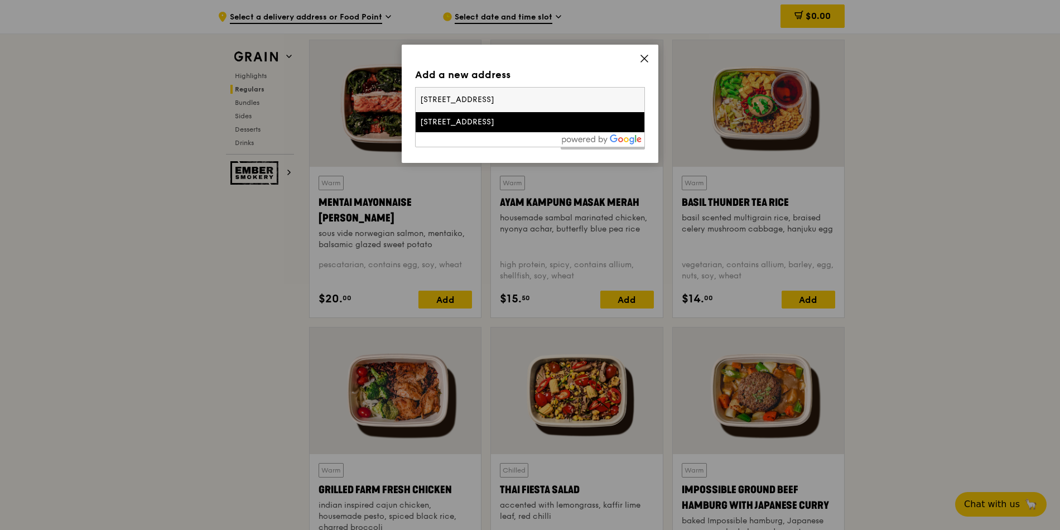
type input "63 Market Street, Level 9 Bank of Singapore Centre, Singapore 048942"
click at [566, 123] on div "63 Market Street" at bounding box center [502, 122] width 165 height 11
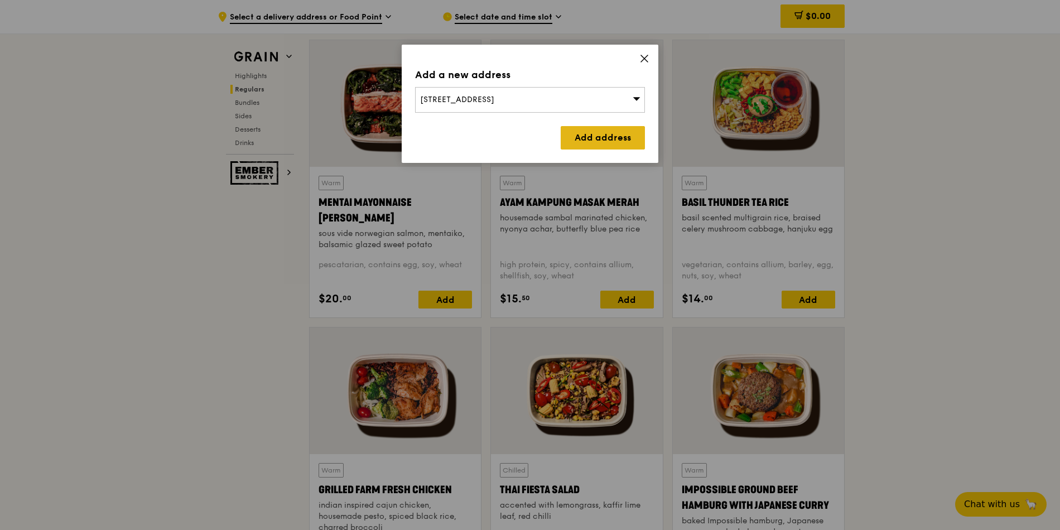
click at [626, 137] on link "Add address" at bounding box center [603, 137] width 84 height 23
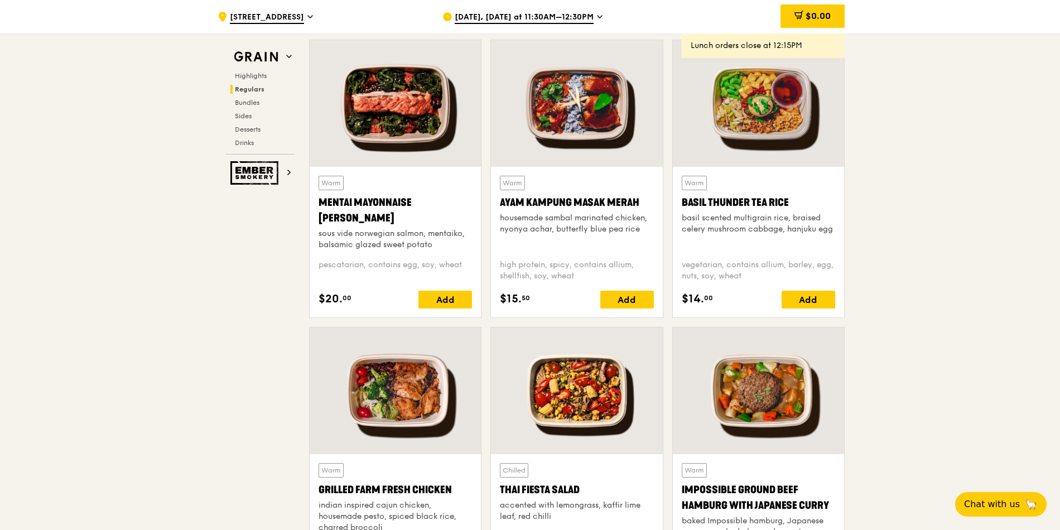
click at [817, 309] on div "Warm Basil Thunder Tea Rice basil scented multigrain rice, braised celery mushr…" at bounding box center [758, 242] width 171 height 151
click at [811, 298] on div "Add" at bounding box center [808, 300] width 54 height 18
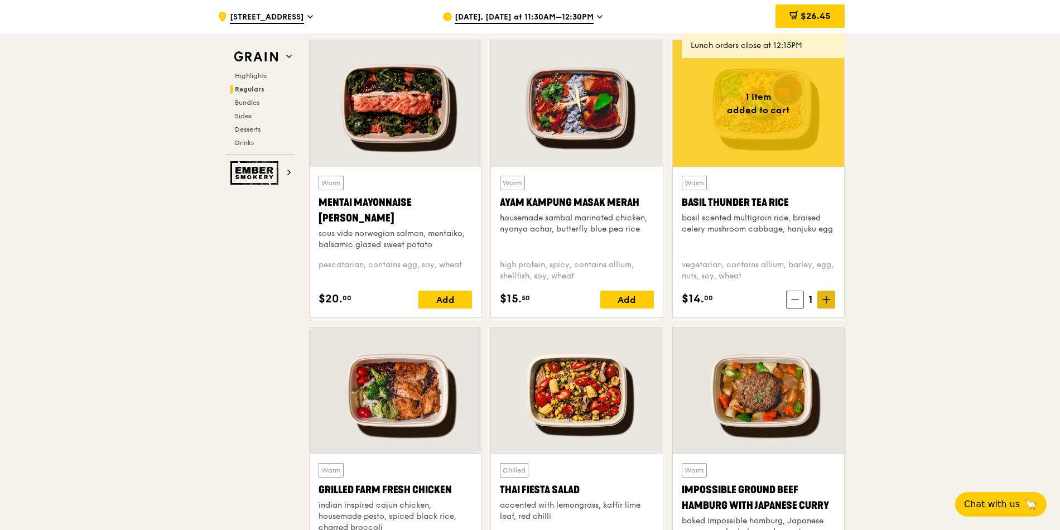
click at [829, 307] on span at bounding box center [826, 300] width 18 height 18
click at [827, 306] on span at bounding box center [826, 300] width 18 height 18
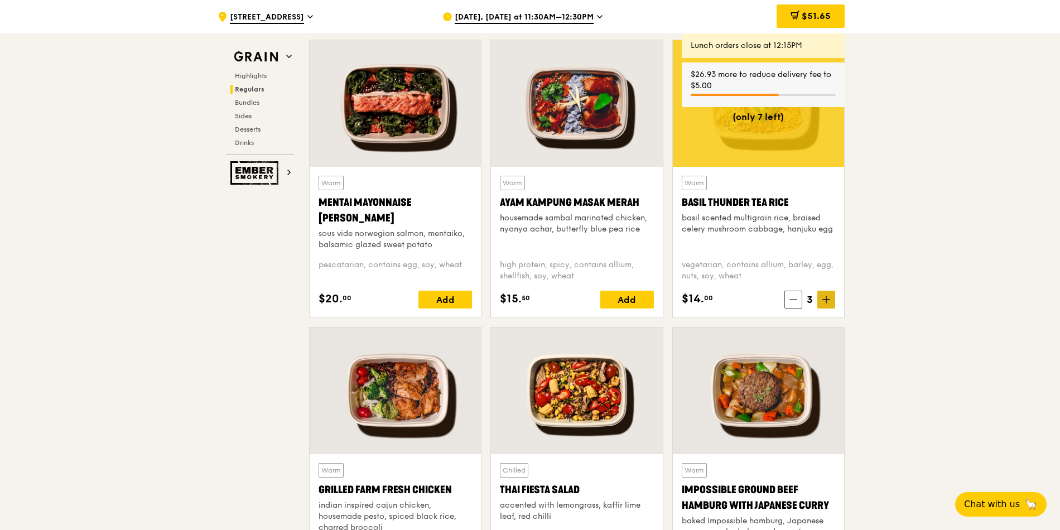
click at [823, 303] on icon at bounding box center [826, 300] width 8 height 8
click at [824, 299] on icon at bounding box center [826, 300] width 8 height 8
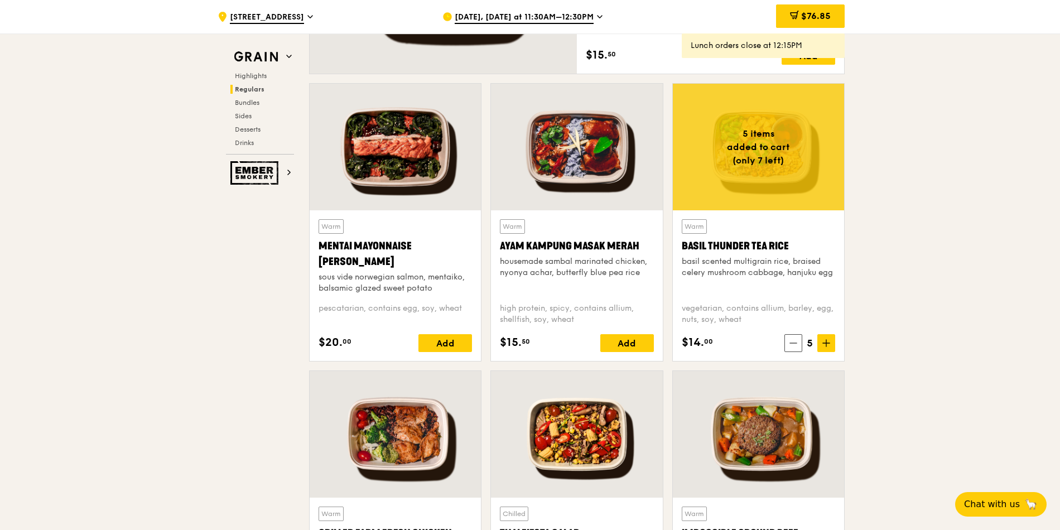
scroll to position [914, 0]
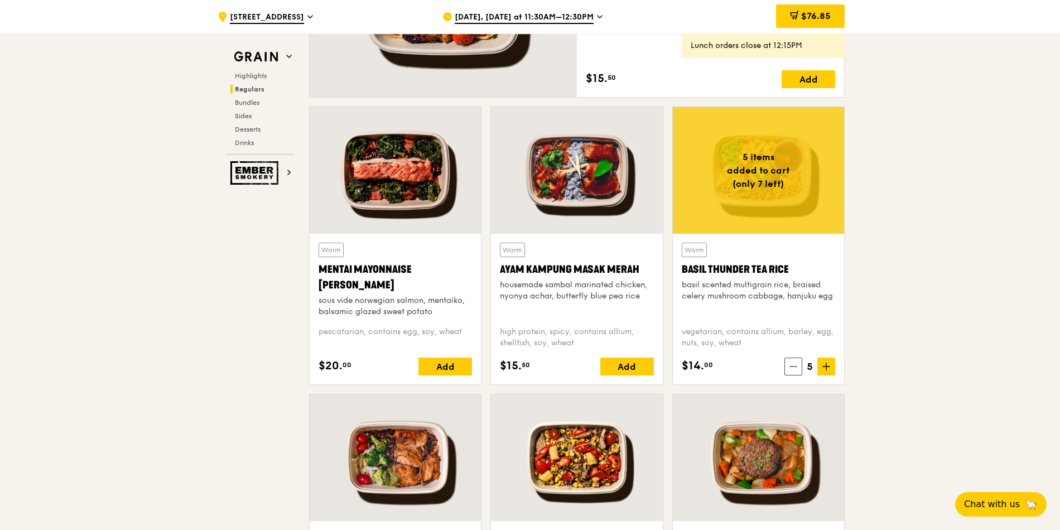
click at [489, 23] on span "Aug 15, Today at 11:30AM–12:30PM" at bounding box center [524, 18] width 139 height 12
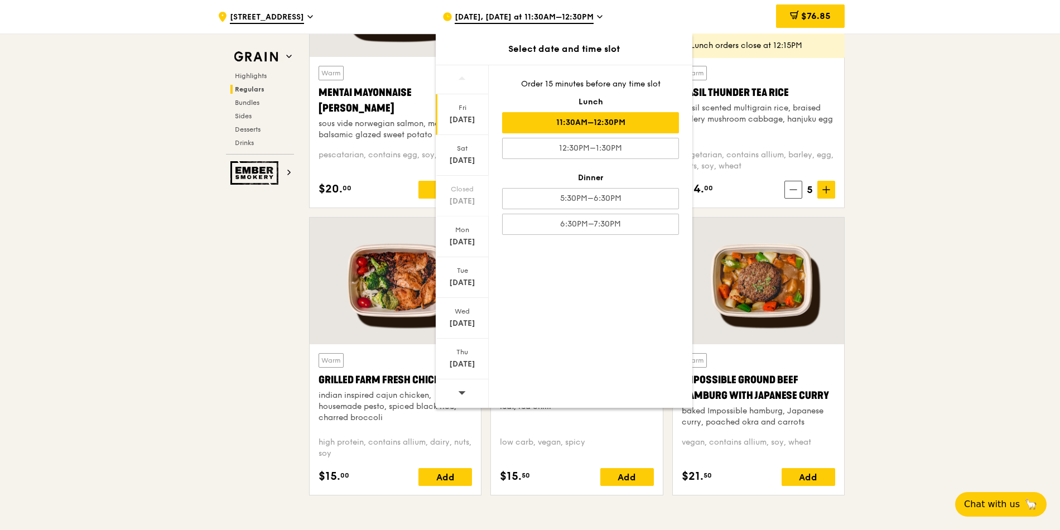
scroll to position [1115, 0]
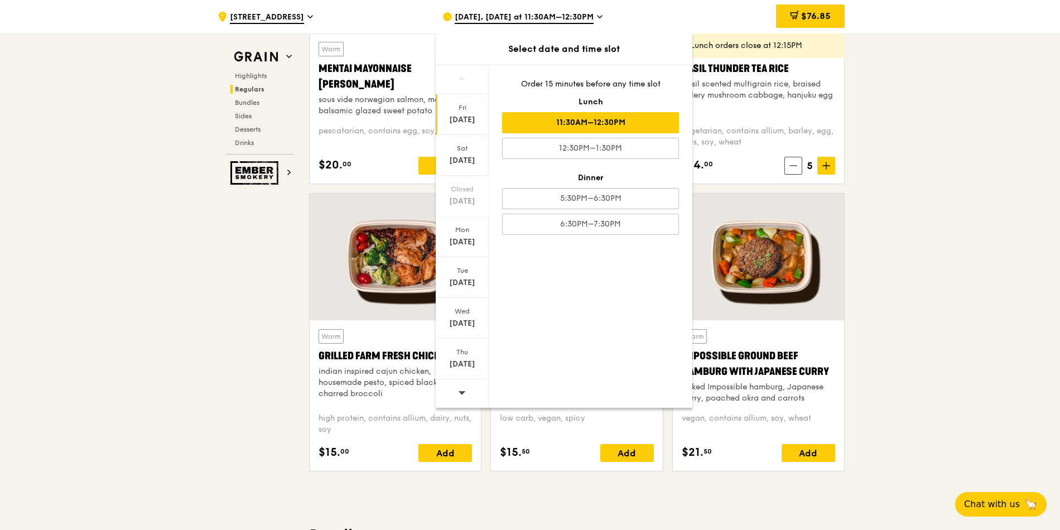
click at [467, 392] on div at bounding box center [462, 393] width 53 height 28
click at [464, 393] on icon at bounding box center [462, 392] width 8 height 8
click at [467, 368] on div "Aug 28" at bounding box center [462, 364] width 50 height 11
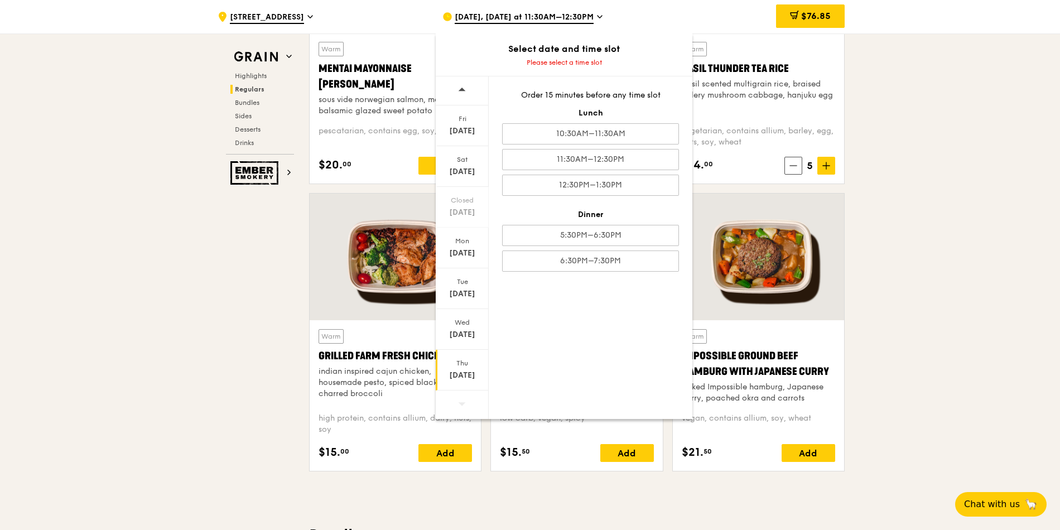
click at [459, 396] on span at bounding box center [462, 403] width 8 height 26
click at [465, 410] on span at bounding box center [462, 403] width 8 height 26
click at [546, 18] on span "Aug 15, Today at 11:30AM–12:30PM" at bounding box center [524, 18] width 139 height 12
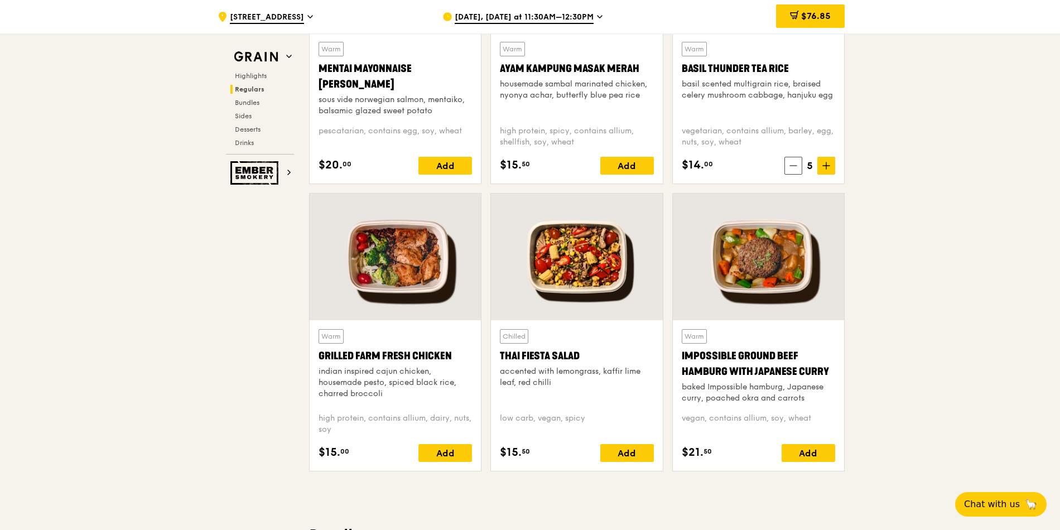
click at [529, 17] on span "Aug 15, Today at 11:30AM–12:30PM" at bounding box center [524, 18] width 139 height 12
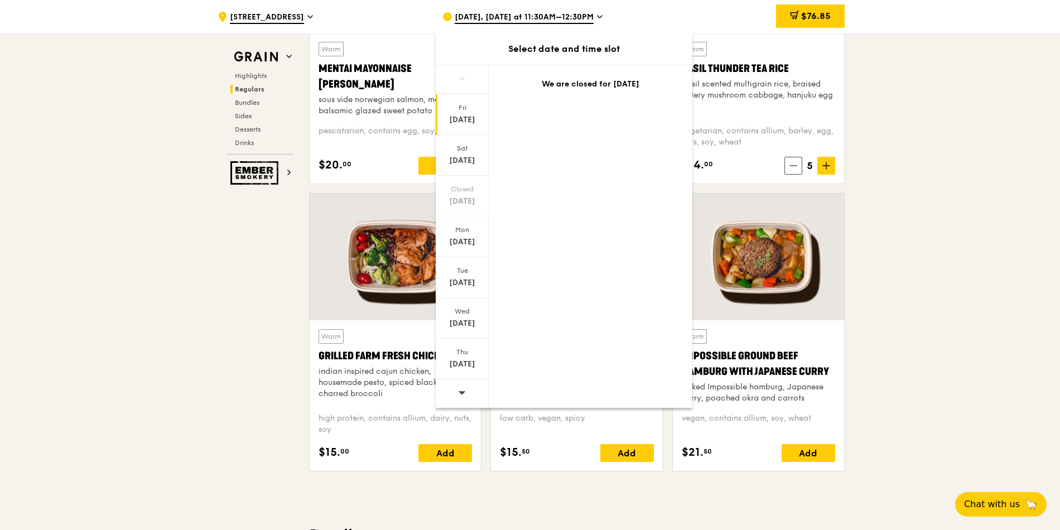
click at [450, 81] on div at bounding box center [462, 79] width 53 height 29
drag, startPoint x: 570, startPoint y: 22, endPoint x: 562, endPoint y: 31, distance: 11.9
click at [562, 31] on div "Aug 15, Today at 11:30AM–12:30PM" at bounding box center [545, 16] width 207 height 33
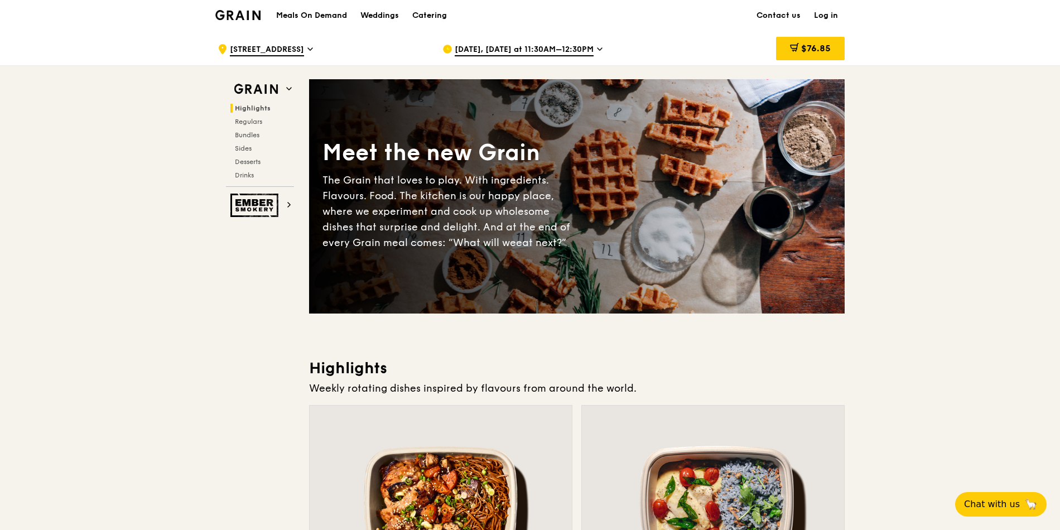
scroll to position [0, 0]
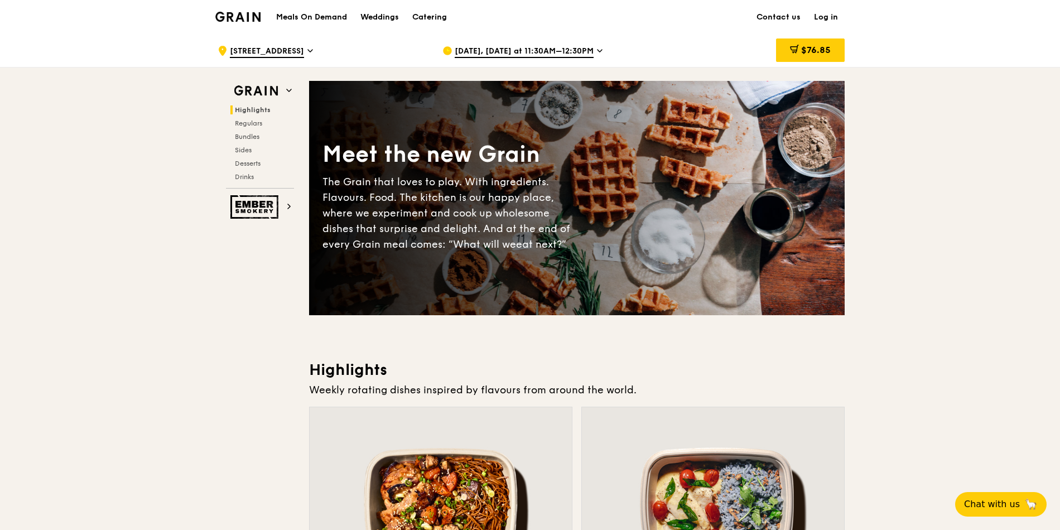
click at [801, 55] on div "$76.85" at bounding box center [810, 49] width 69 height 23
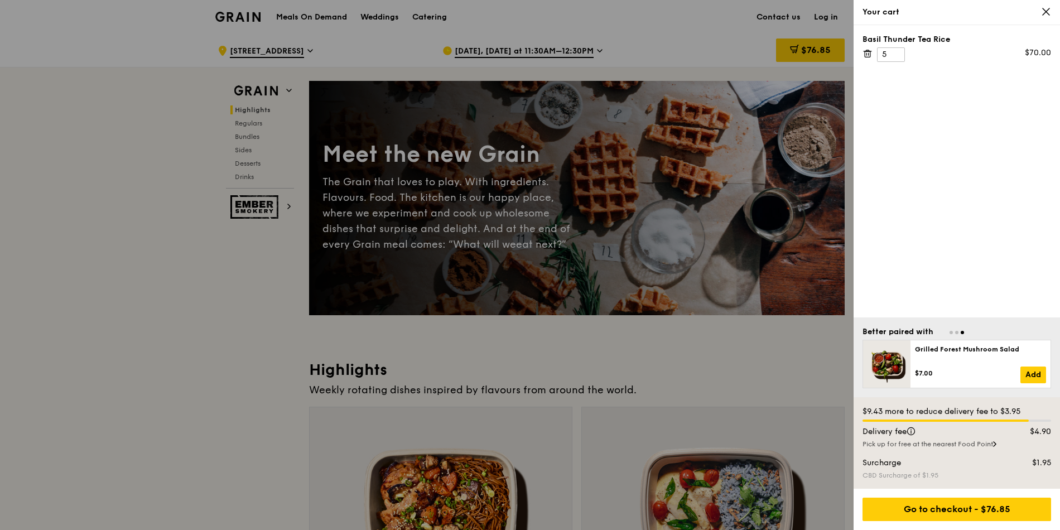
click at [1042, 13] on icon at bounding box center [1046, 12] width 10 height 10
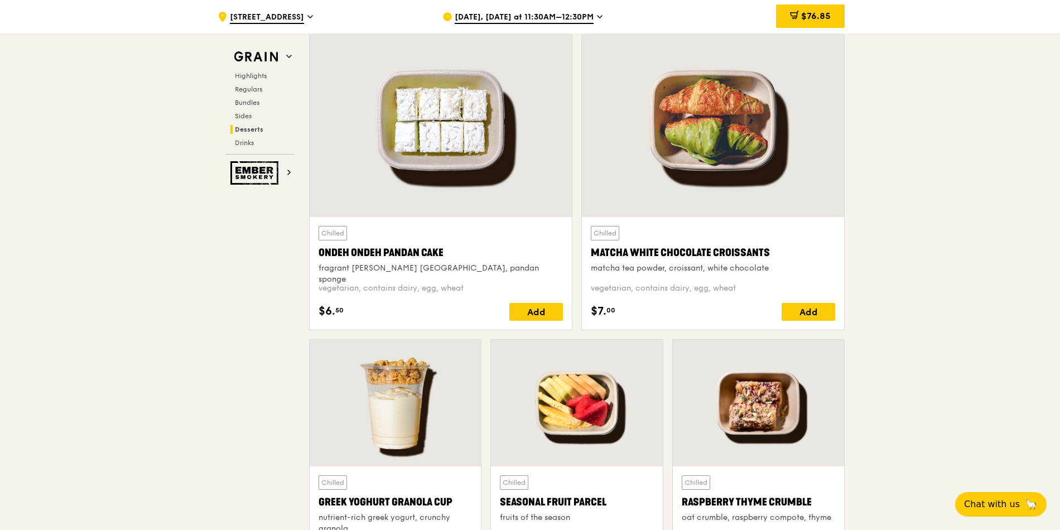
scroll to position [3213, 0]
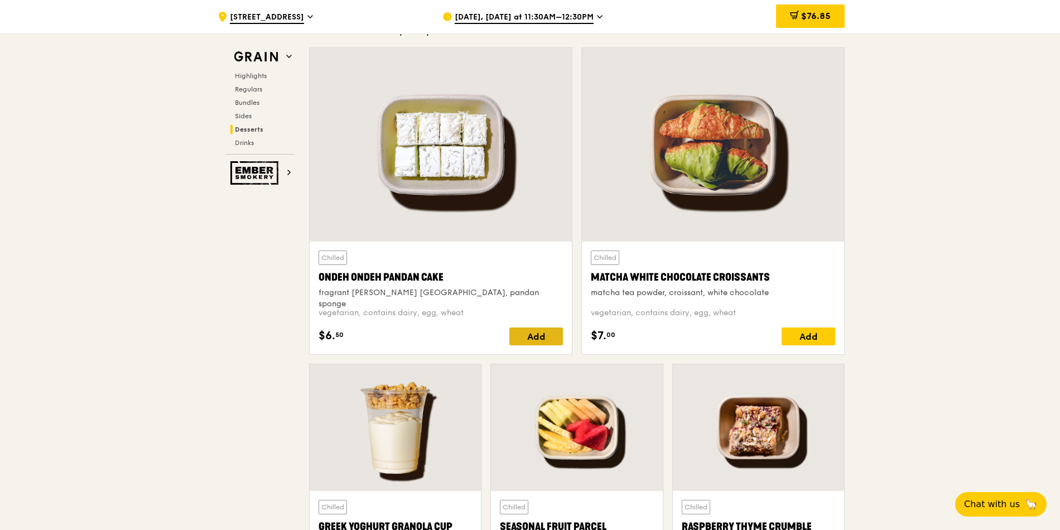
click at [556, 338] on div "Add" at bounding box center [536, 336] width 54 height 18
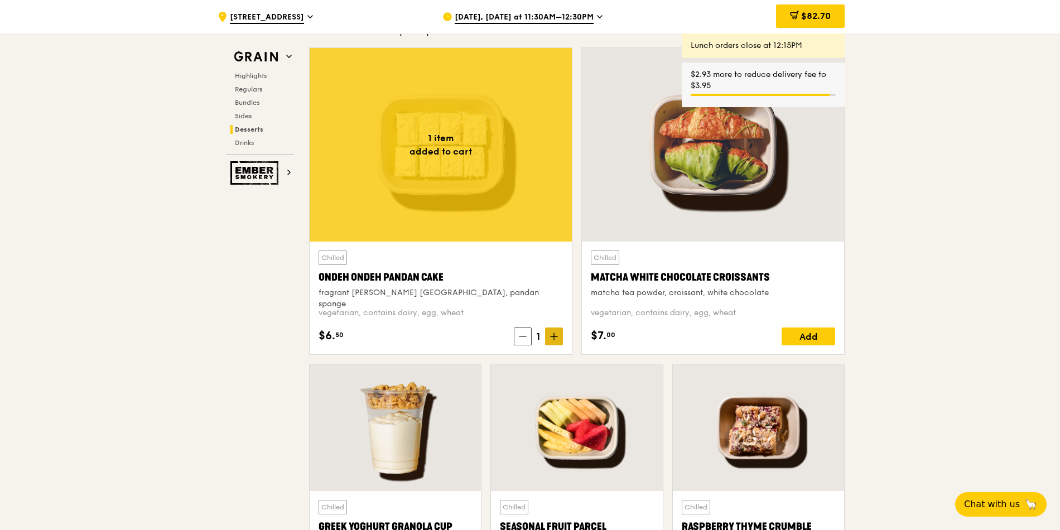
click at [552, 339] on icon at bounding box center [554, 336] width 8 height 8
click at [551, 340] on icon at bounding box center [554, 336] width 8 height 8
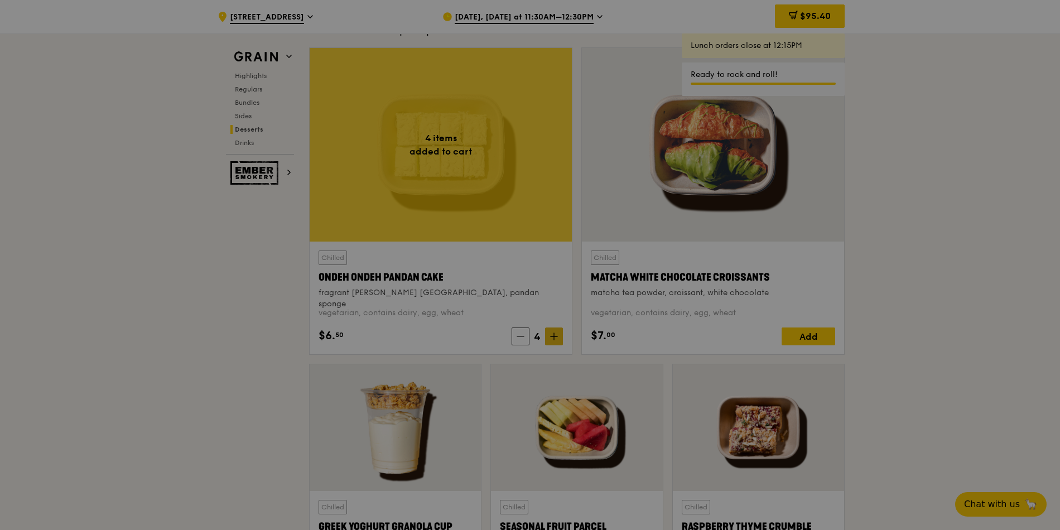
click at [551, 340] on div at bounding box center [530, 265] width 1060 height 530
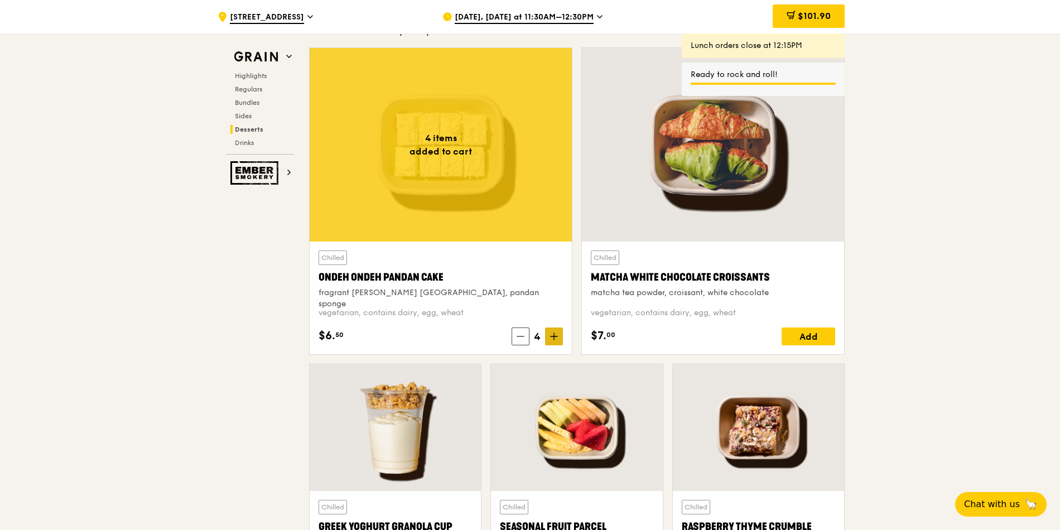
click at [552, 341] on span at bounding box center [554, 336] width 18 height 18
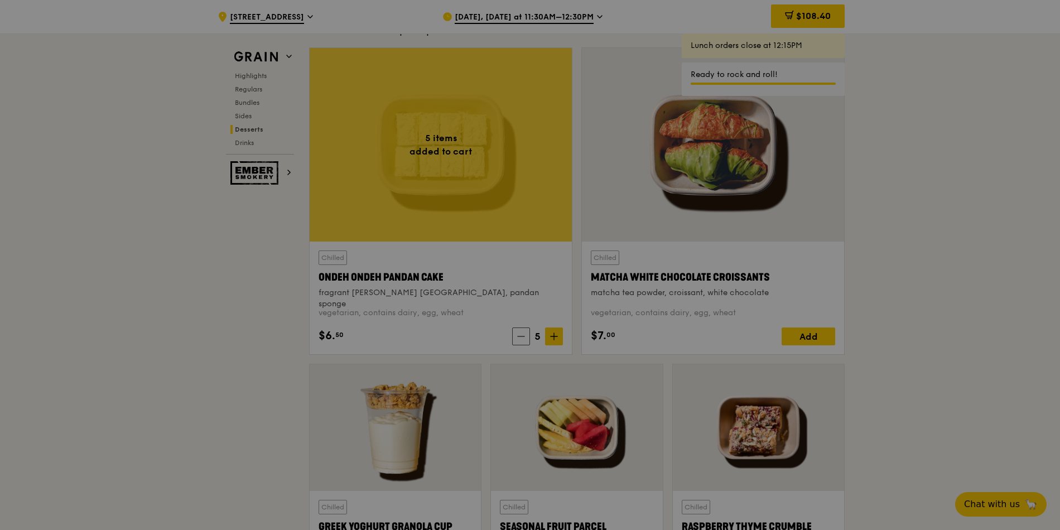
type input "5"
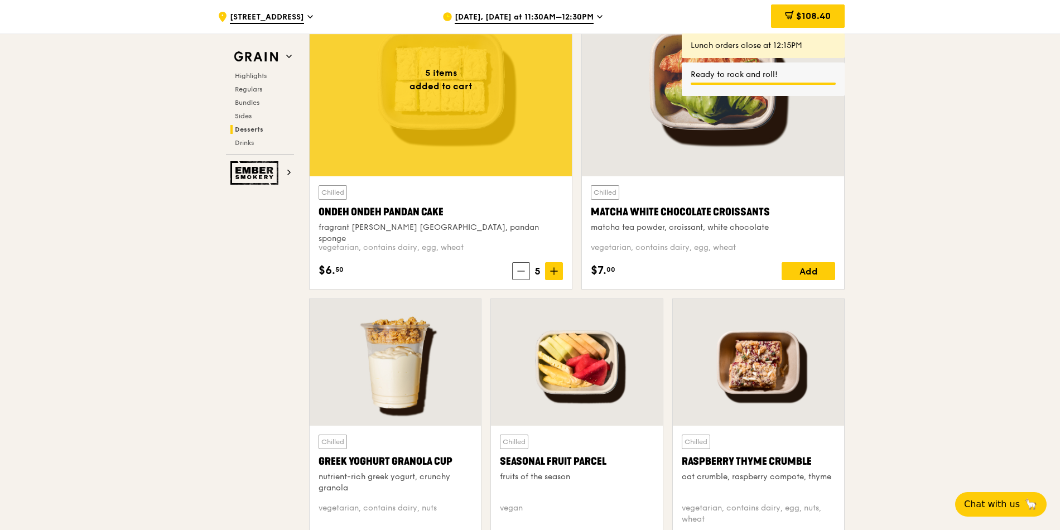
scroll to position [3347, 0]
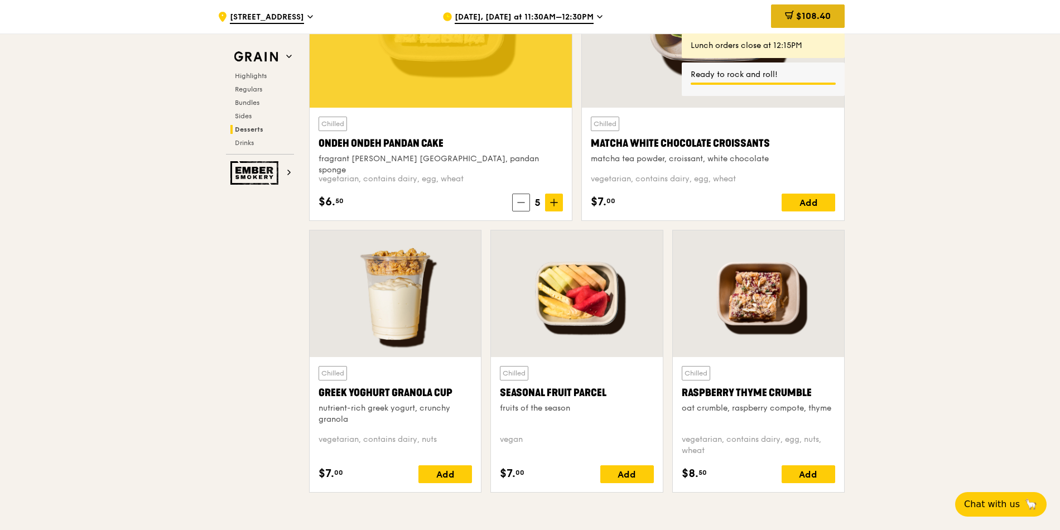
click at [819, 24] on div "$108.40" at bounding box center [808, 15] width 74 height 23
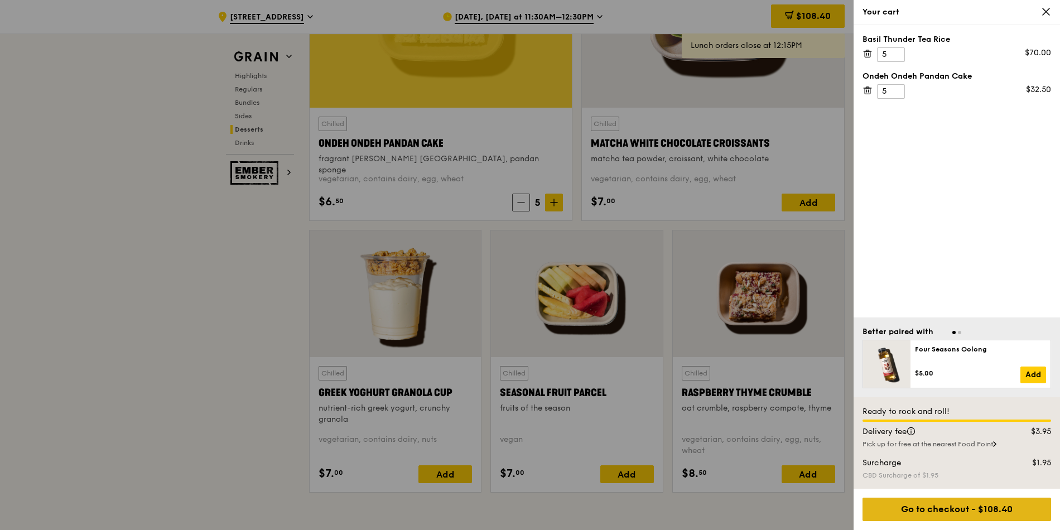
click at [1012, 516] on div "Go to checkout - $108.40" at bounding box center [956, 509] width 189 height 23
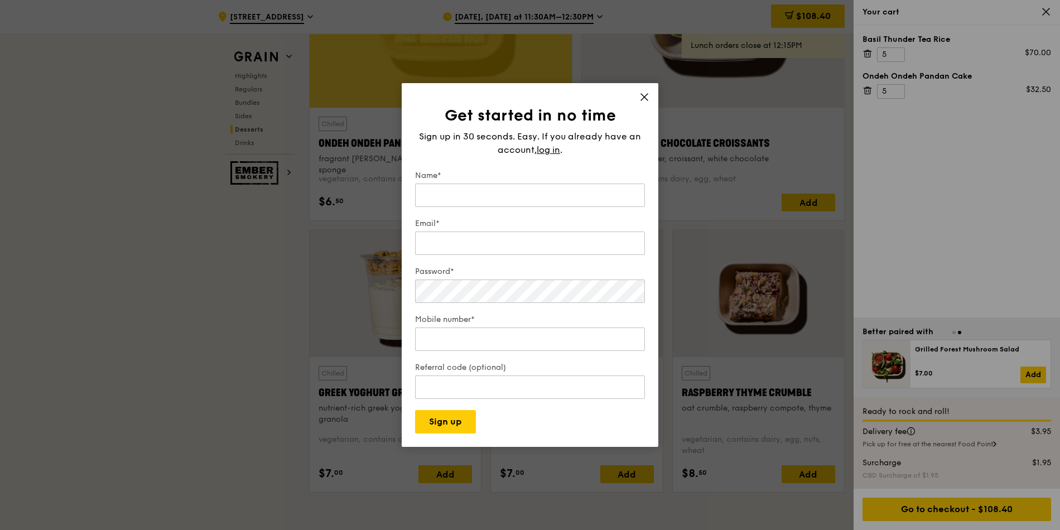
click at [643, 93] on icon at bounding box center [644, 97] width 10 height 10
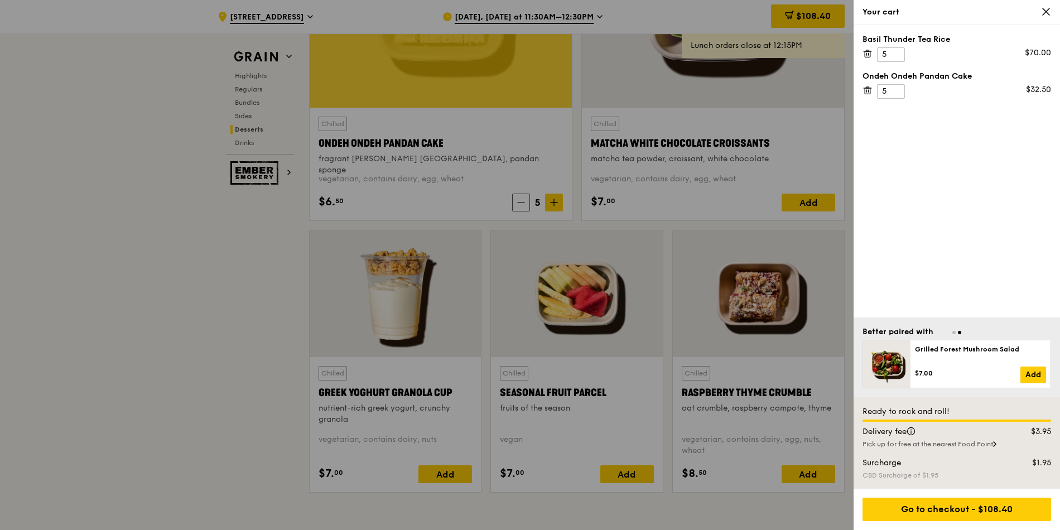
click at [1051, 15] on div "Your cart" at bounding box center [956, 12] width 206 height 25
click at [1043, 12] on icon at bounding box center [1046, 12] width 10 height 10
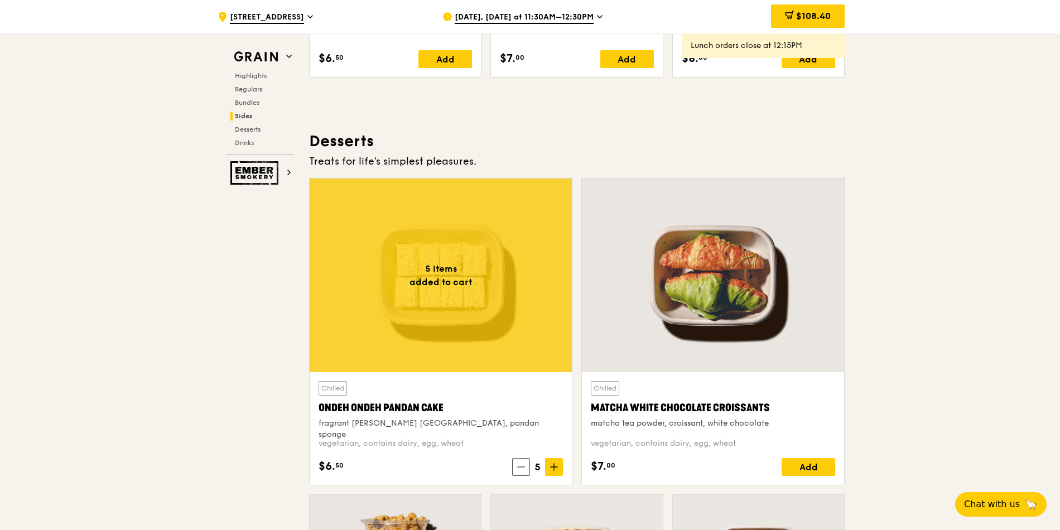
scroll to position [3079, 0]
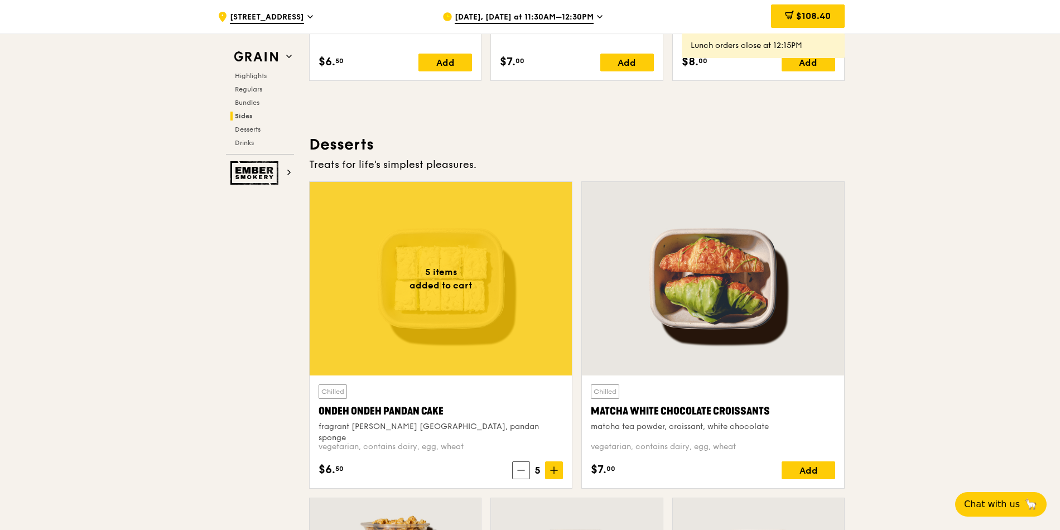
click at [804, 16] on span "$108.40" at bounding box center [813, 16] width 35 height 11
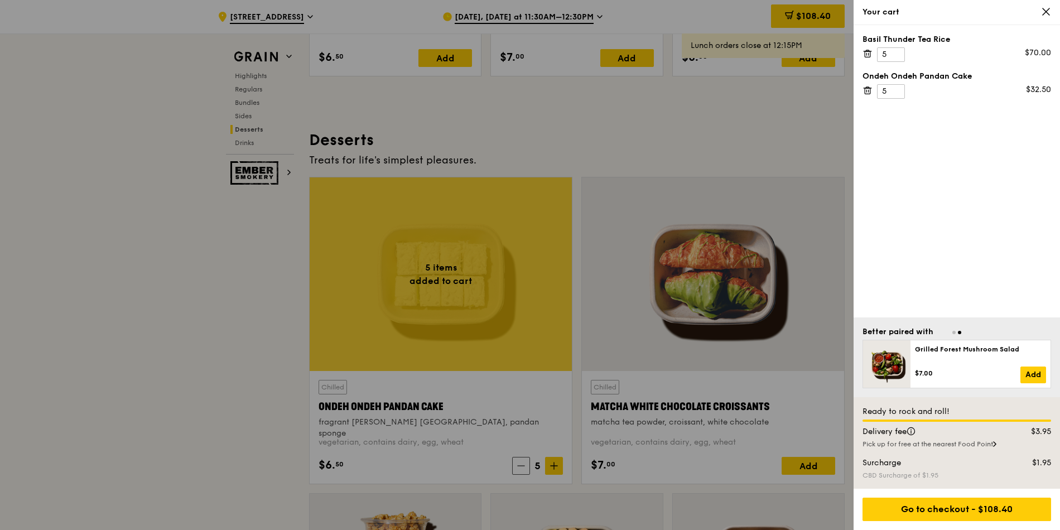
scroll to position [3213, 0]
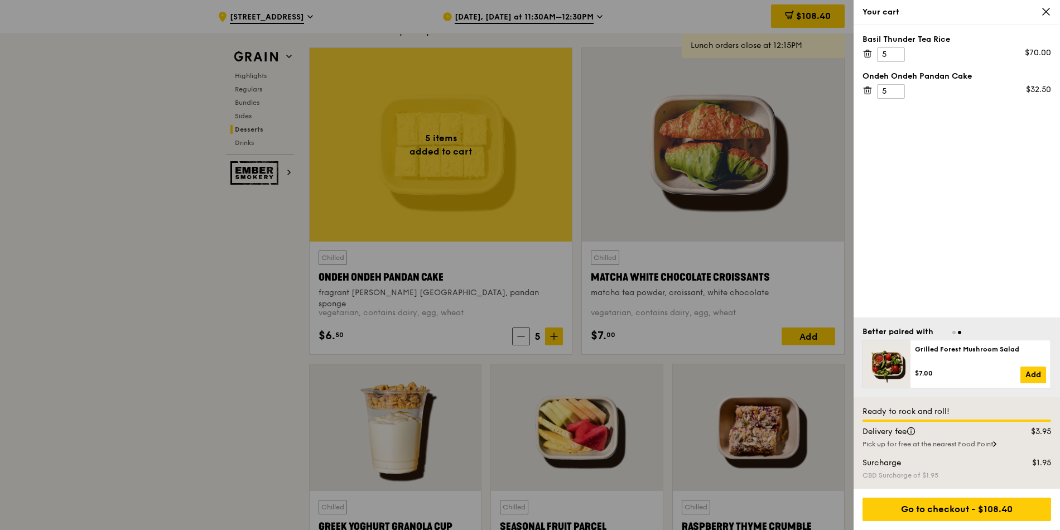
click at [1039, 17] on div "Your cart" at bounding box center [956, 12] width 189 height 11
click at [1048, 11] on icon at bounding box center [1046, 11] width 7 height 7
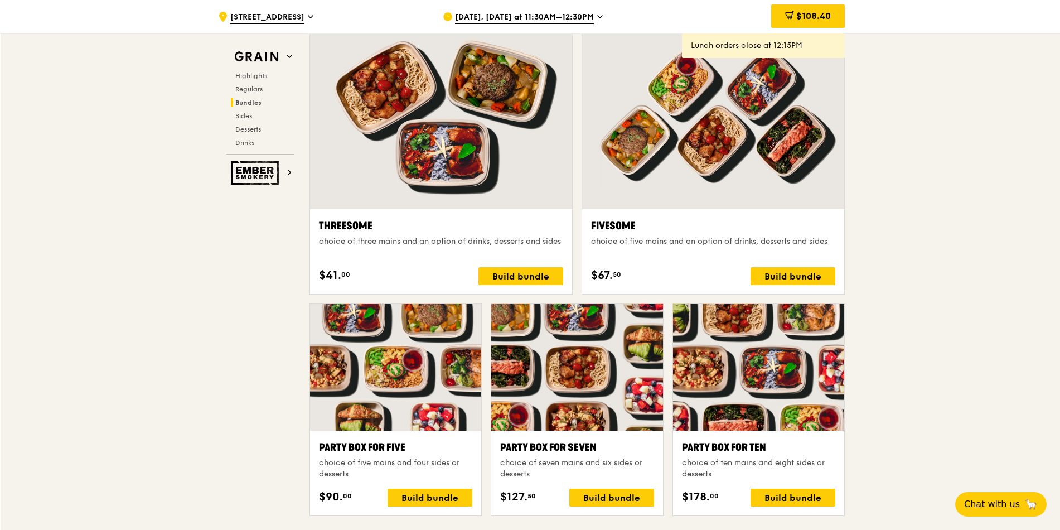
scroll to position [1807, 0]
